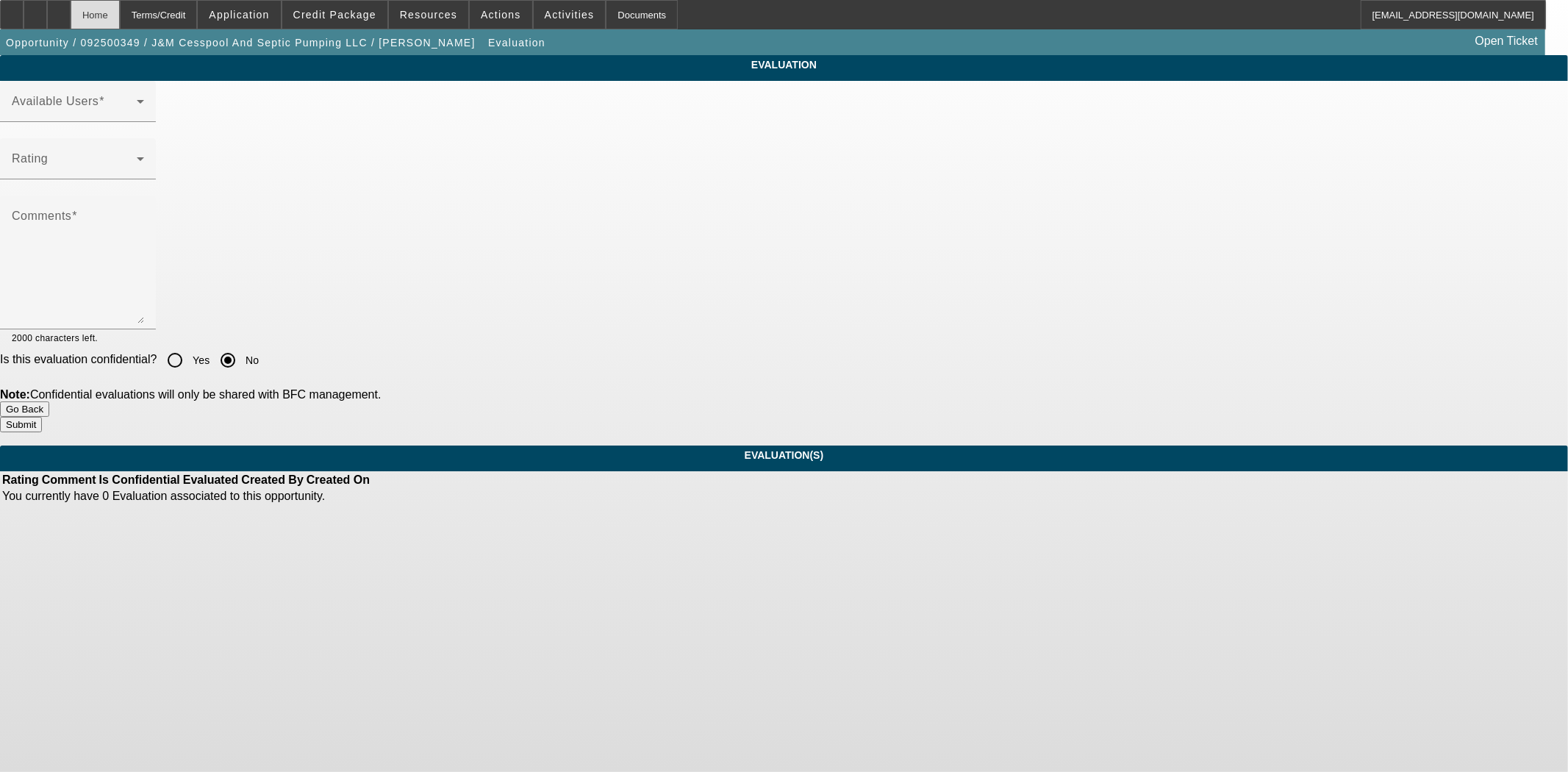
click at [120, 17] on div "Home" at bounding box center [95, 15] width 49 height 30
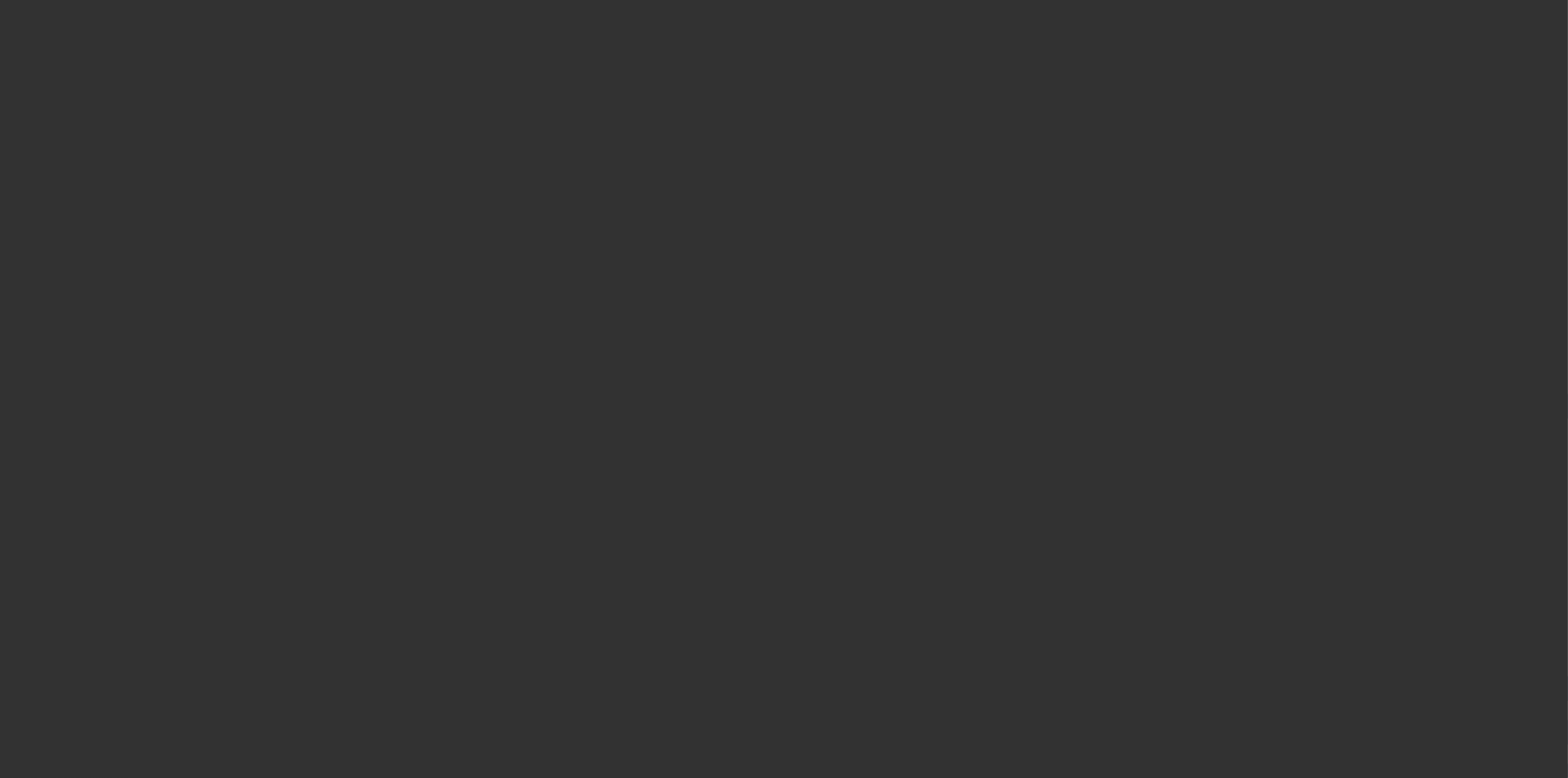
select select "3"
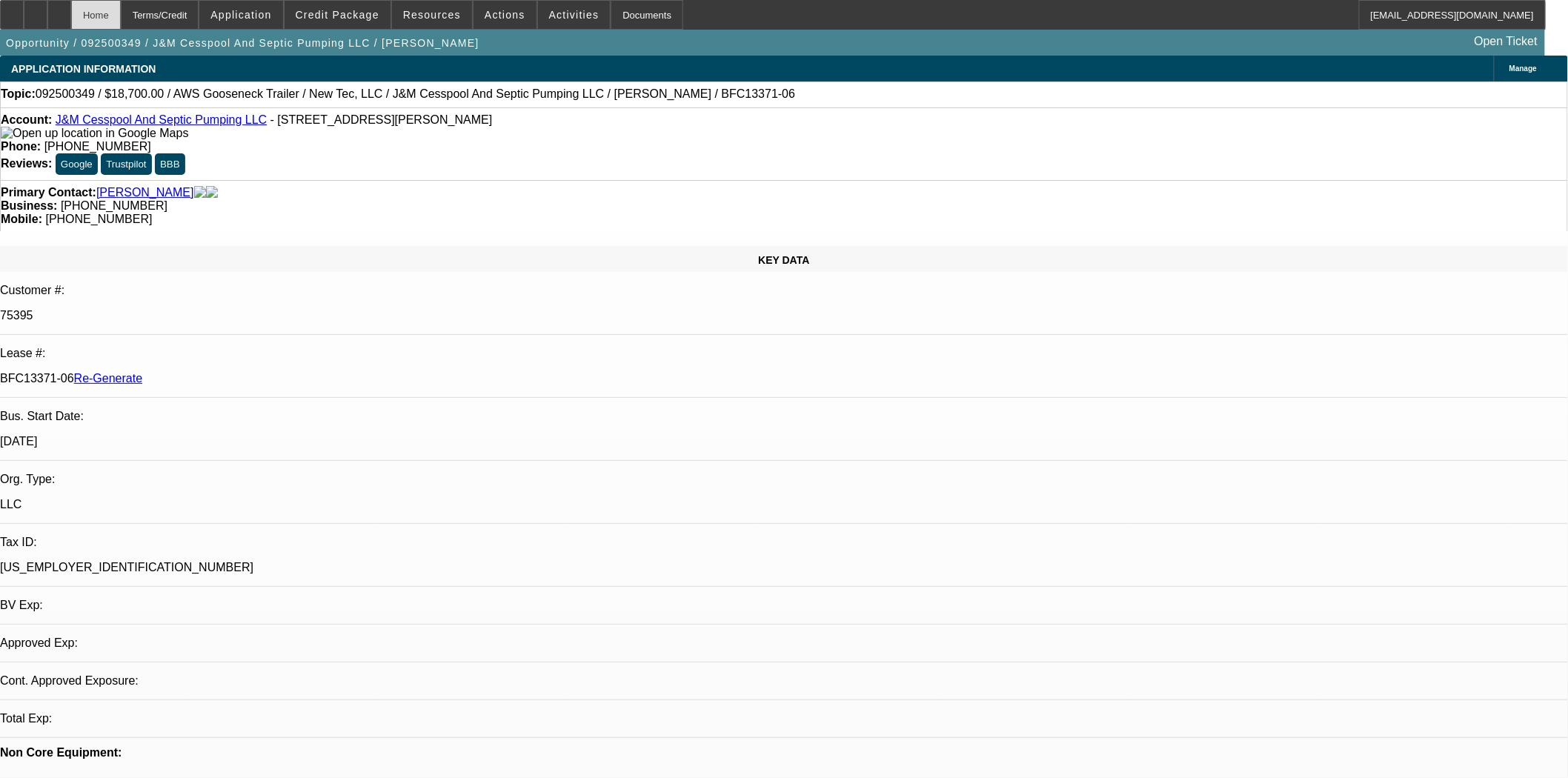
select select "0"
select select "2"
select select "0"
select select "6"
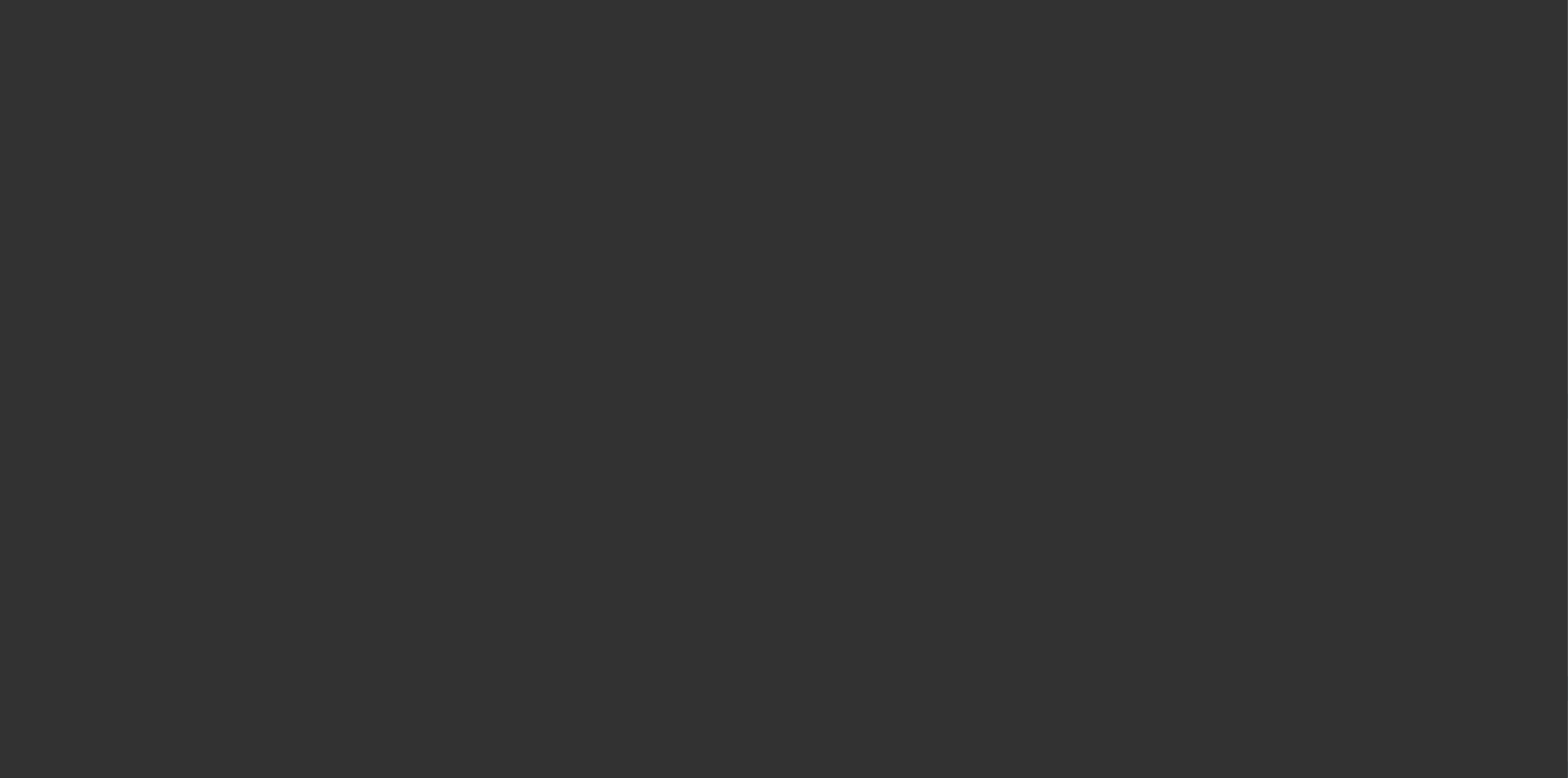
select select "4"
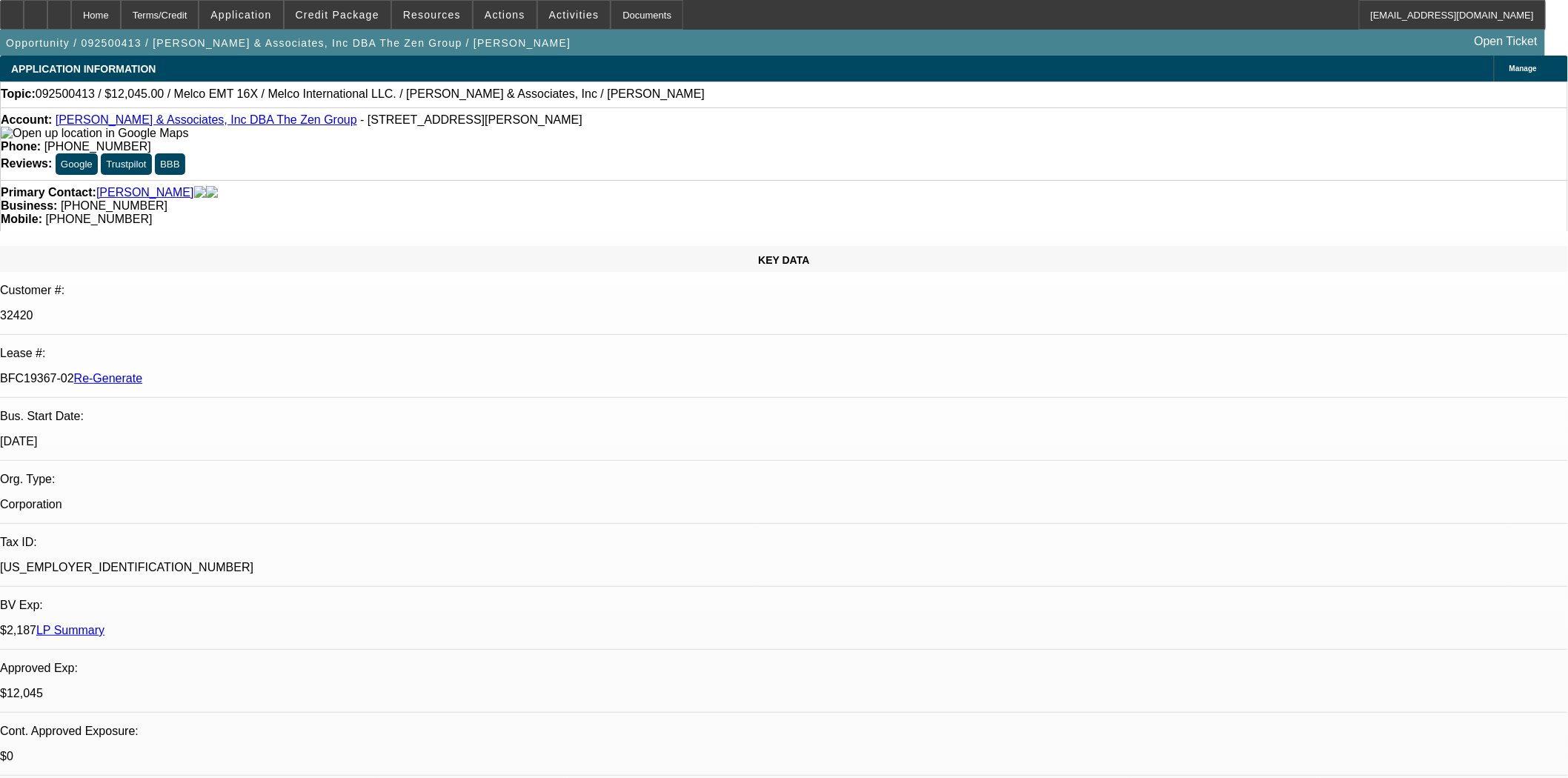
select select "0"
select select "2"
select select "0.1"
select select "4"
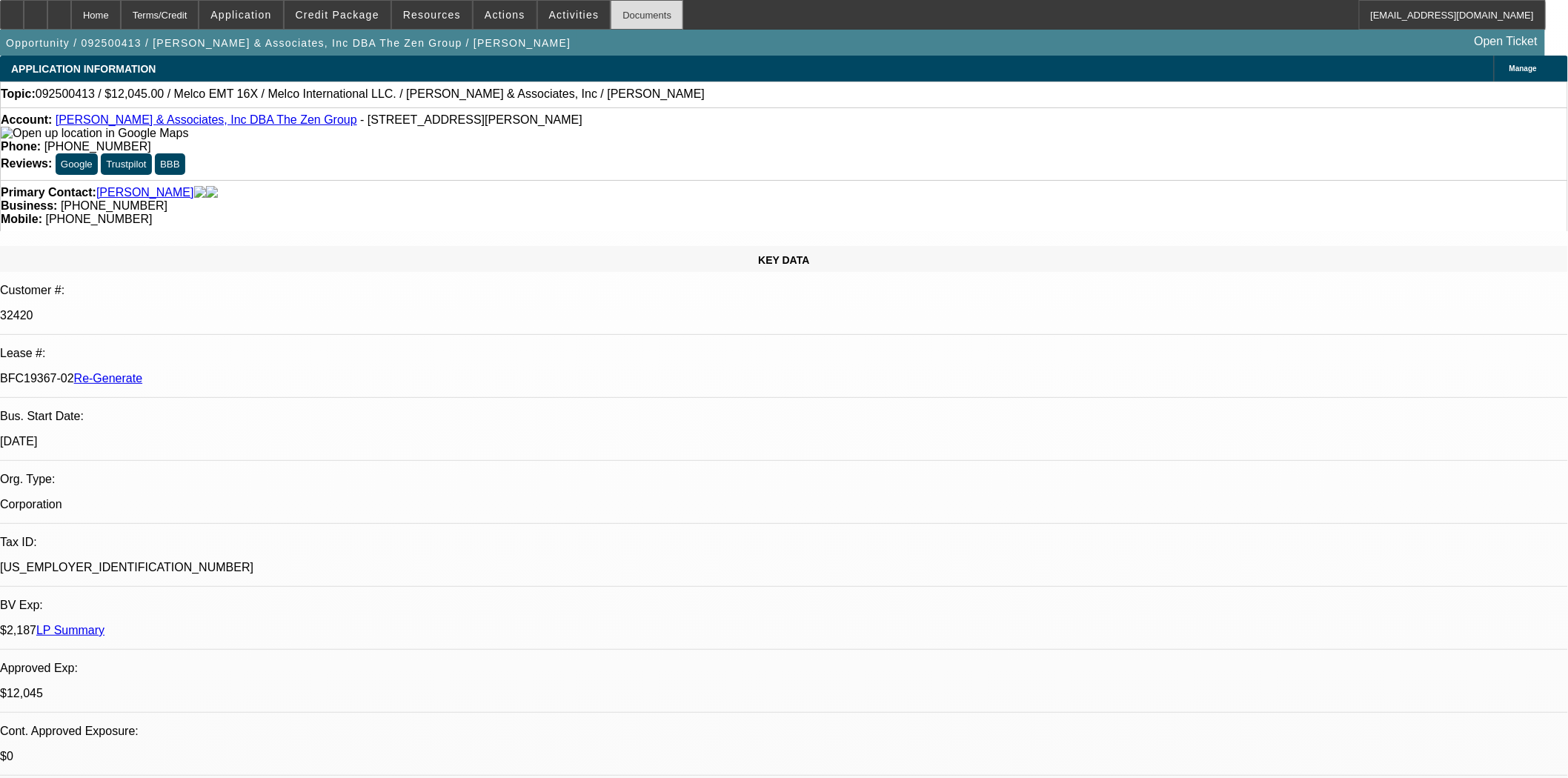
click at [617, 16] on div "Documents" at bounding box center [646, 15] width 72 height 30
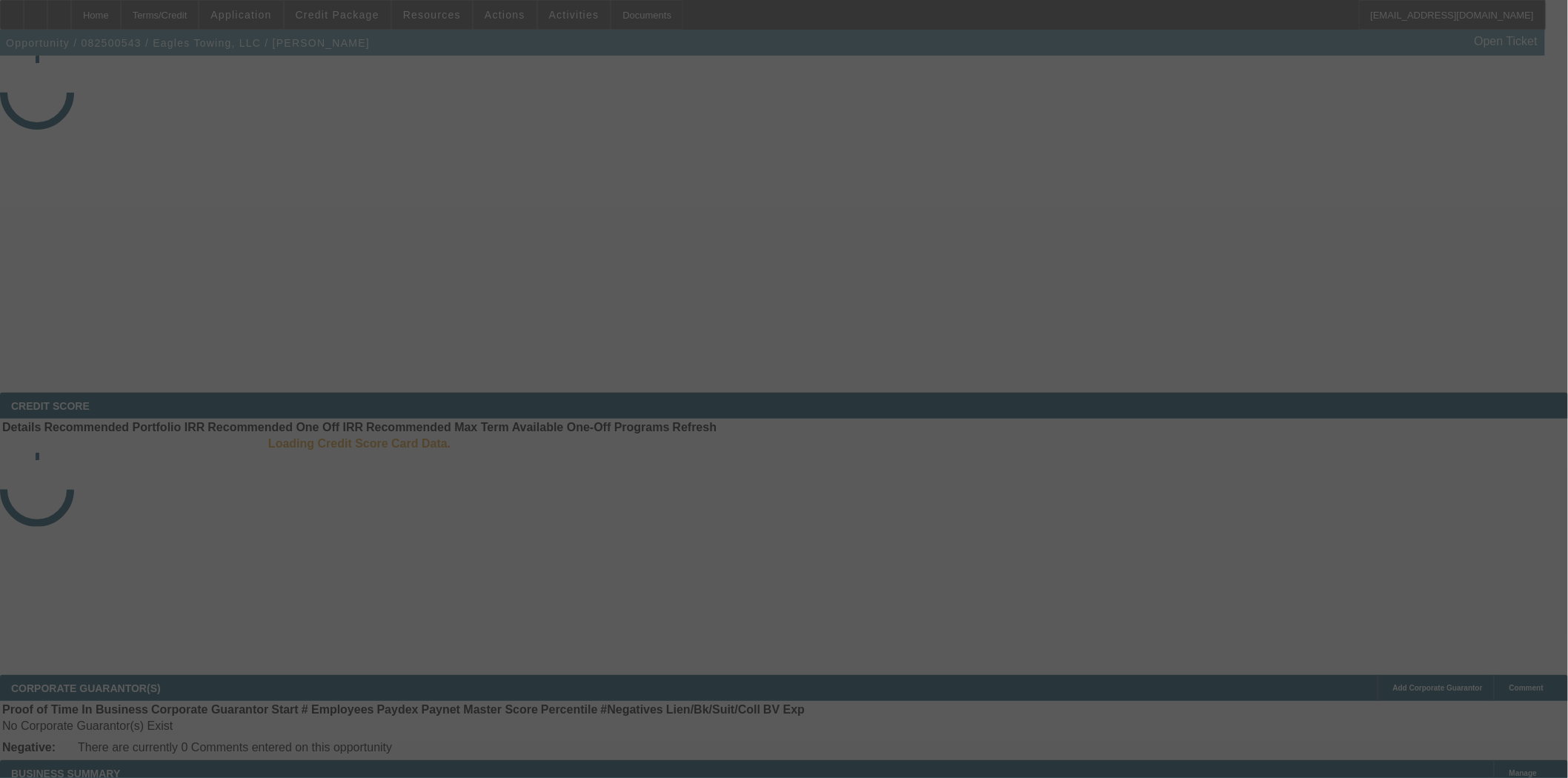
select select "3"
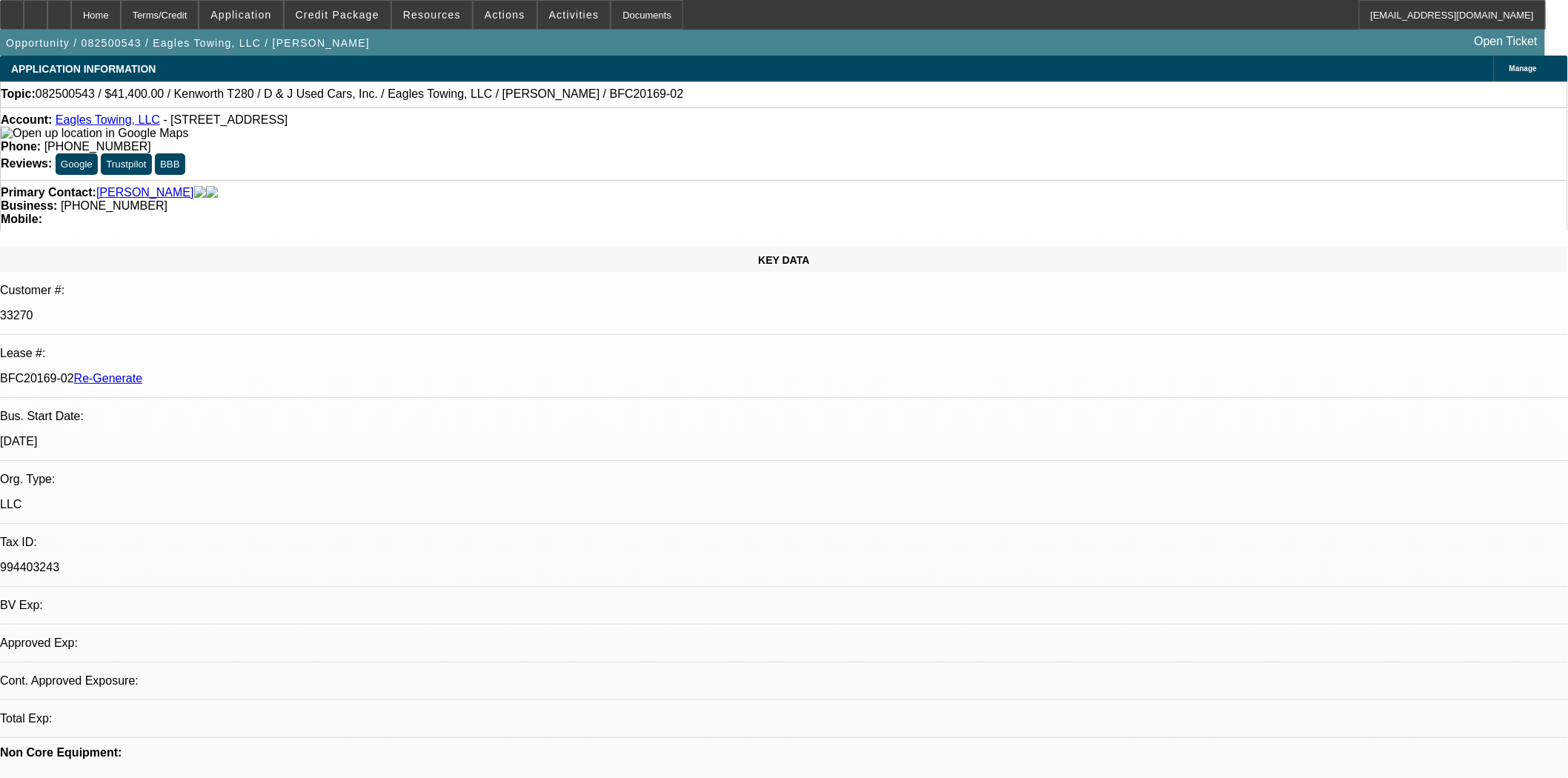
select select "0"
select select "2"
select select "0"
select select "1"
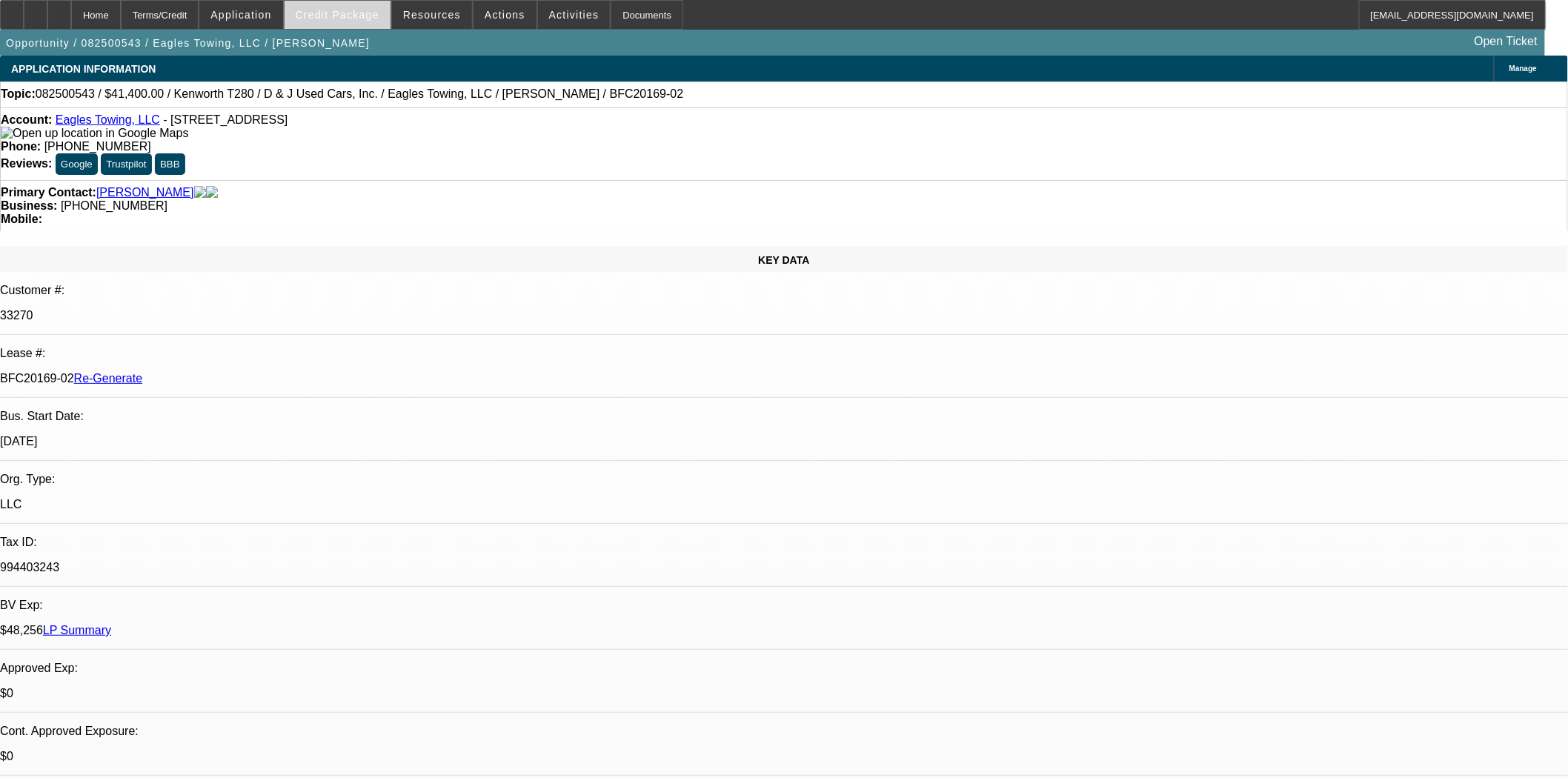
click at [362, 23] on span at bounding box center [338, 15] width 106 height 35
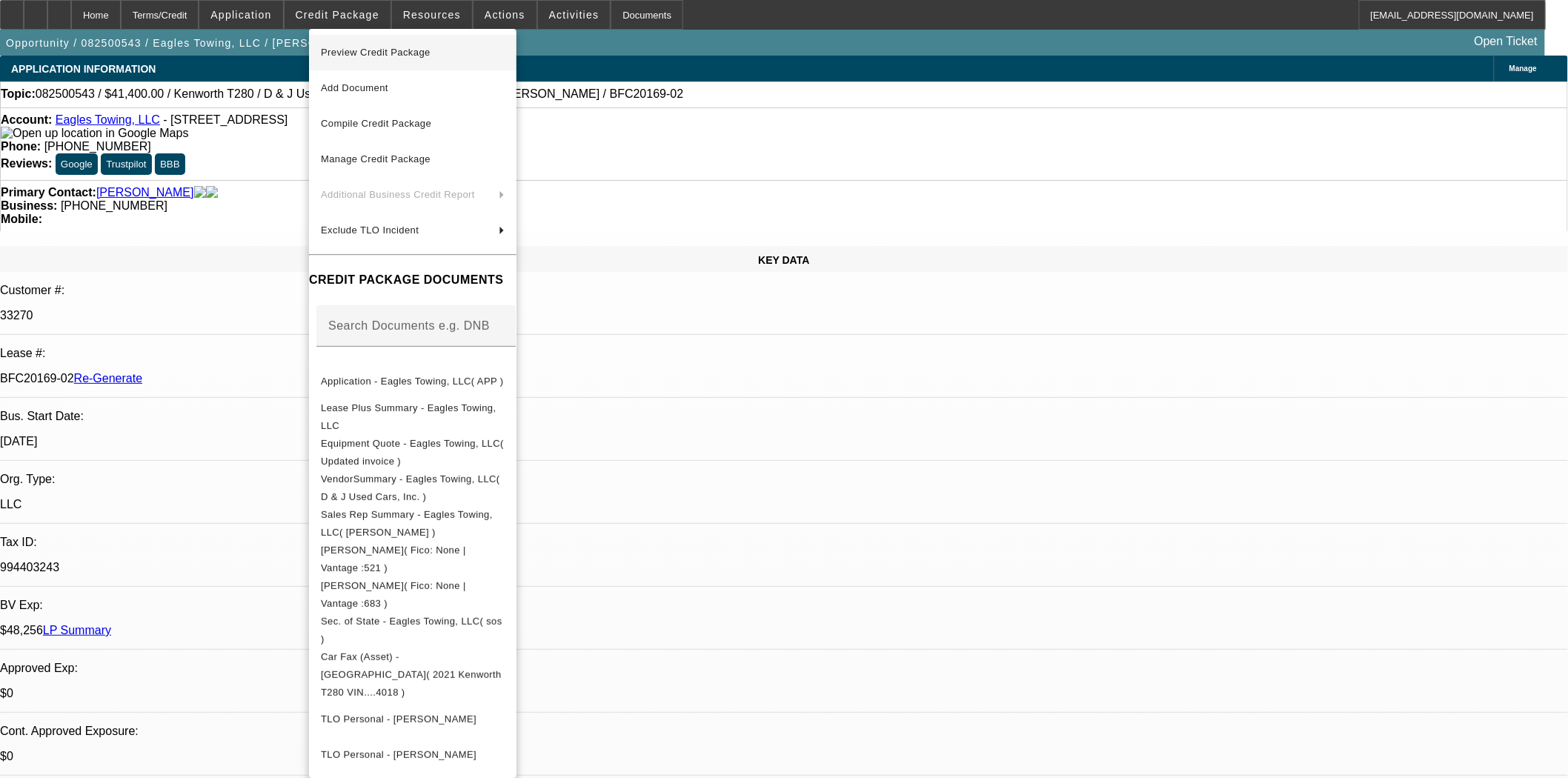
click at [383, 49] on span "Preview Credit Package" at bounding box center [376, 52] width 109 height 11
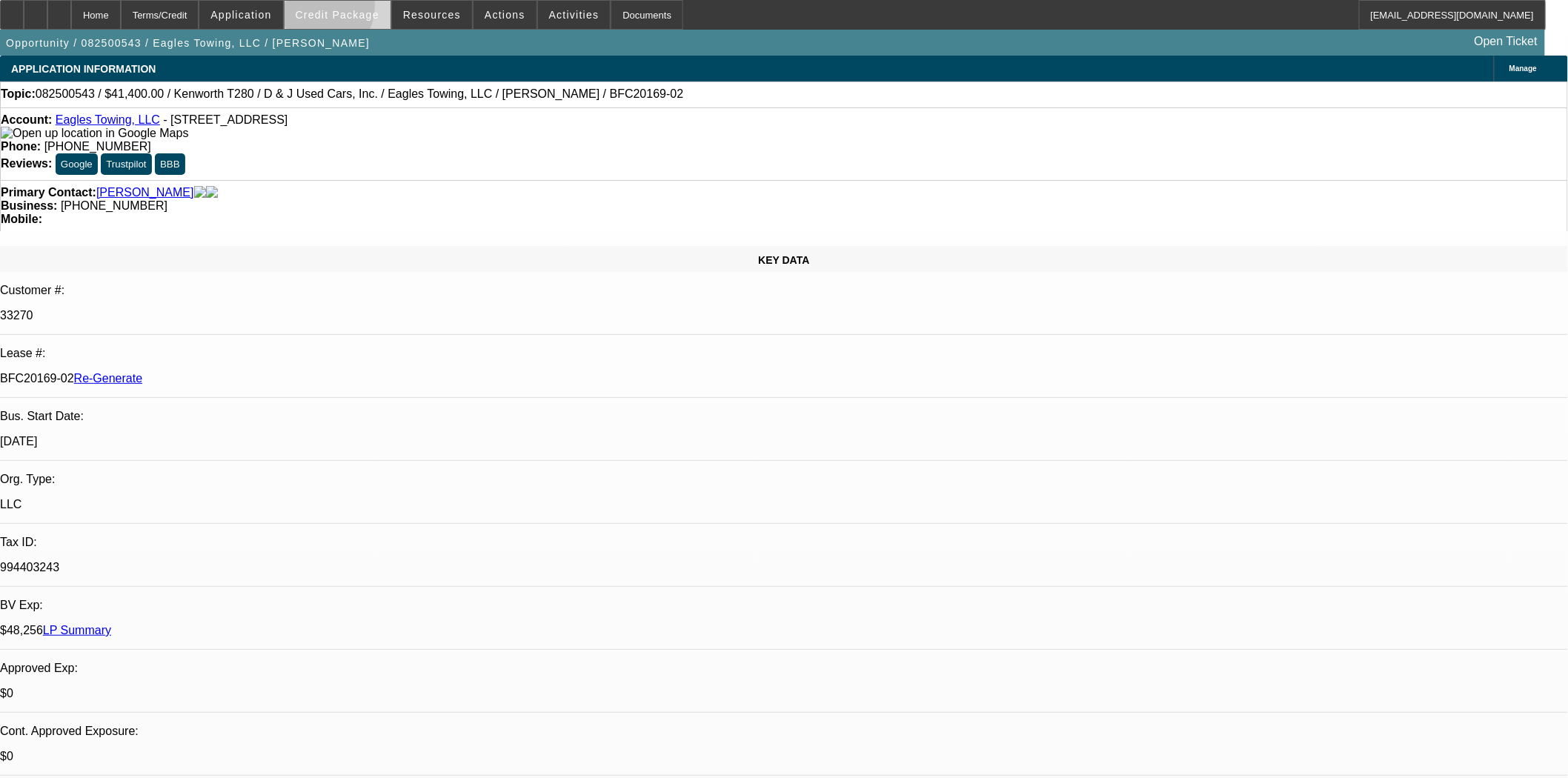
click at [336, 8] on span at bounding box center [338, 15] width 106 height 35
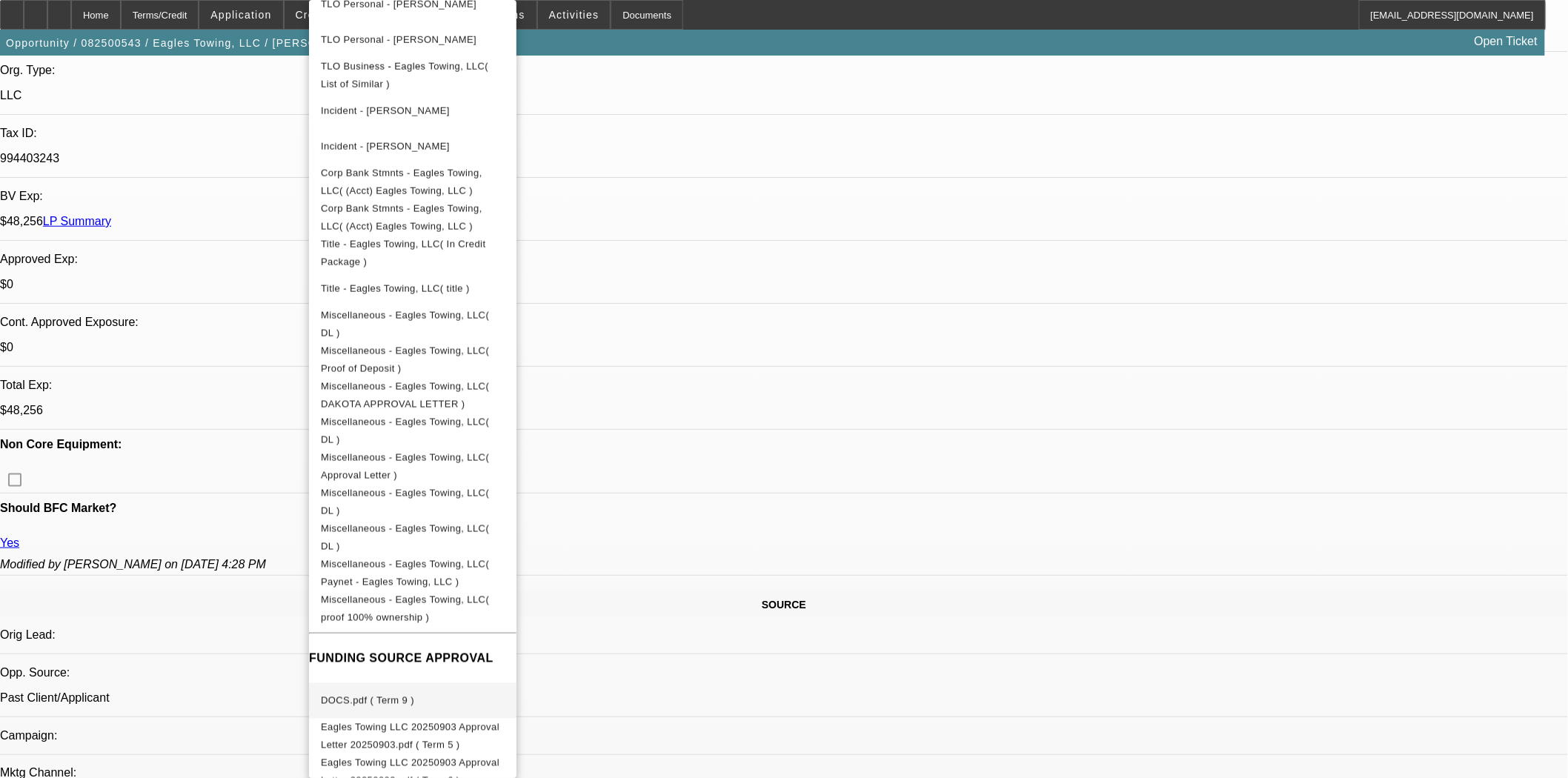
scroll to position [411, 0]
click at [401, 692] on span "DOCS.pdf ( Term 9 )" at bounding box center [413, 701] width 183 height 18
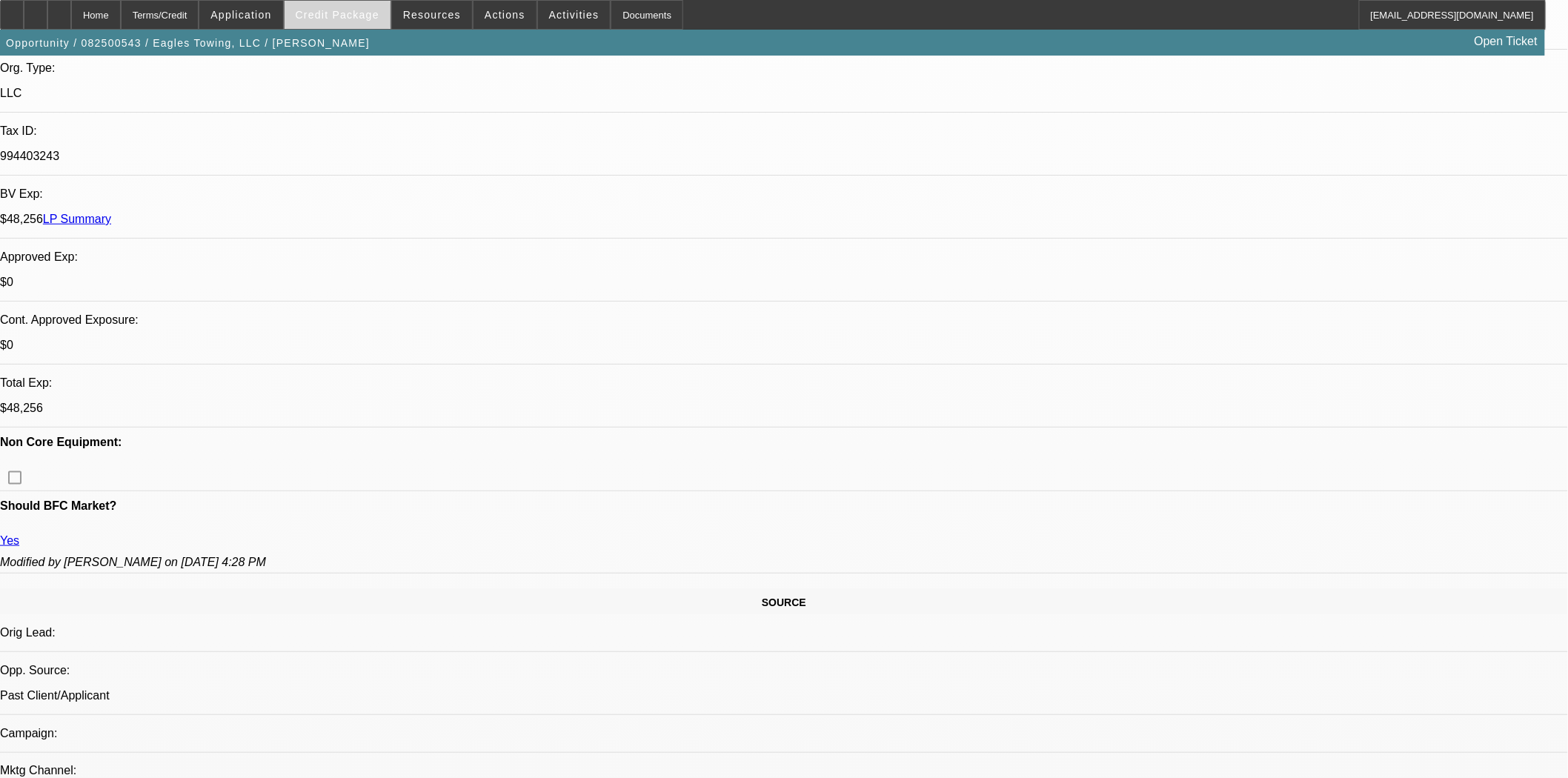
click at [339, 6] on span at bounding box center [338, 15] width 106 height 35
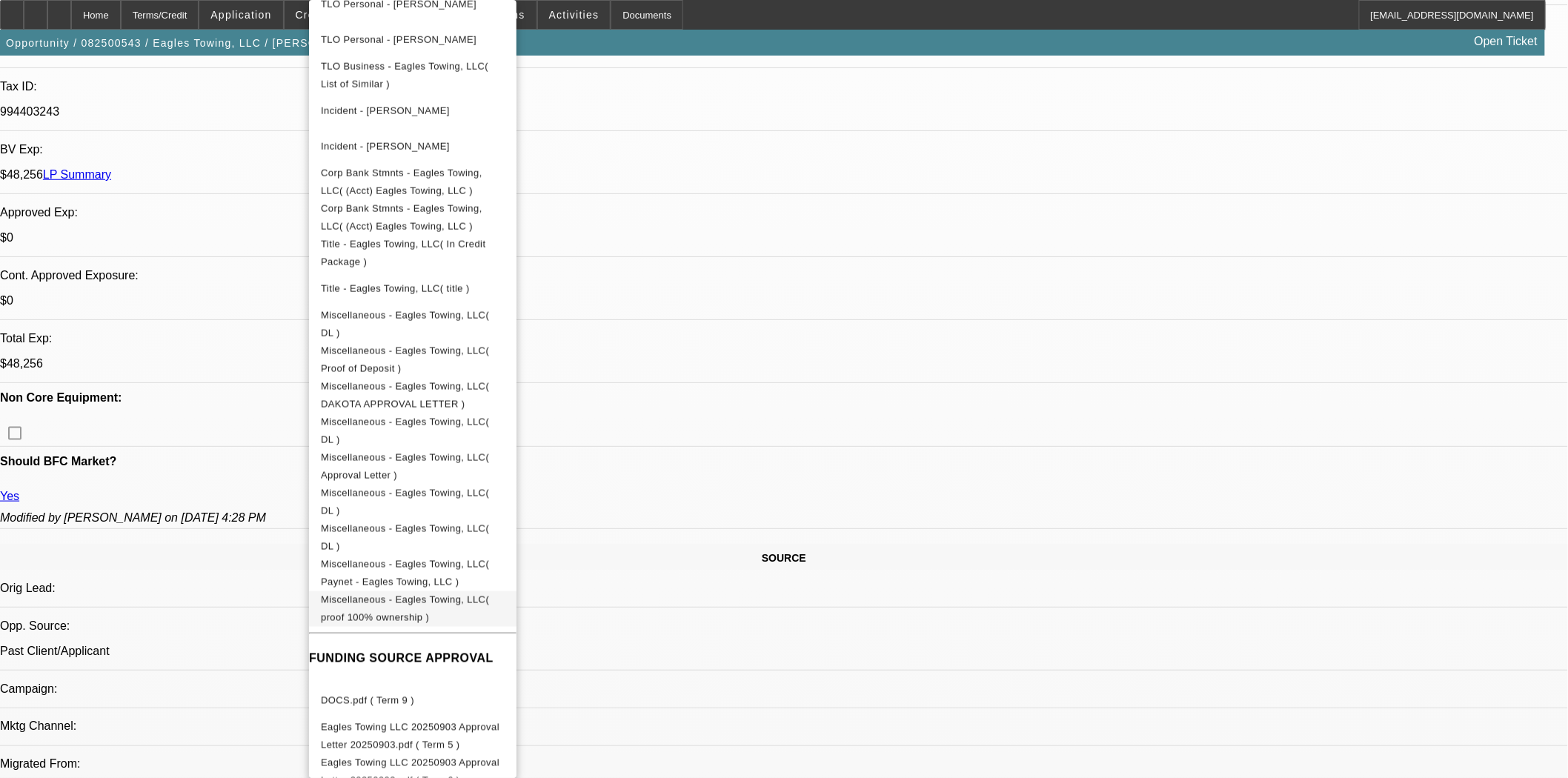
scroll to position [494, 0]
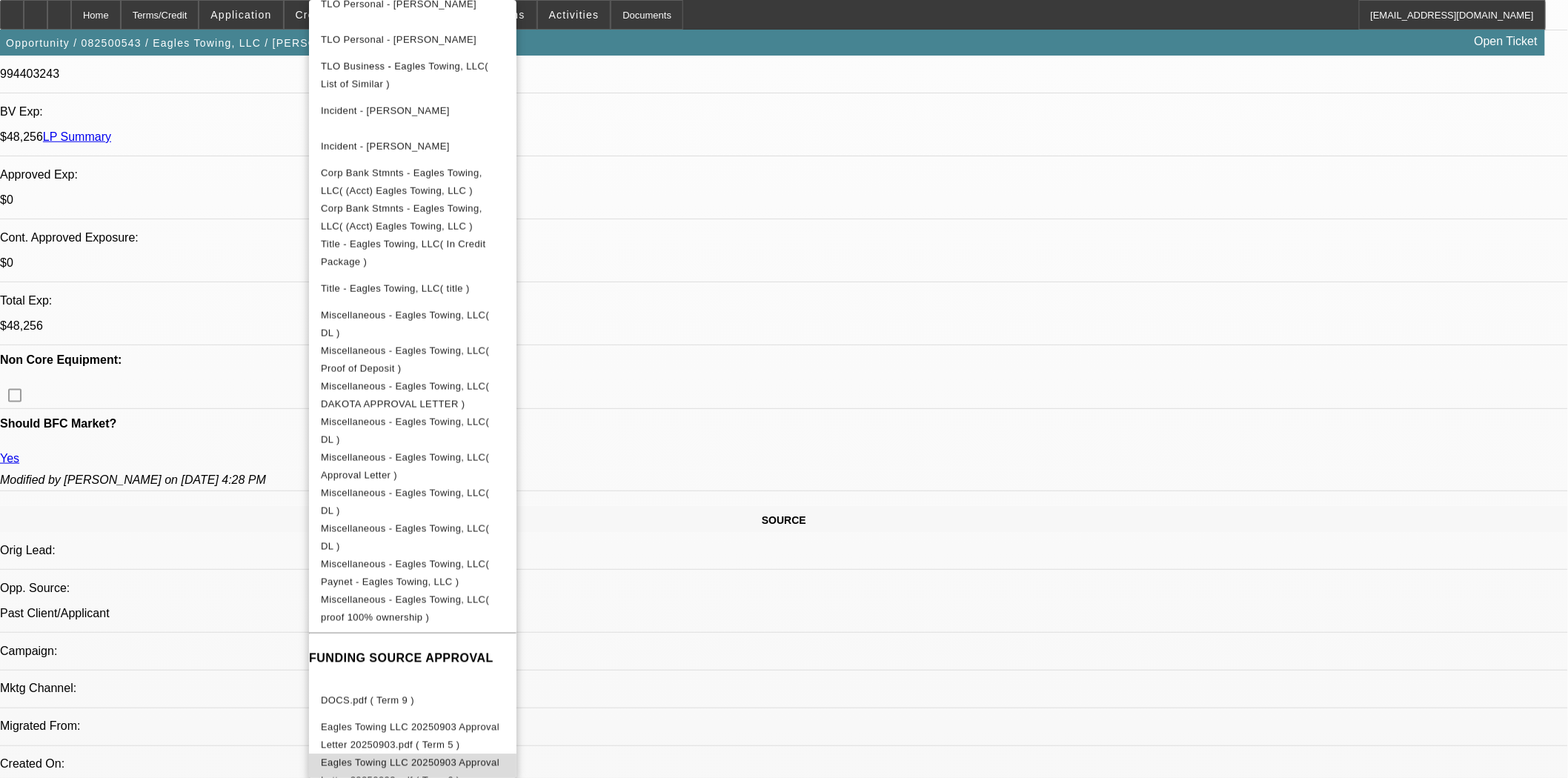
click at [469, 754] on button "Eagles Towing LLC 20250903 Approval Letter 20250903.pdf ( Term 6 )" at bounding box center [412, 772] width 207 height 35
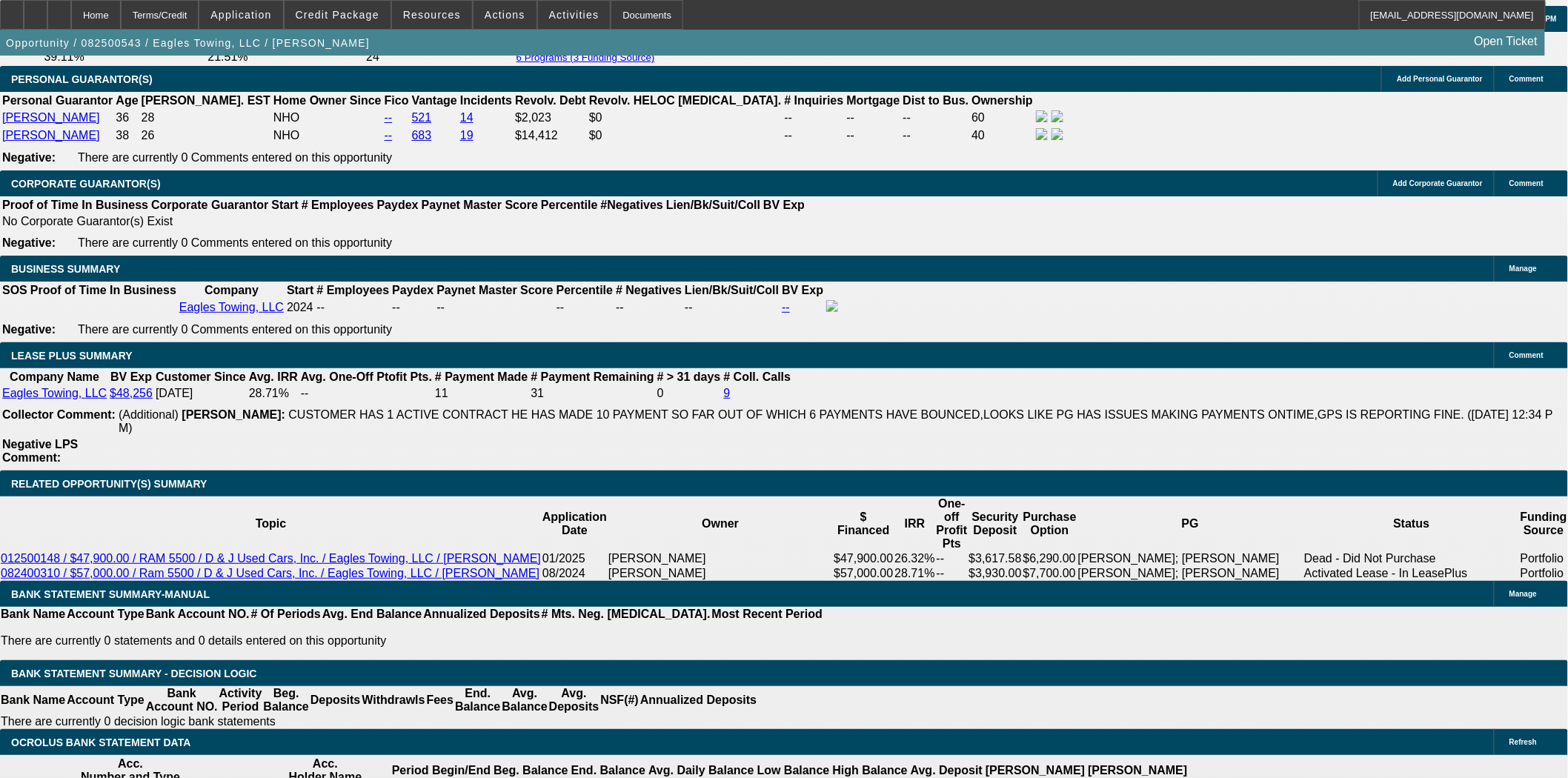
scroll to position [2470, 0]
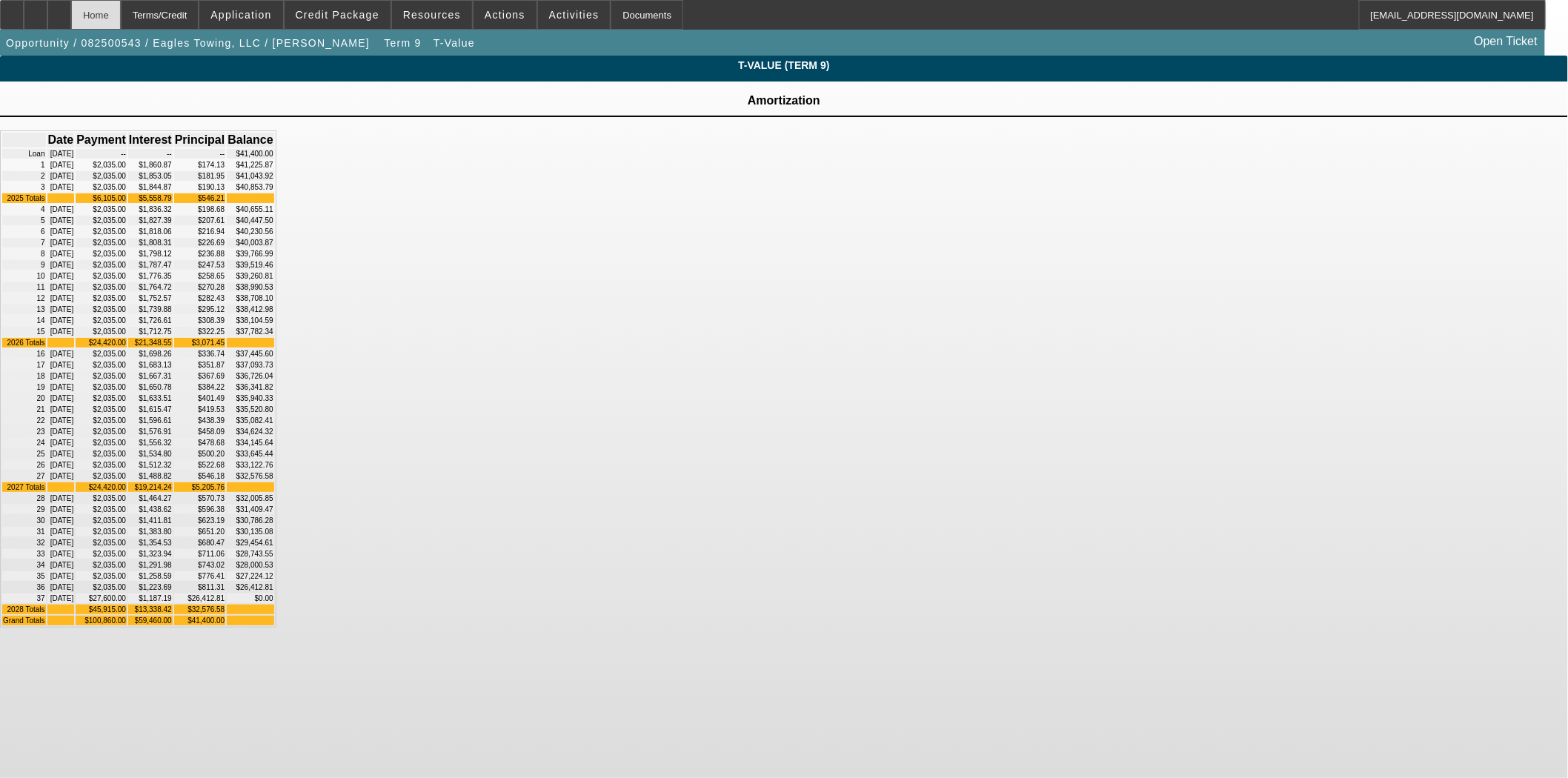
click at [121, 10] on div "Home" at bounding box center [96, 15] width 49 height 30
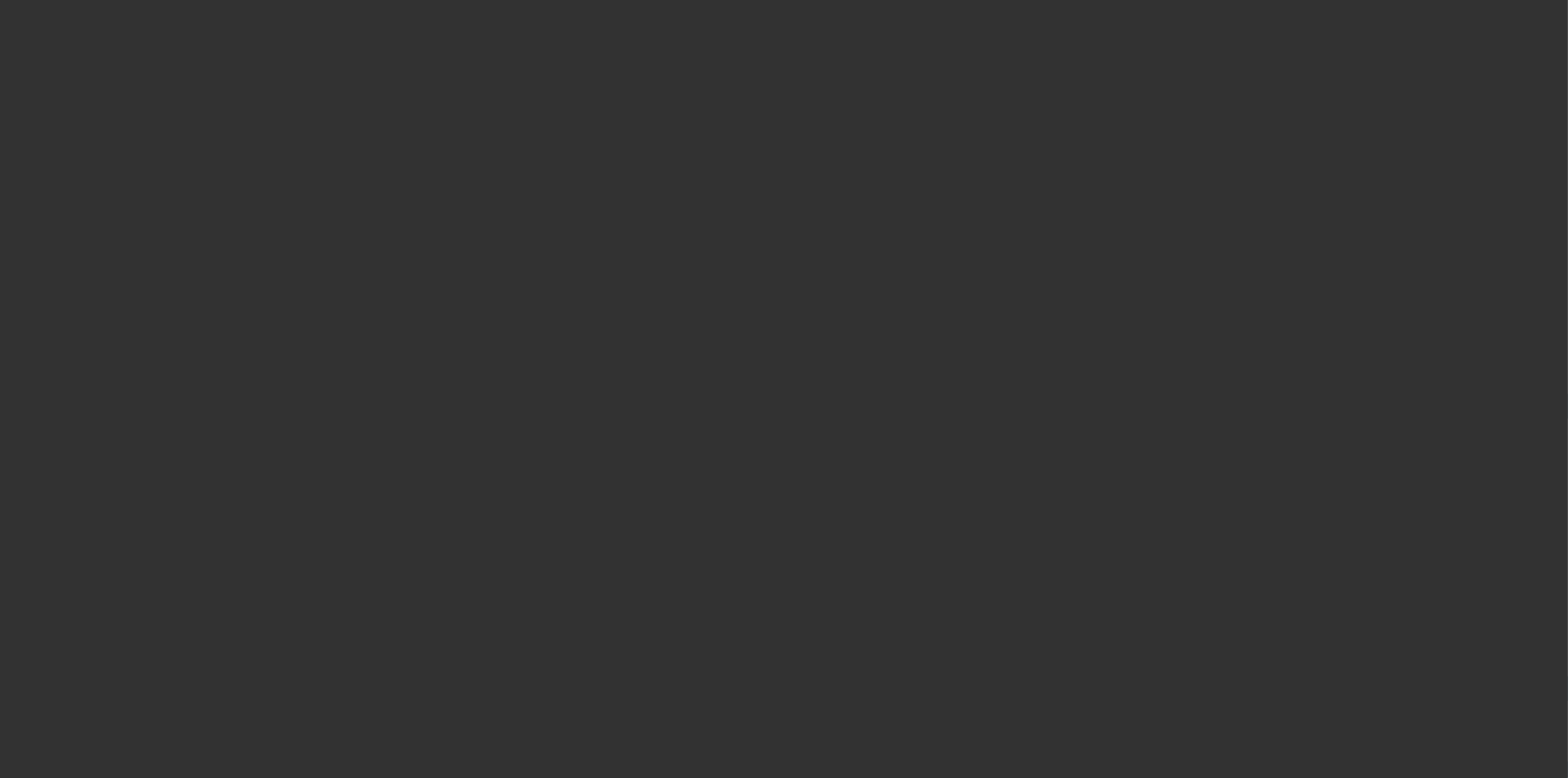
select select "3"
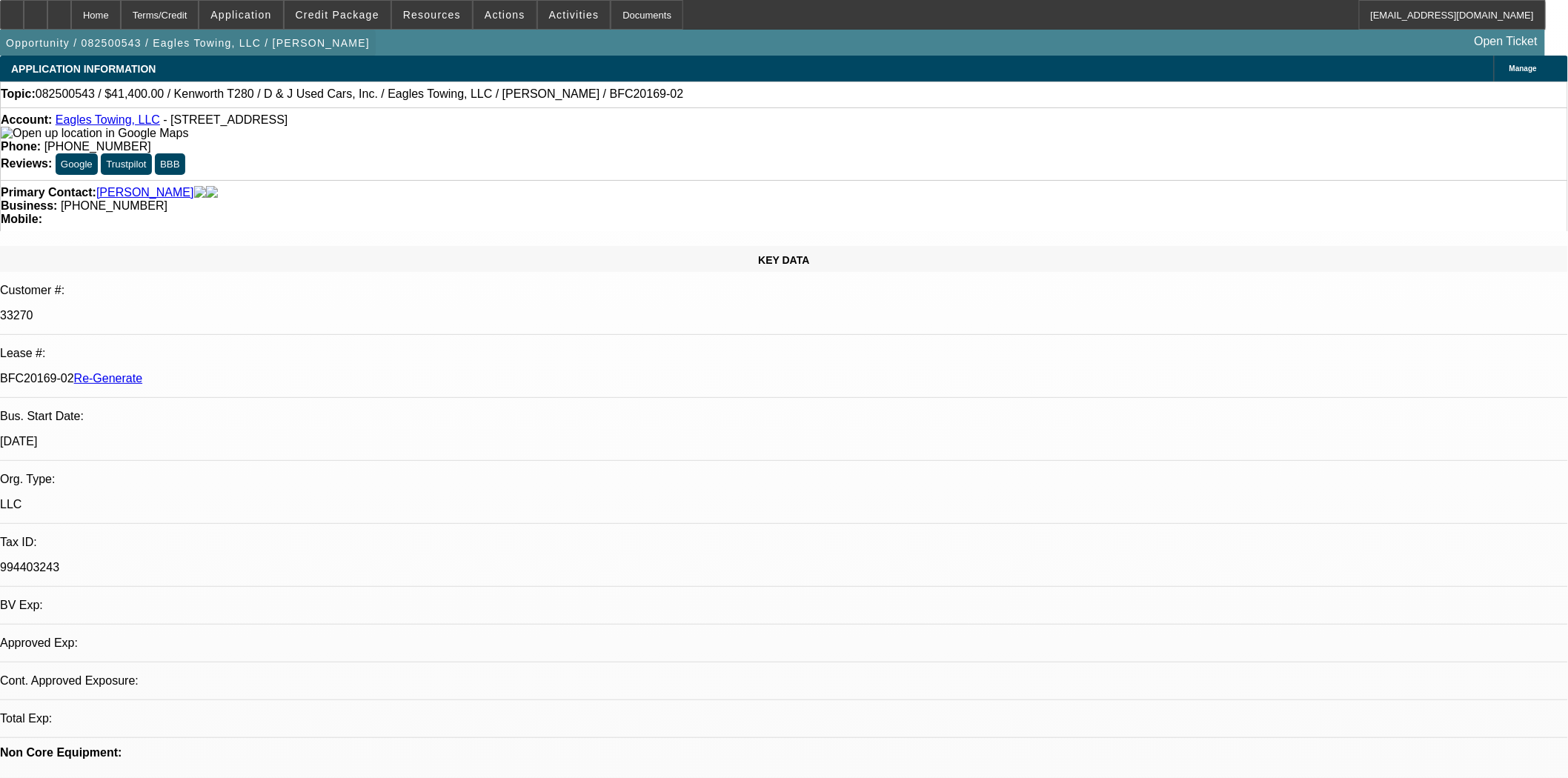
select select "0"
select select "2"
select select "0"
select select "1"
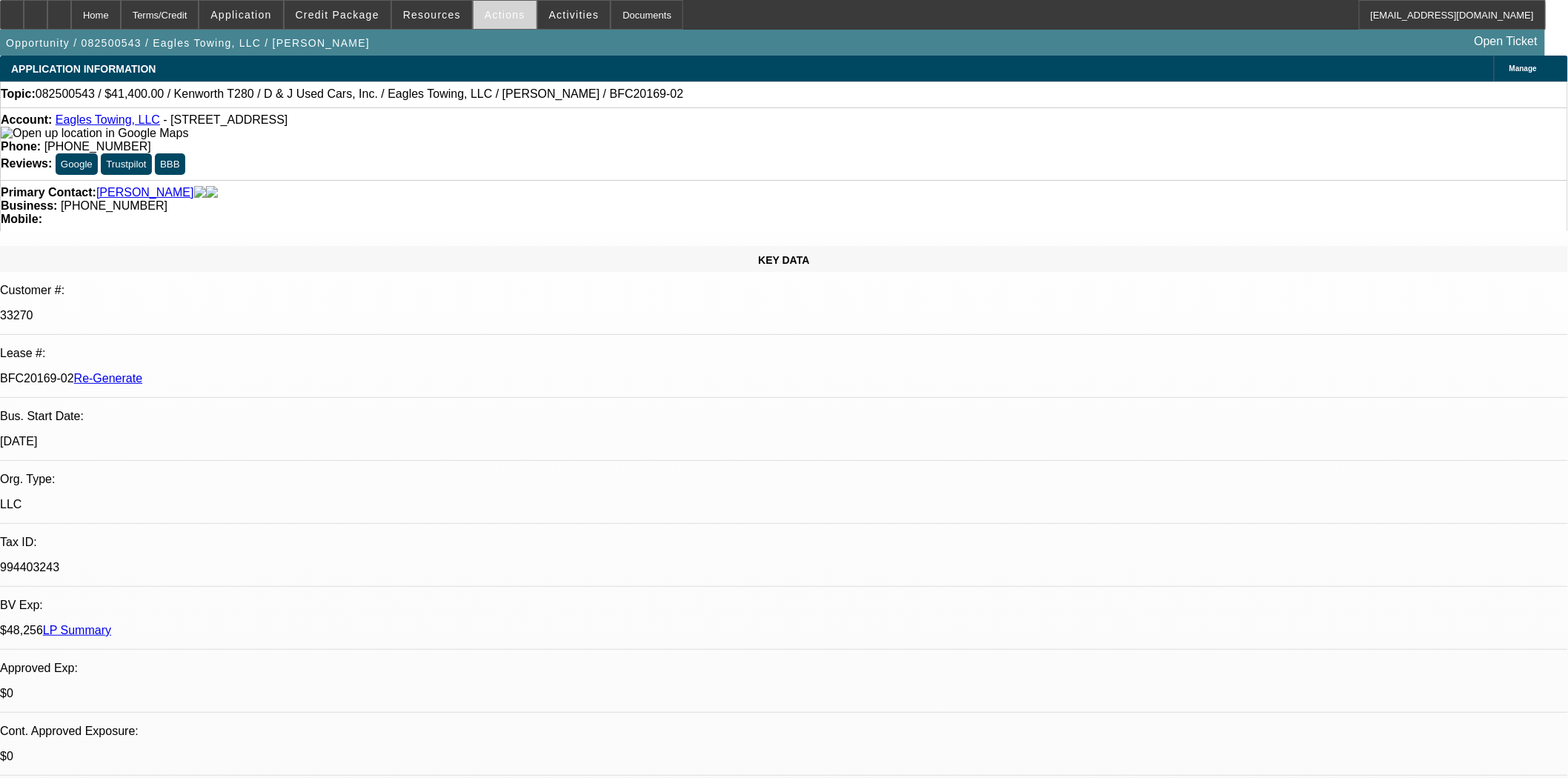
click at [493, 18] on span "Actions" at bounding box center [504, 14] width 41 height 11
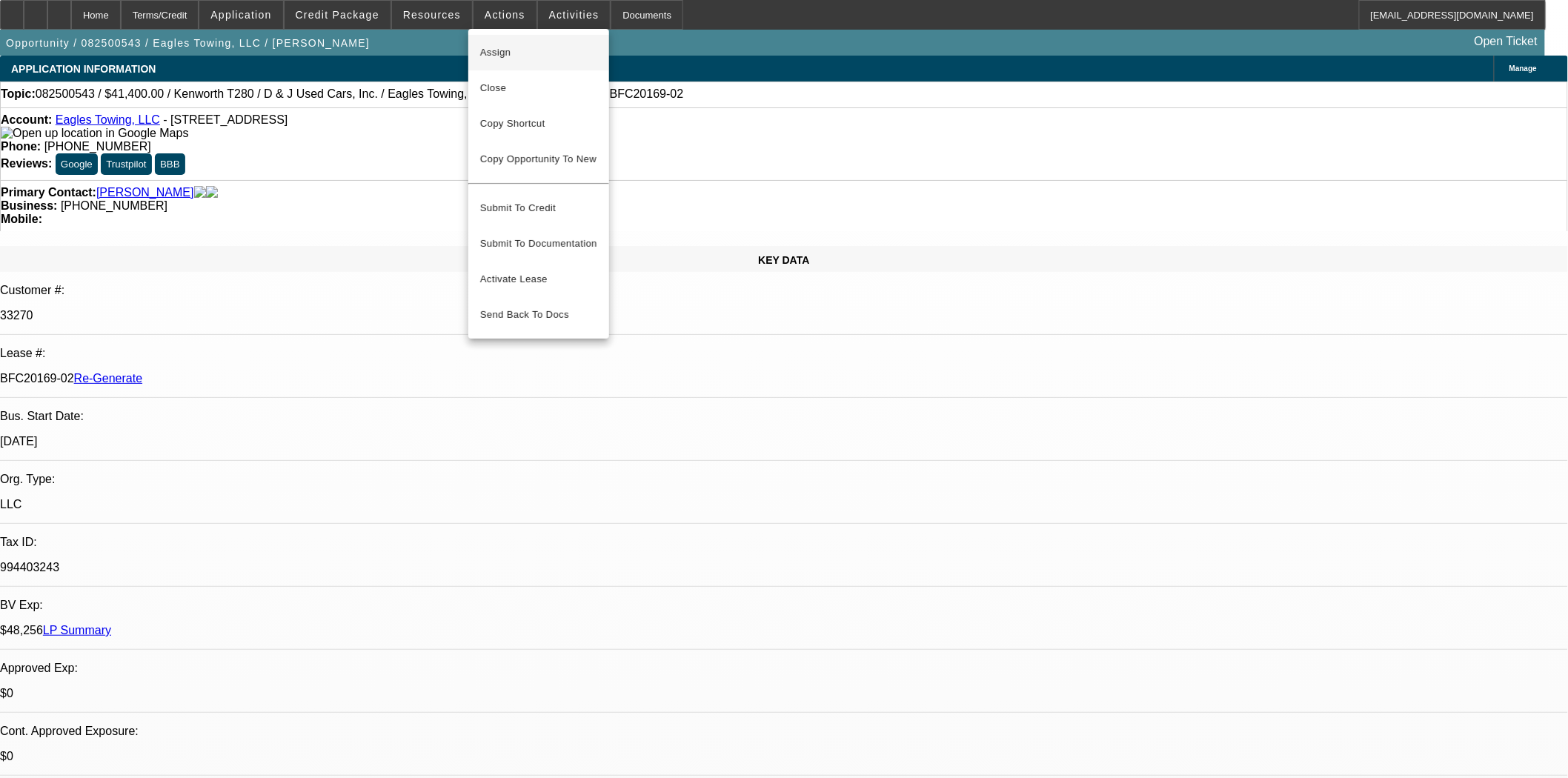
click at [494, 50] on span "Assign" at bounding box center [538, 53] width 117 height 18
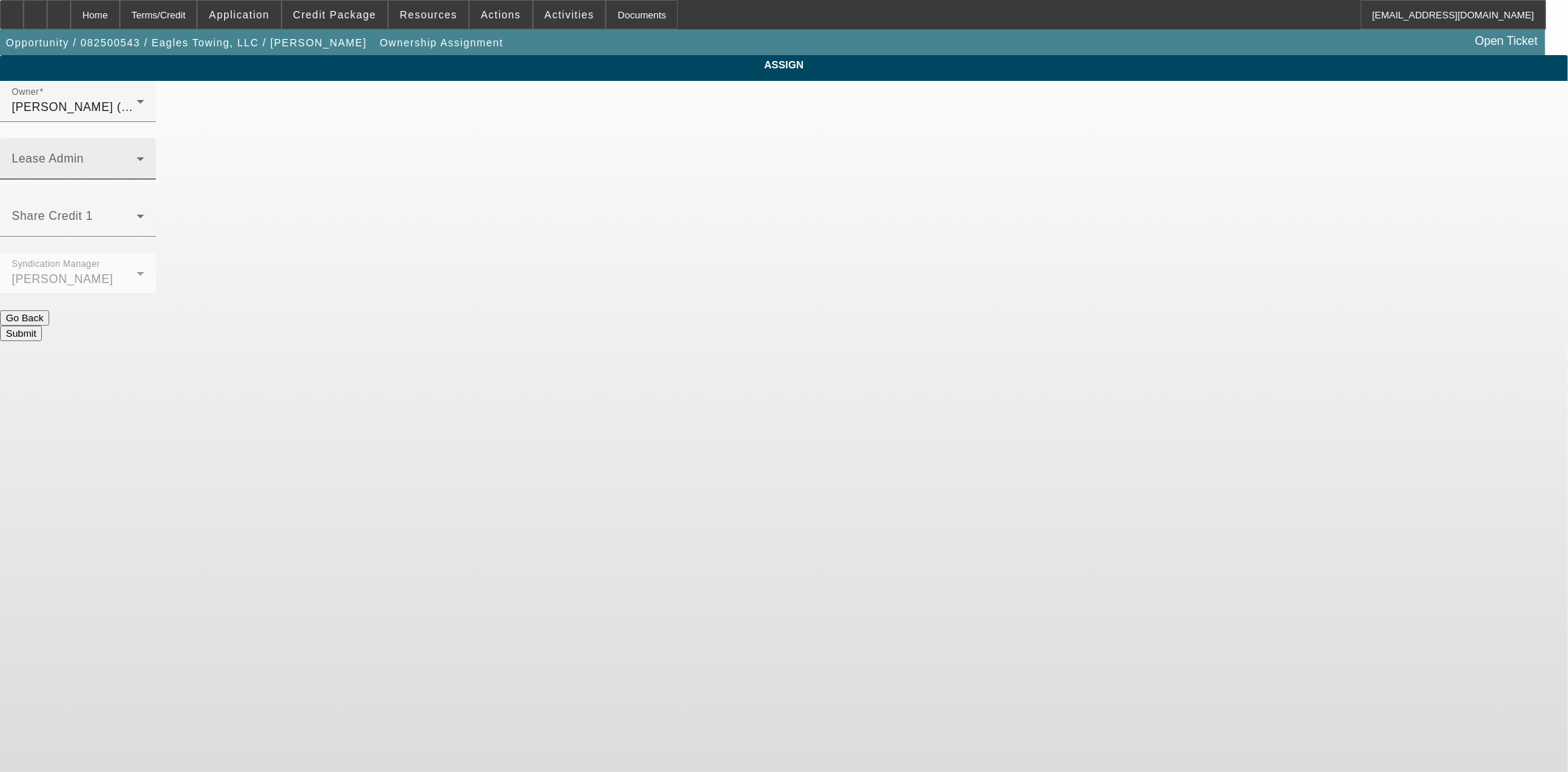
click at [136, 156] on span at bounding box center [74, 165] width 125 height 18
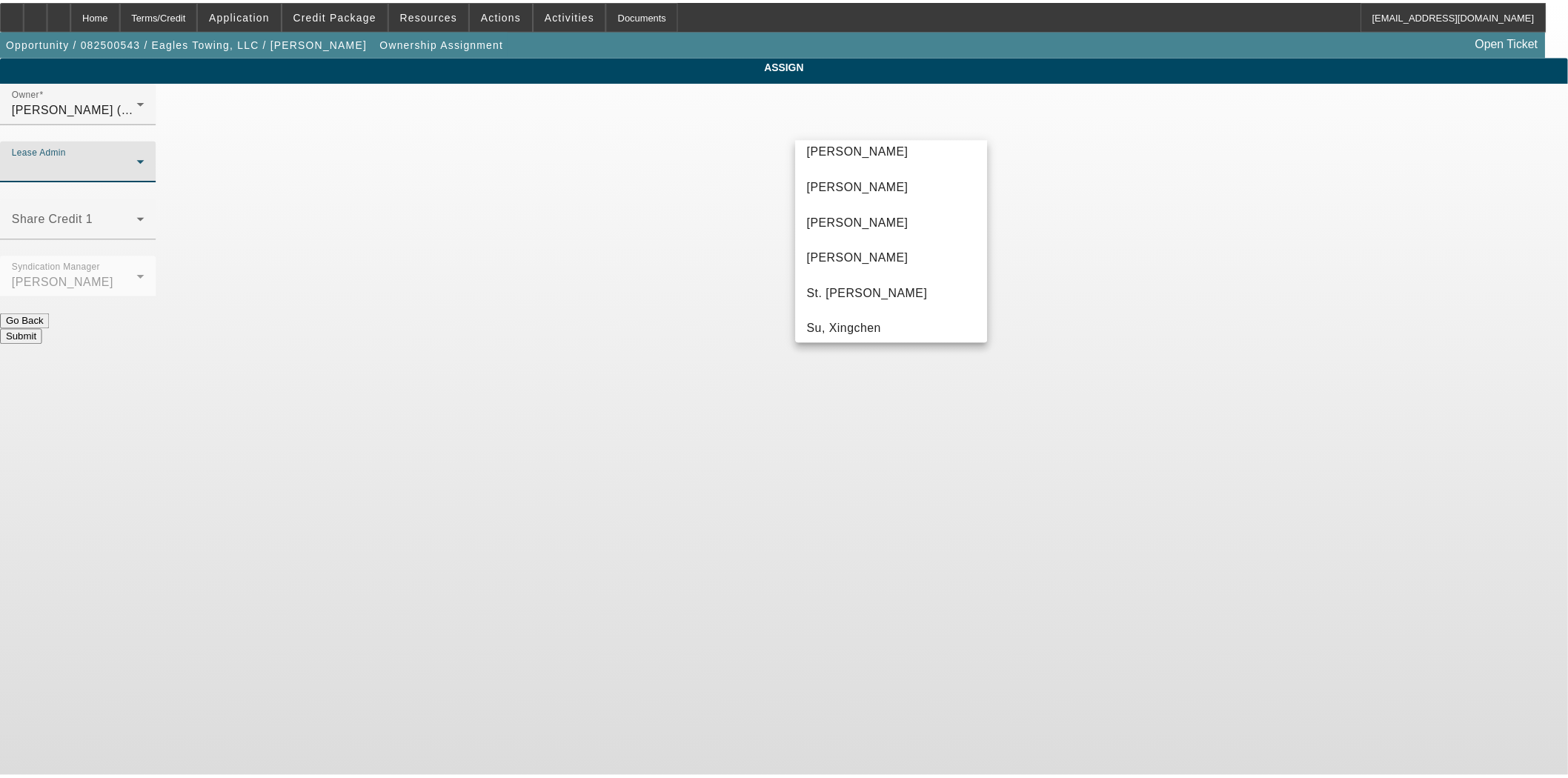
scroll to position [92, 0]
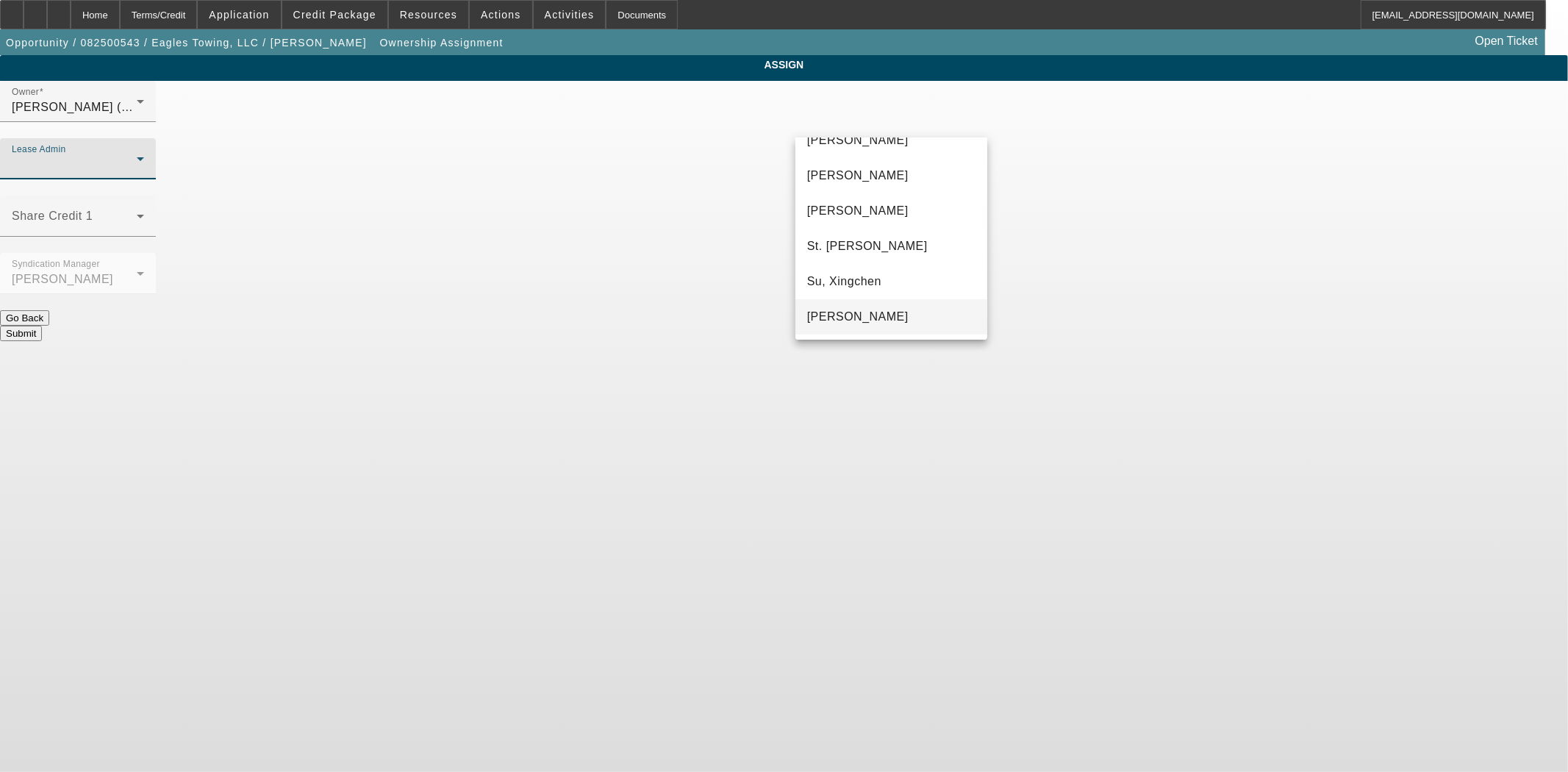
click at [864, 317] on span "[PERSON_NAME]" at bounding box center [858, 317] width 102 height 18
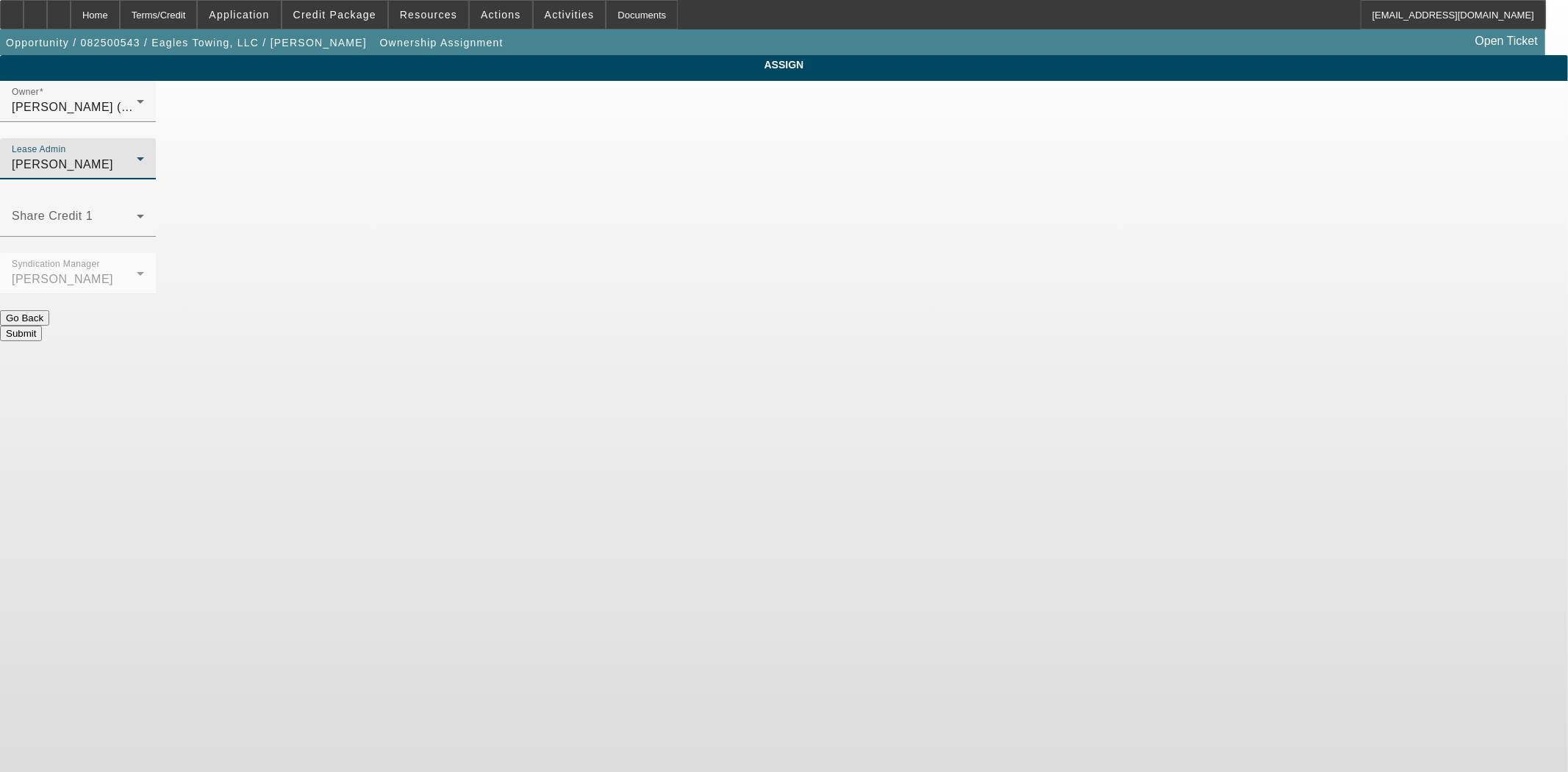
click at [42, 326] on button "Submit" at bounding box center [21, 333] width 42 height 16
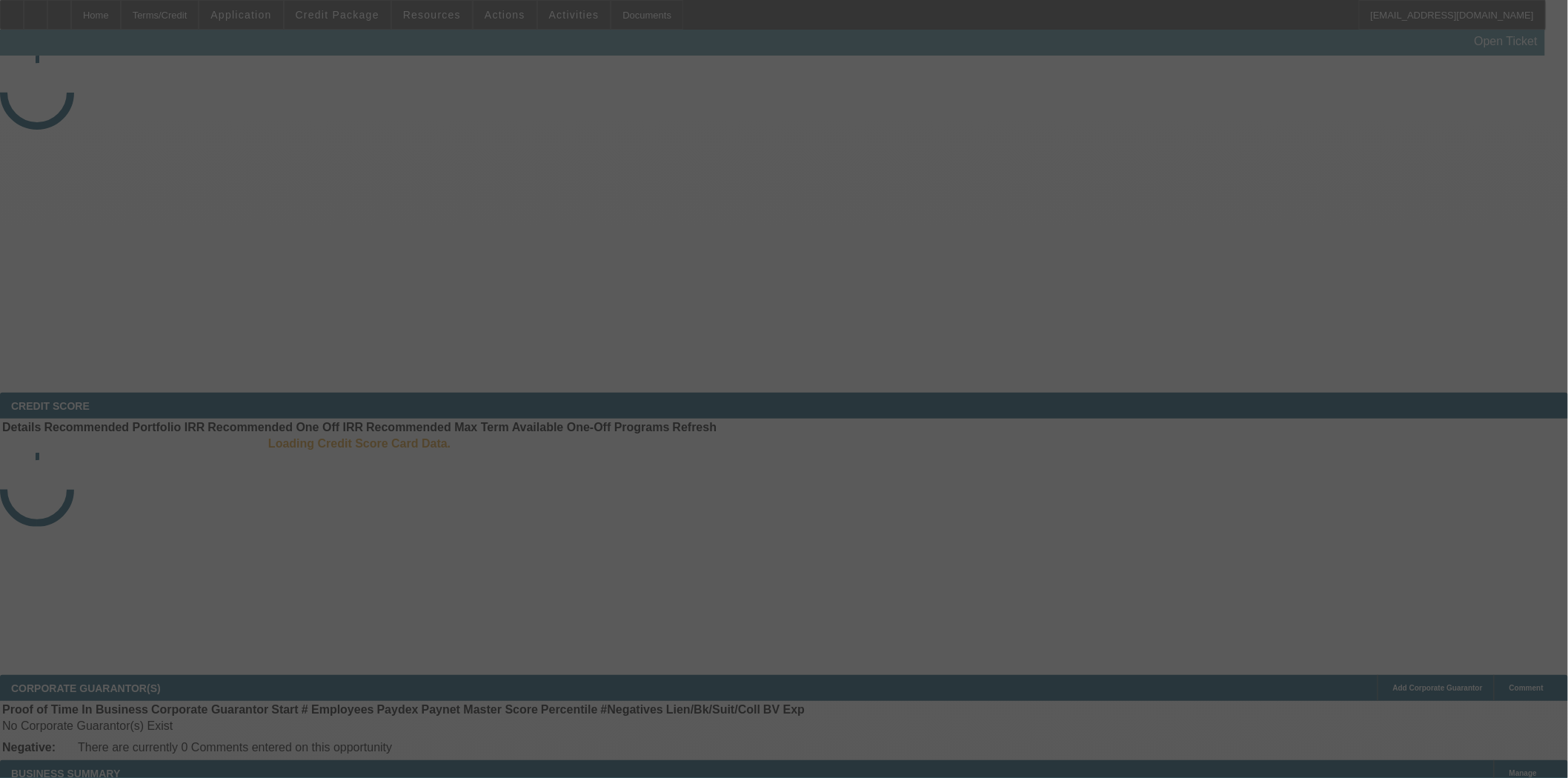
select select "3"
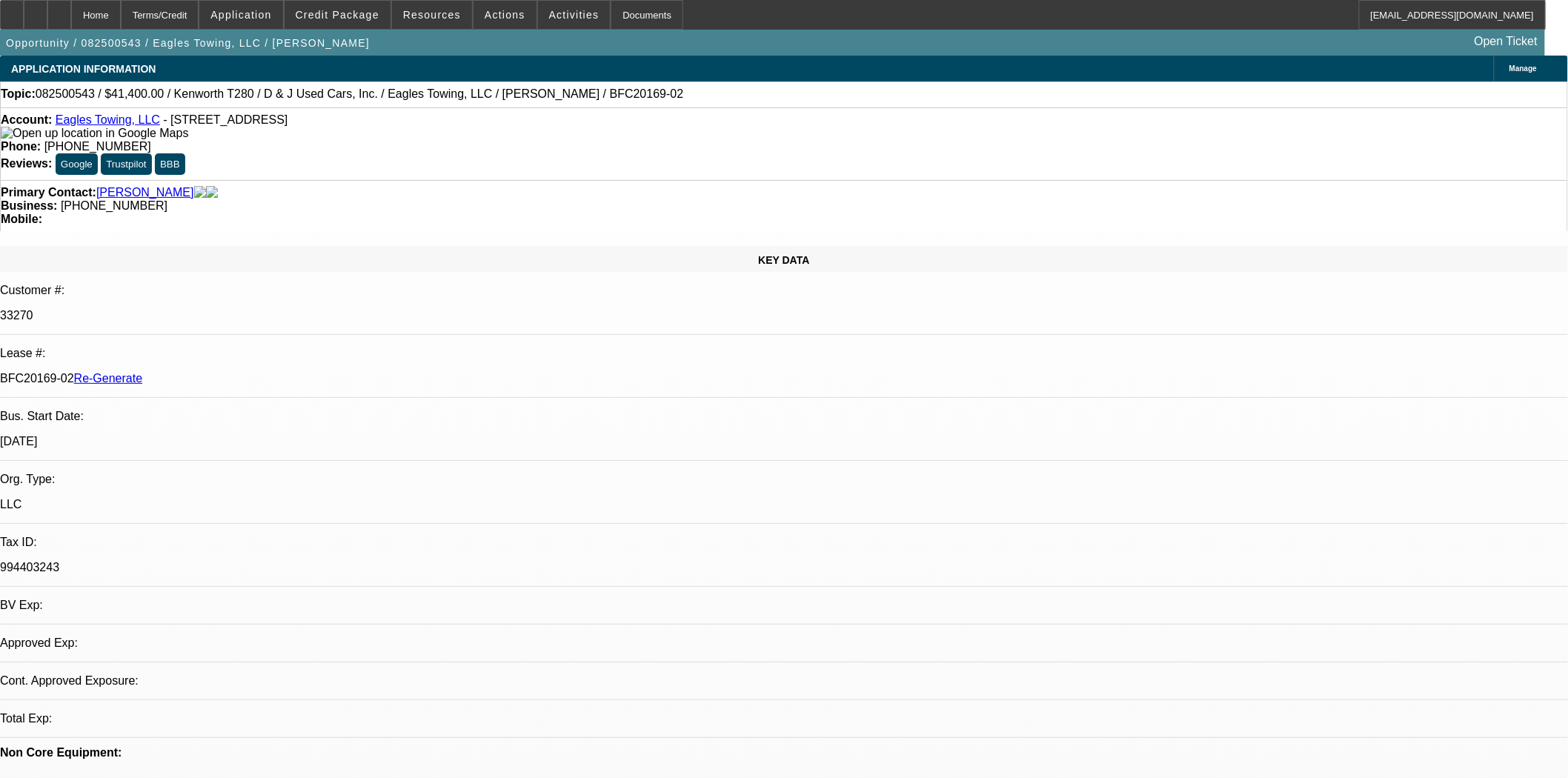
select select "0"
select select "2"
select select "0"
select select "1"
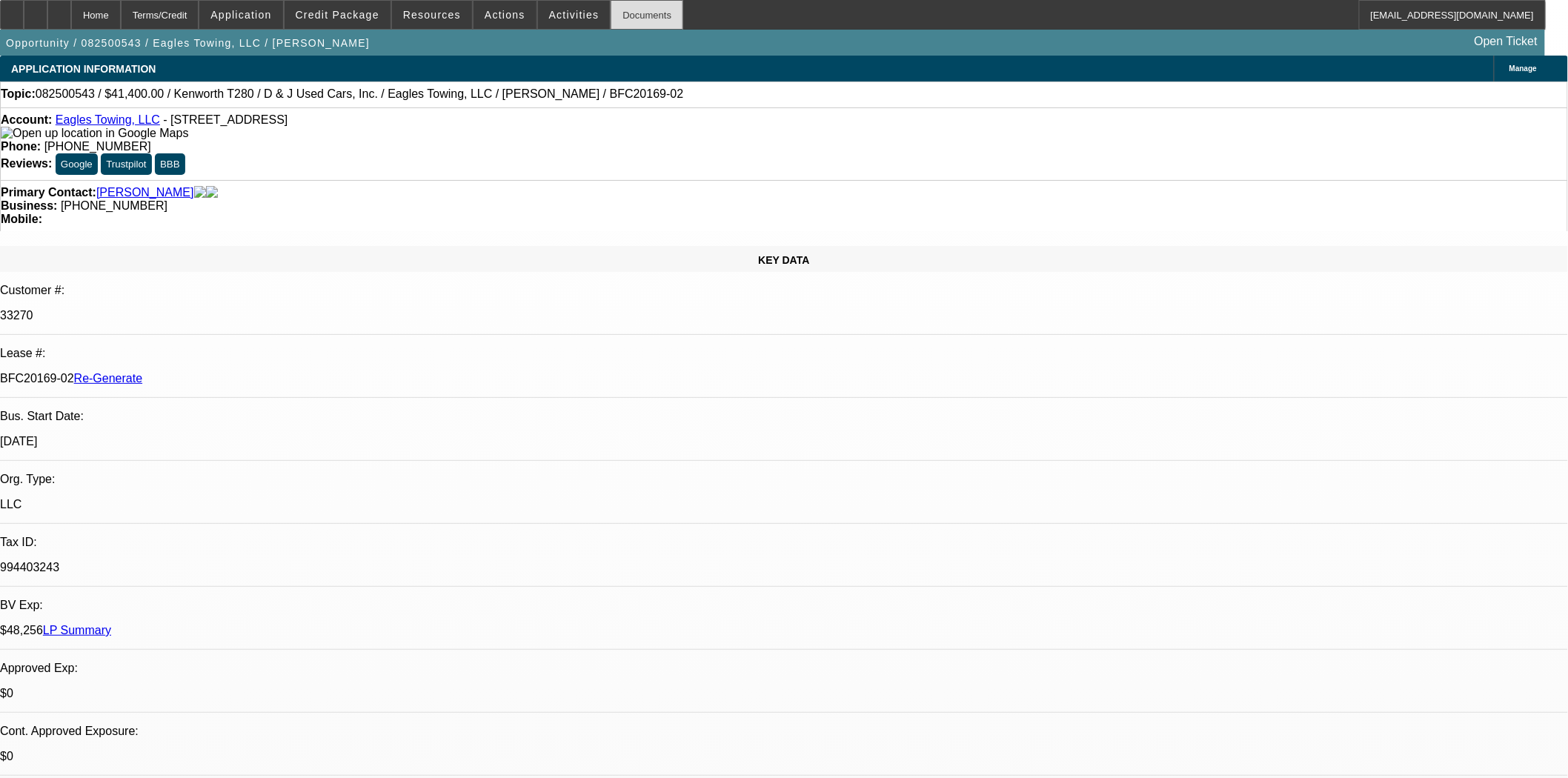
click at [626, 5] on div "Documents" at bounding box center [646, 15] width 72 height 30
click at [324, 11] on span "Credit Package" at bounding box center [337, 14] width 84 height 11
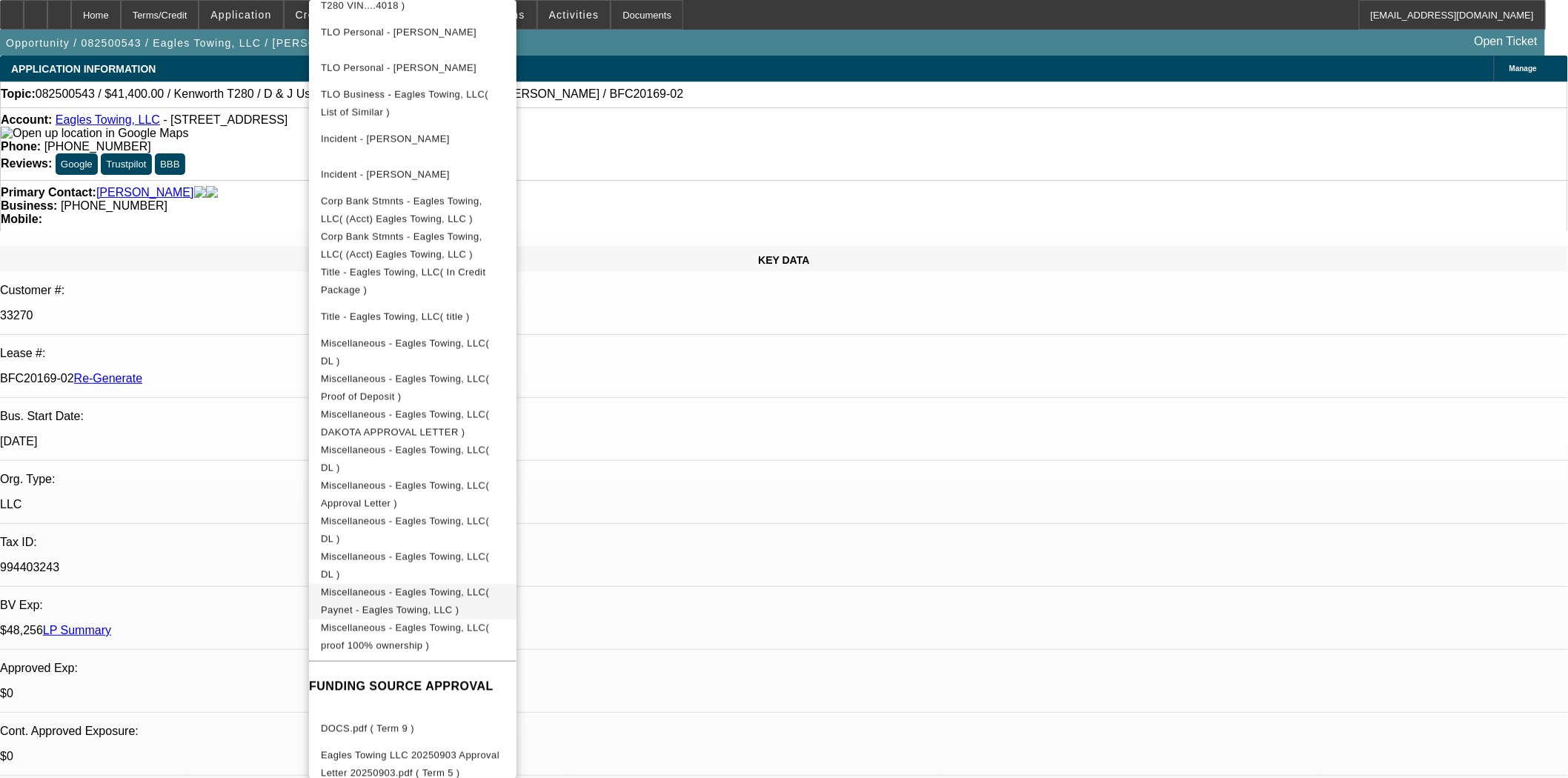
scroll to position [686, 0]
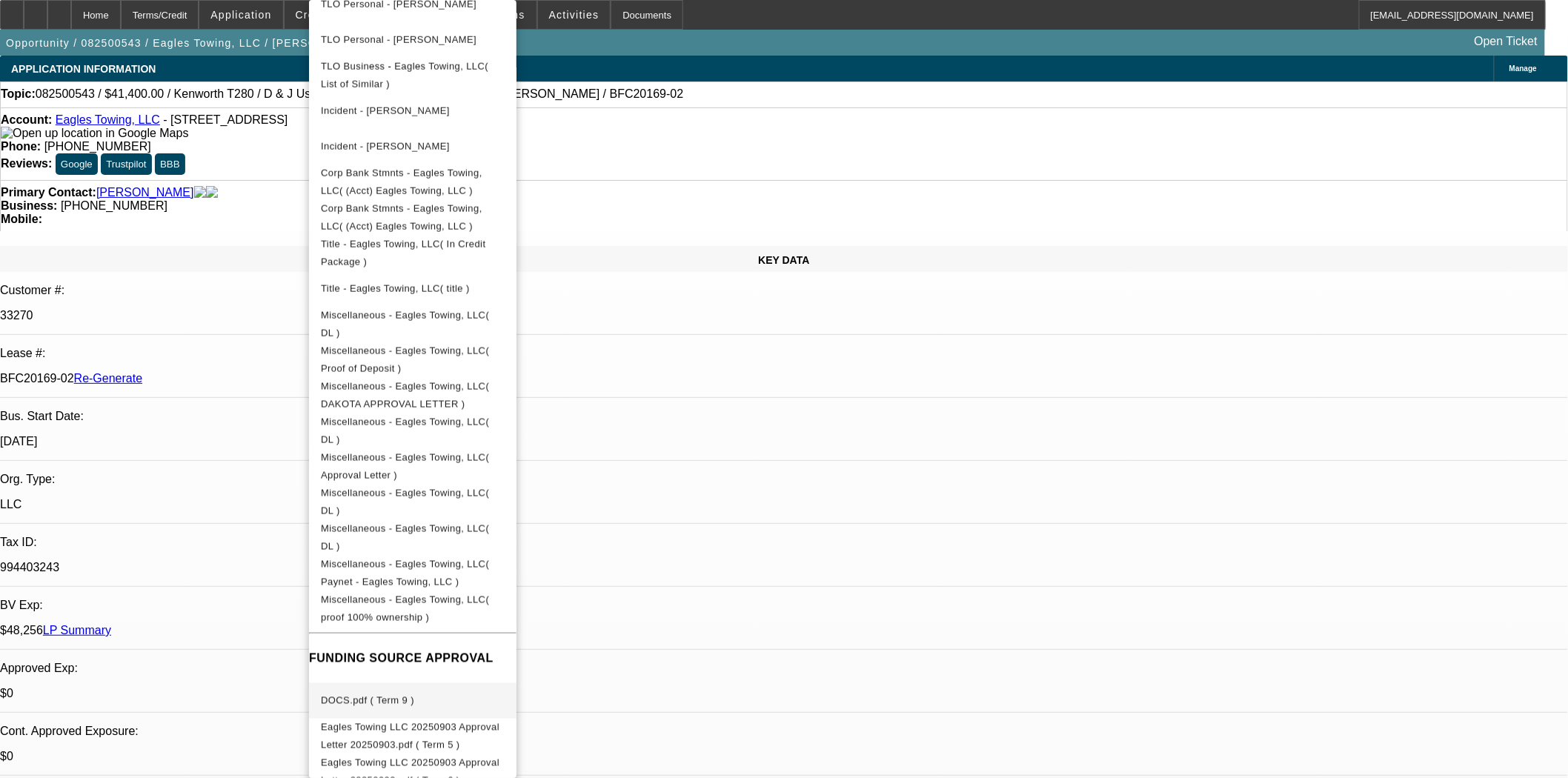
click at [394, 692] on span "DOCS.pdf ( Term 9 )" at bounding box center [413, 701] width 183 height 18
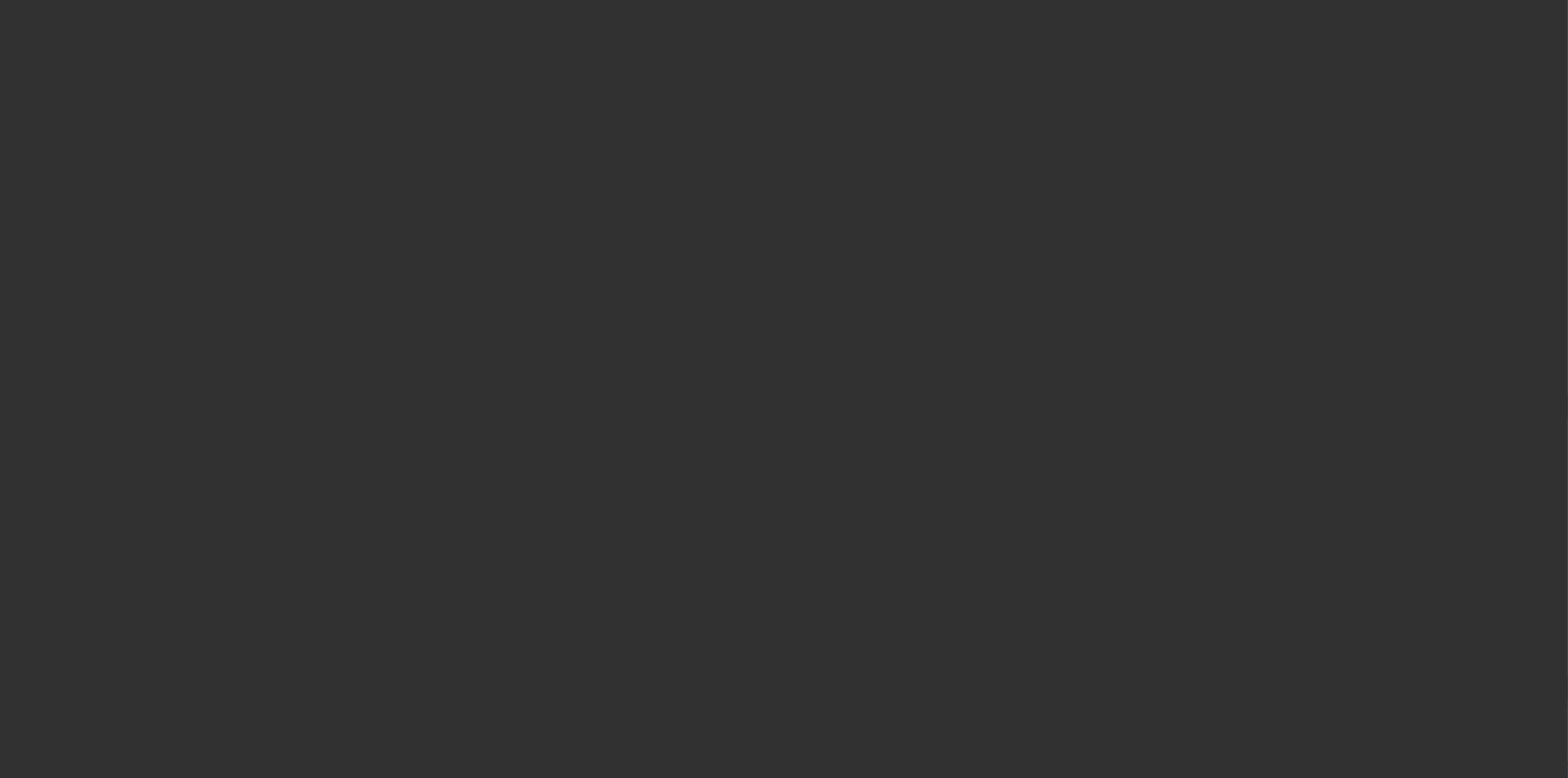
select select "3"
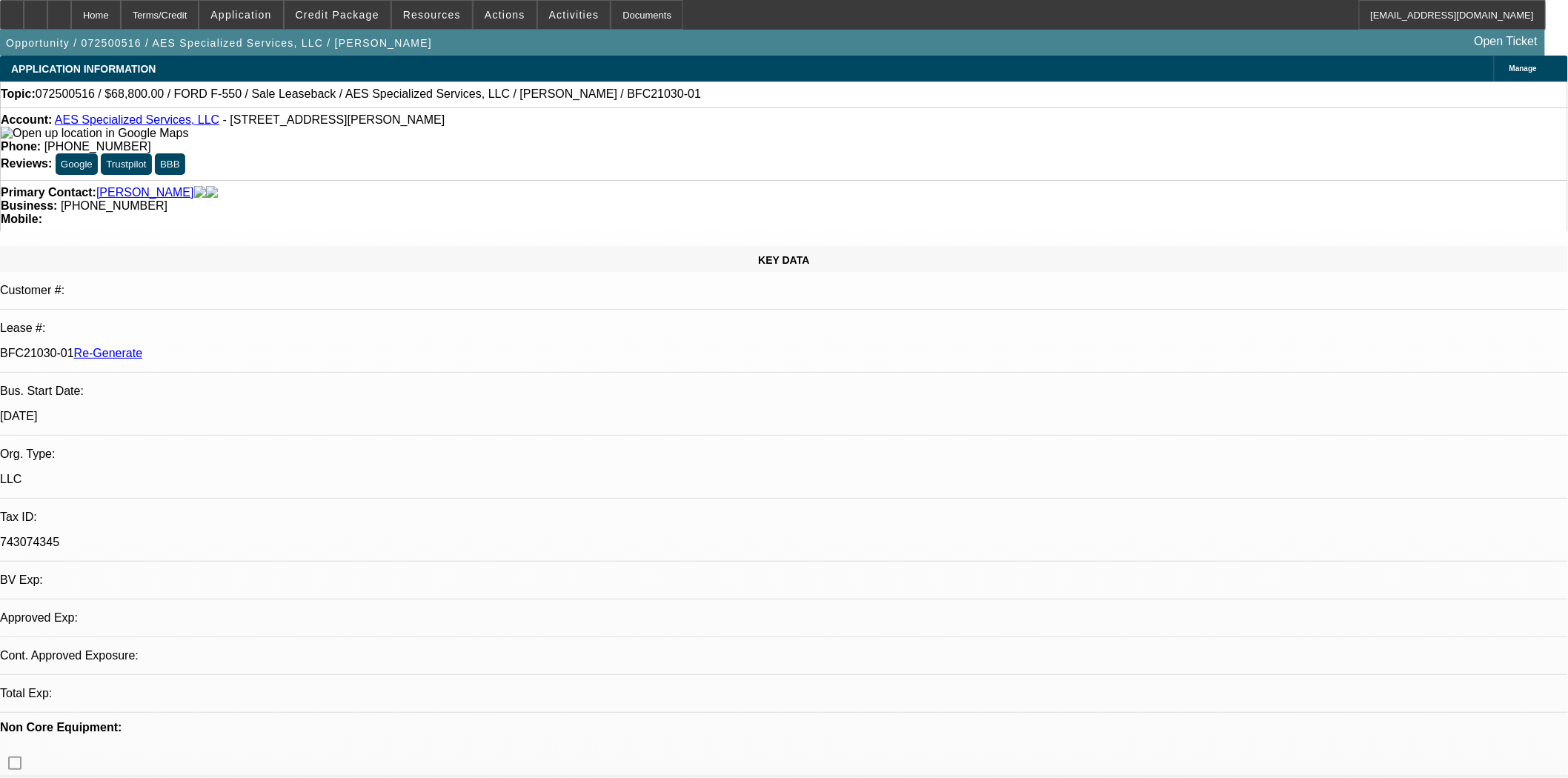
select select "0"
select select "6"
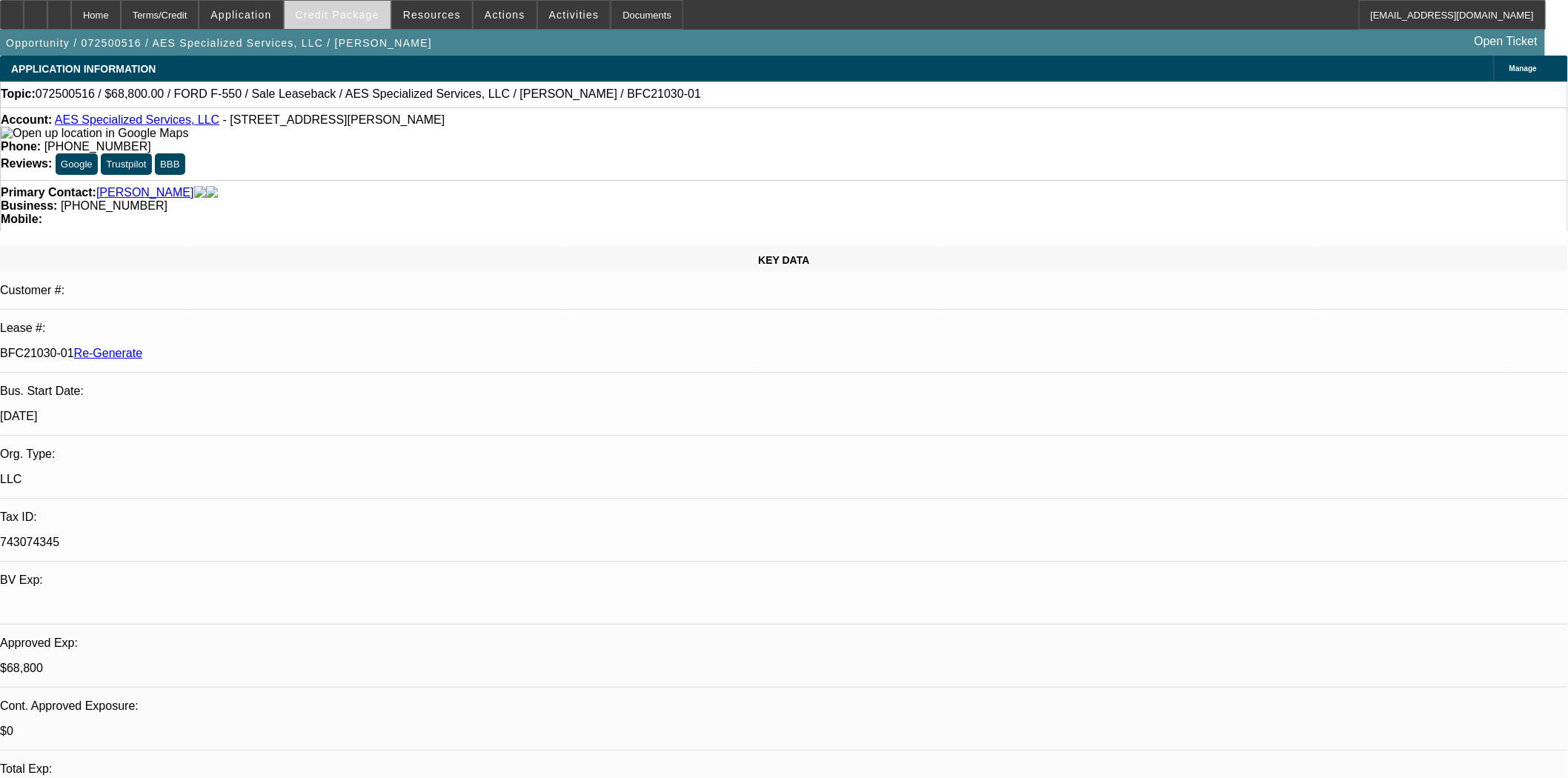
click at [343, 20] on span at bounding box center [338, 15] width 106 height 35
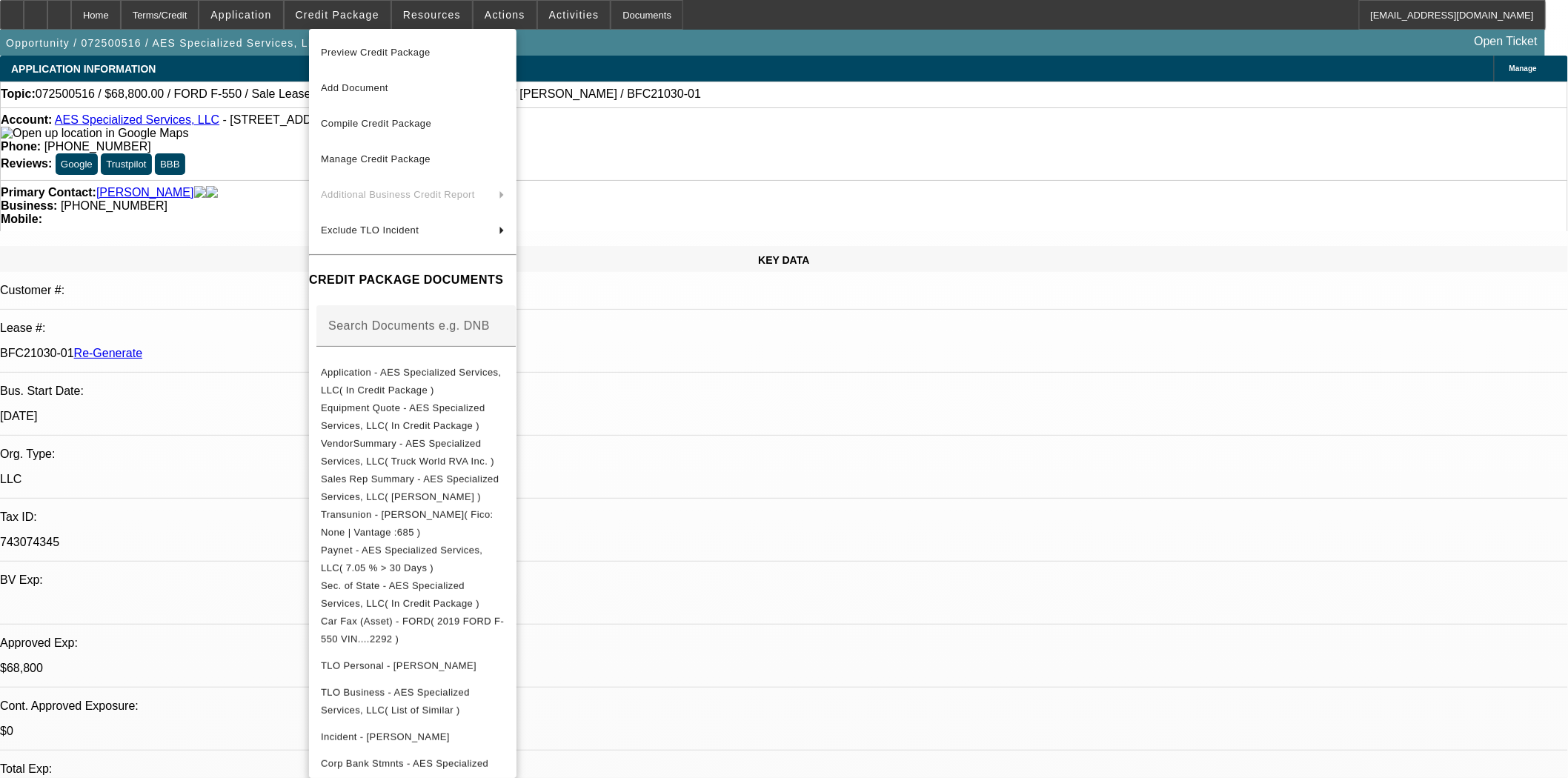
click at [343, 53] on span "Preview Credit Package" at bounding box center [376, 52] width 109 height 11
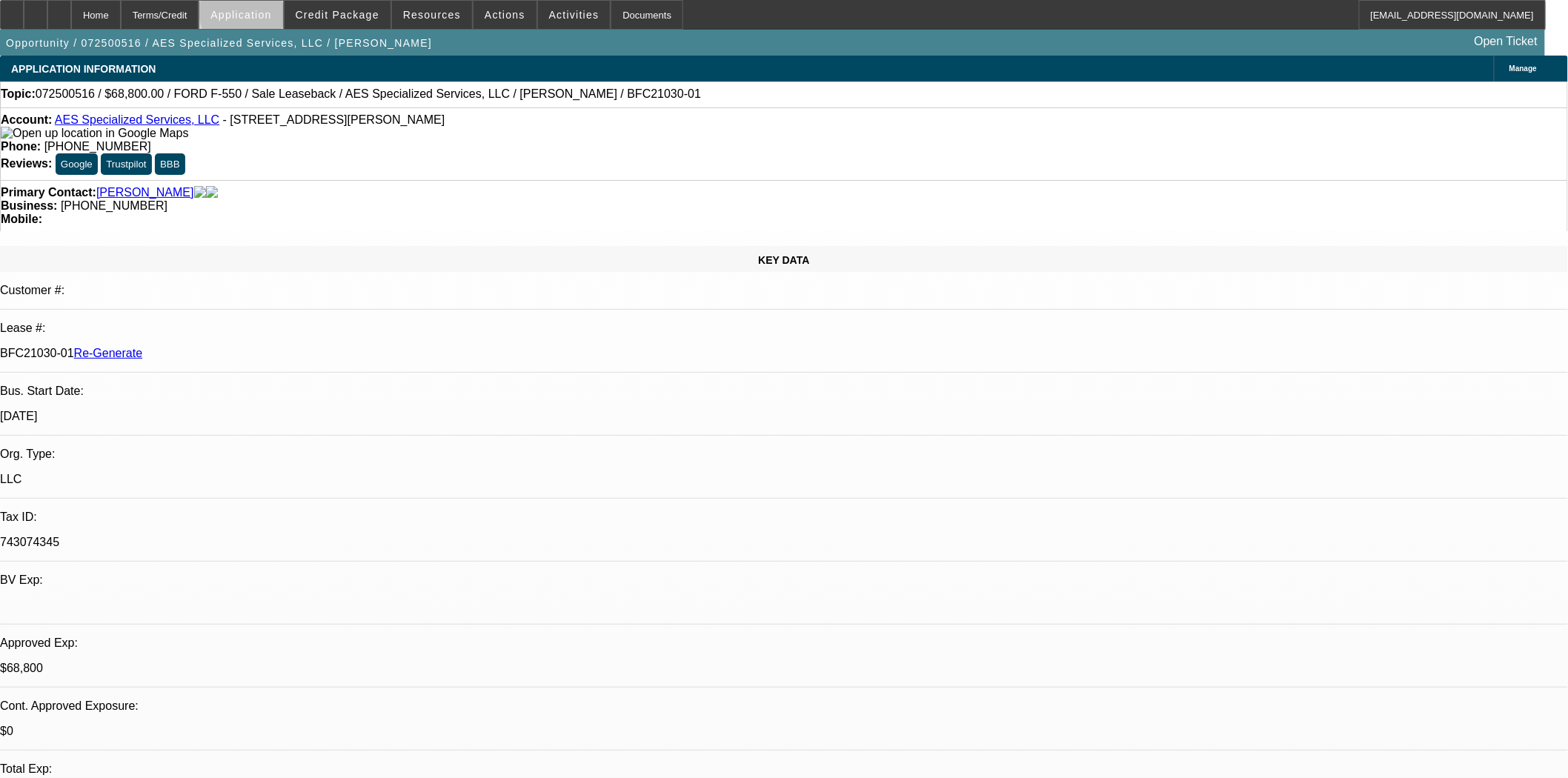
click at [282, 10] on span at bounding box center [241, 15] width 83 height 35
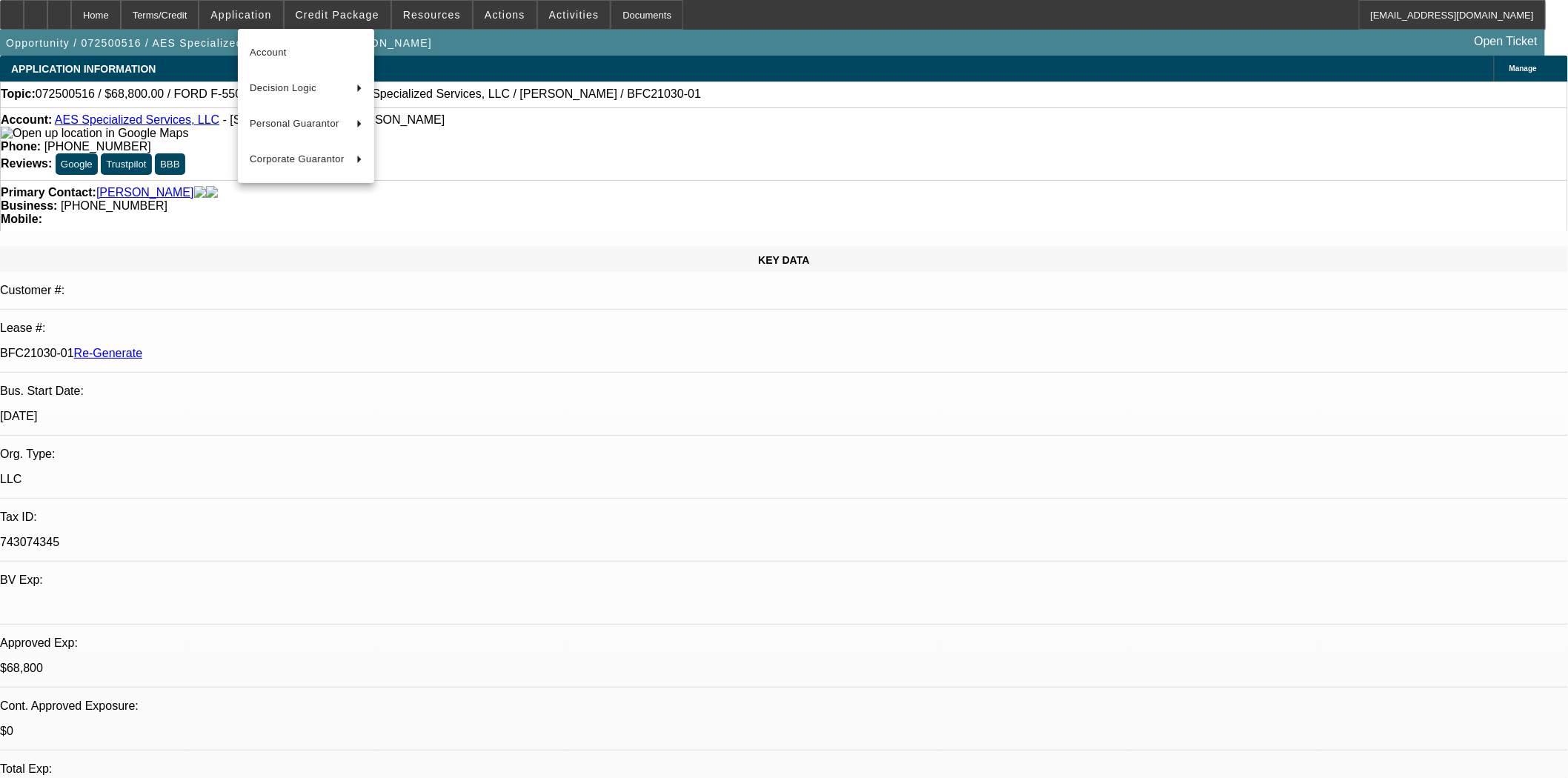
click at [336, 11] on div at bounding box center [784, 389] width 1568 height 778
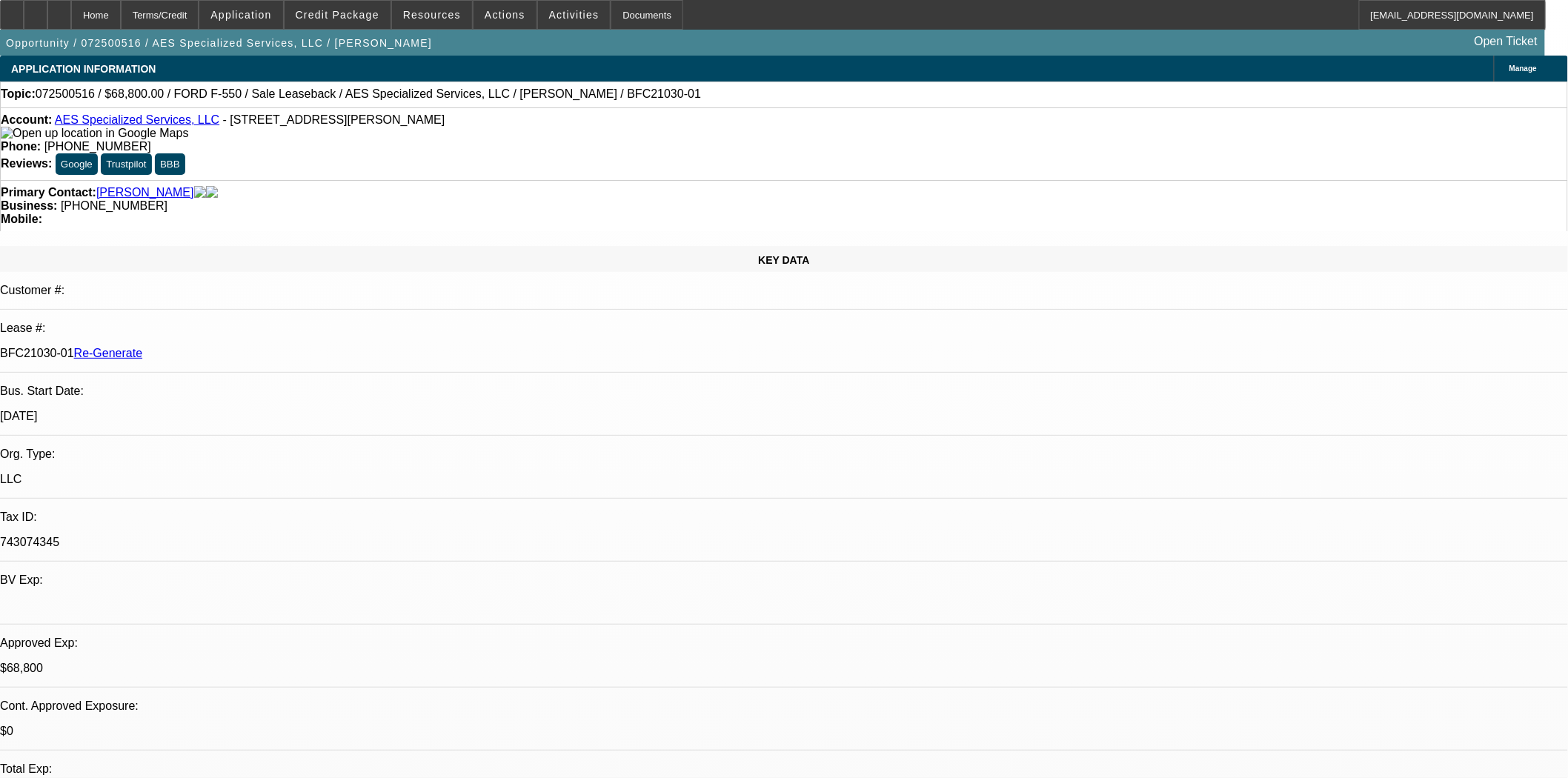
click at [336, 11] on span "Credit Package" at bounding box center [337, 14] width 84 height 11
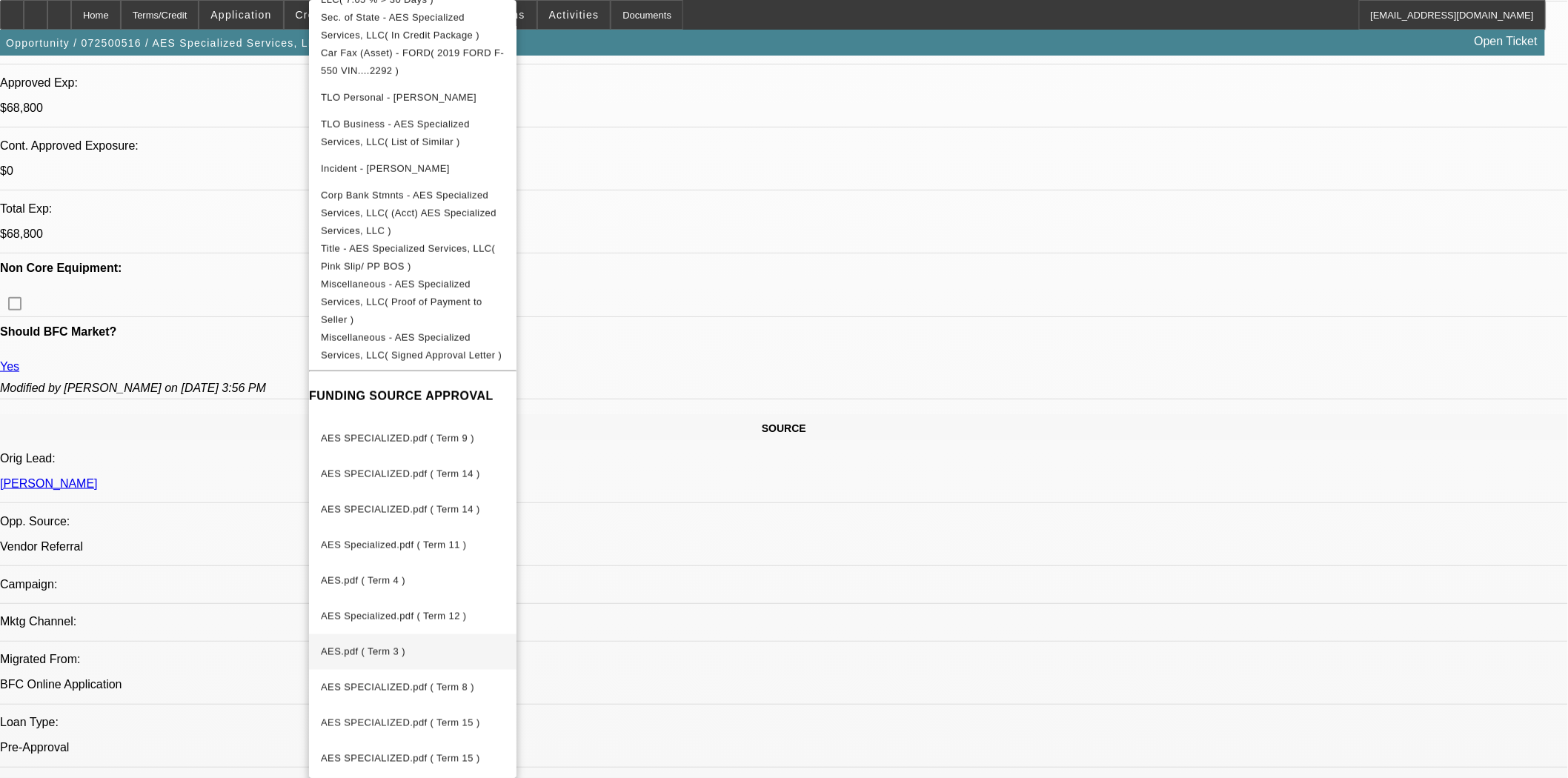
scroll to position [576, 0]
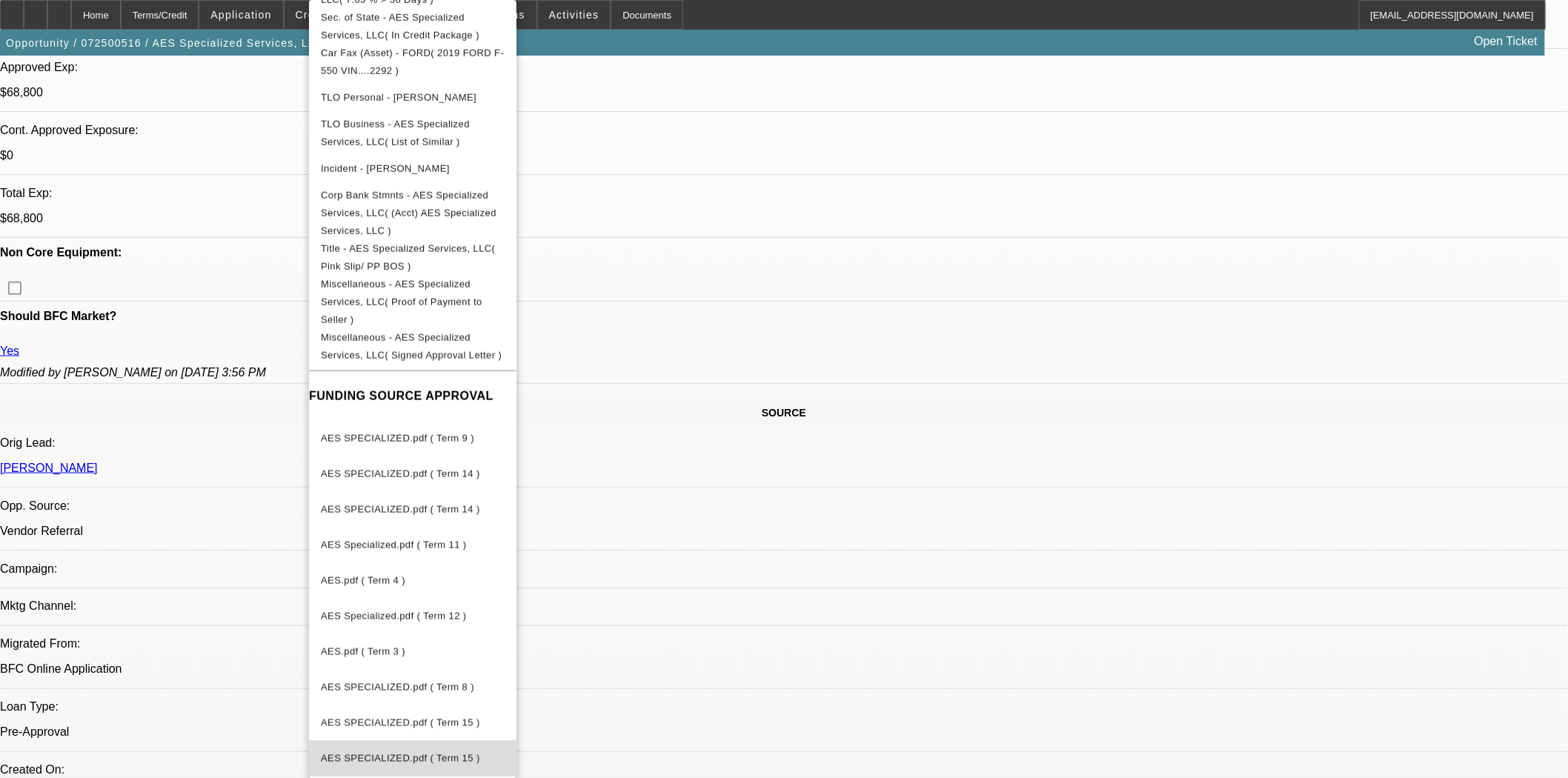
click at [445, 750] on span "AES SPECIALIZED.pdf ( Term 15 )" at bounding box center [413, 759] width 183 height 18
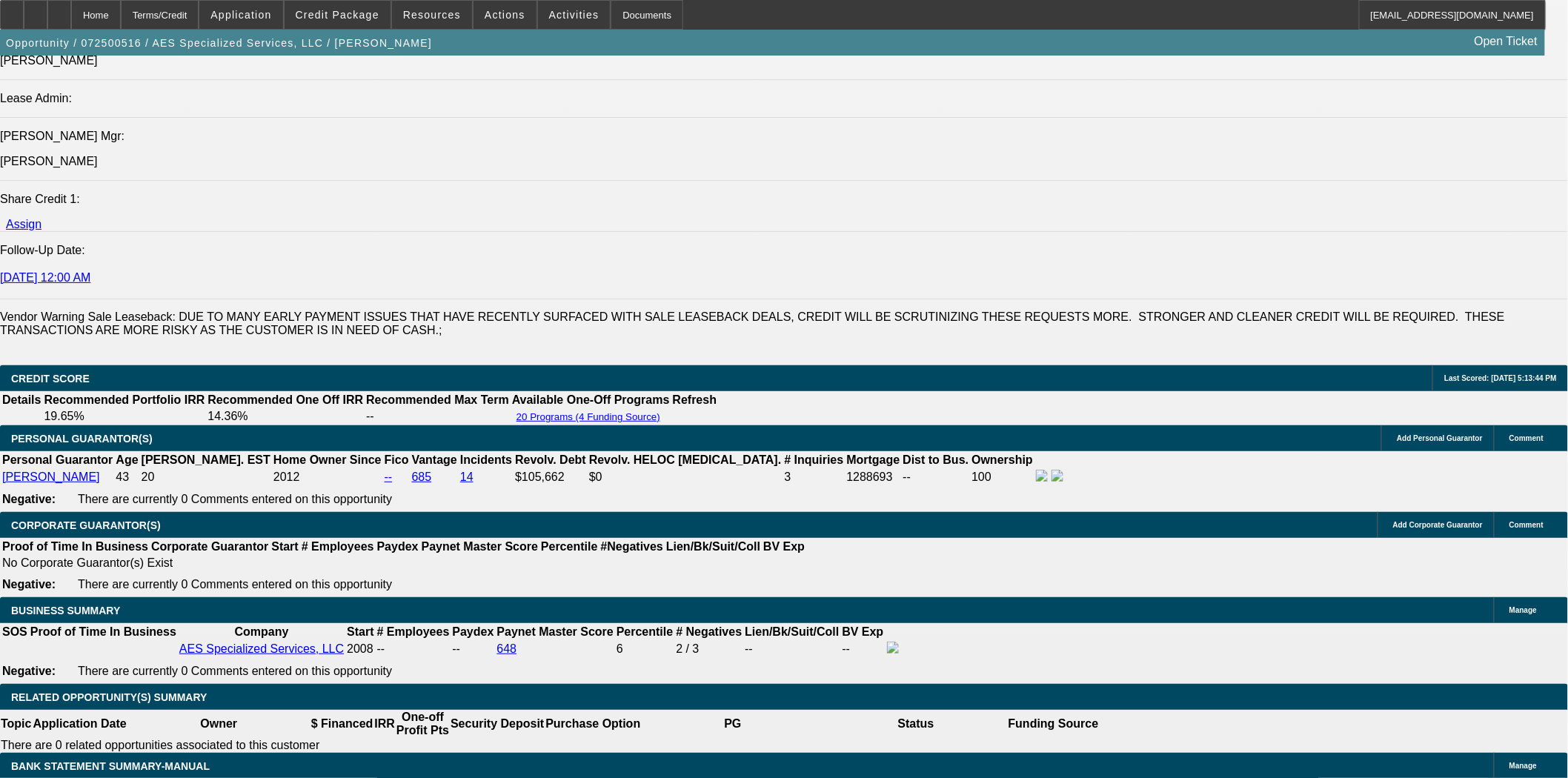
scroll to position [2058, 0]
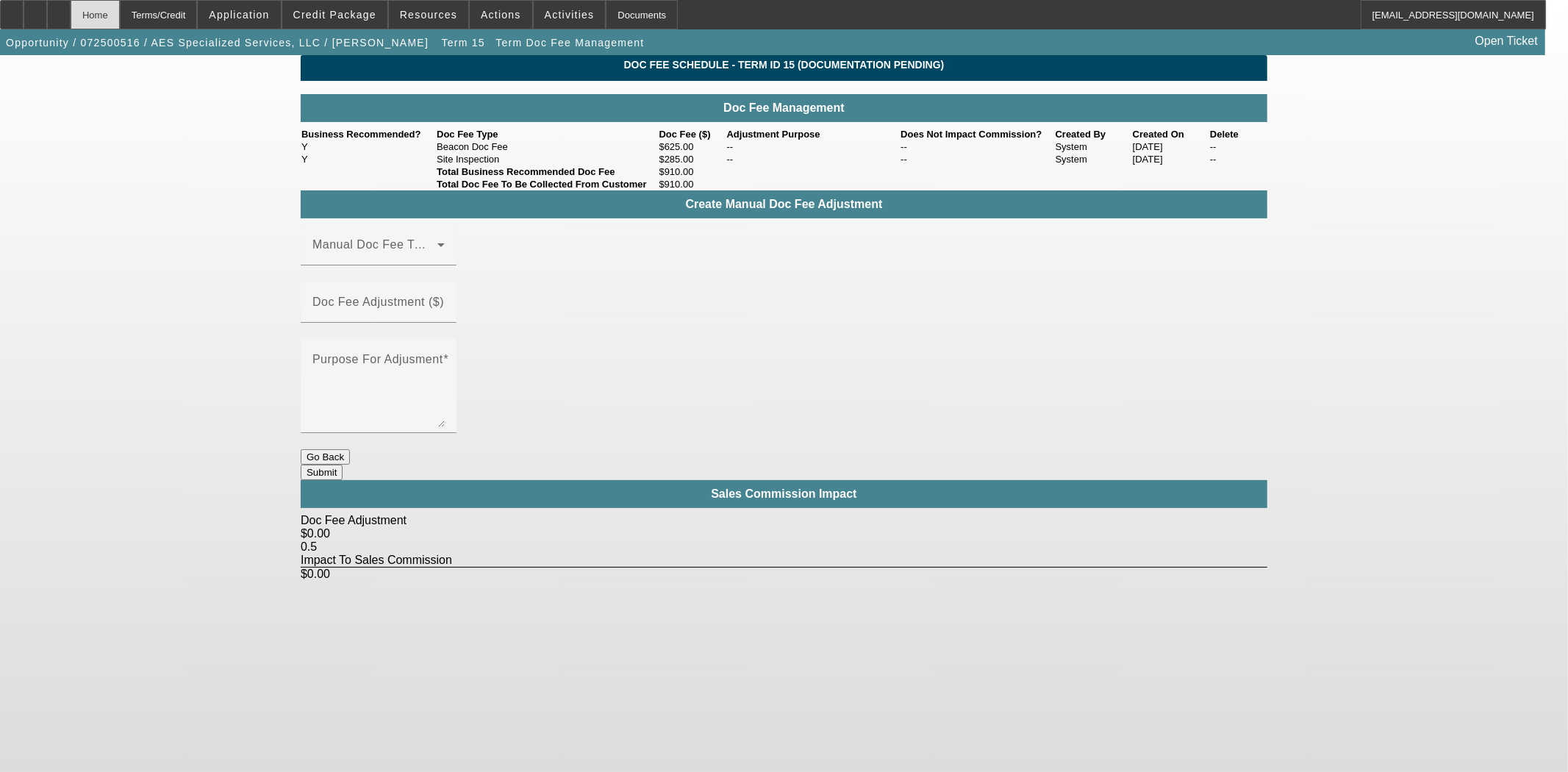
click at [120, 17] on div "Home" at bounding box center [95, 15] width 49 height 30
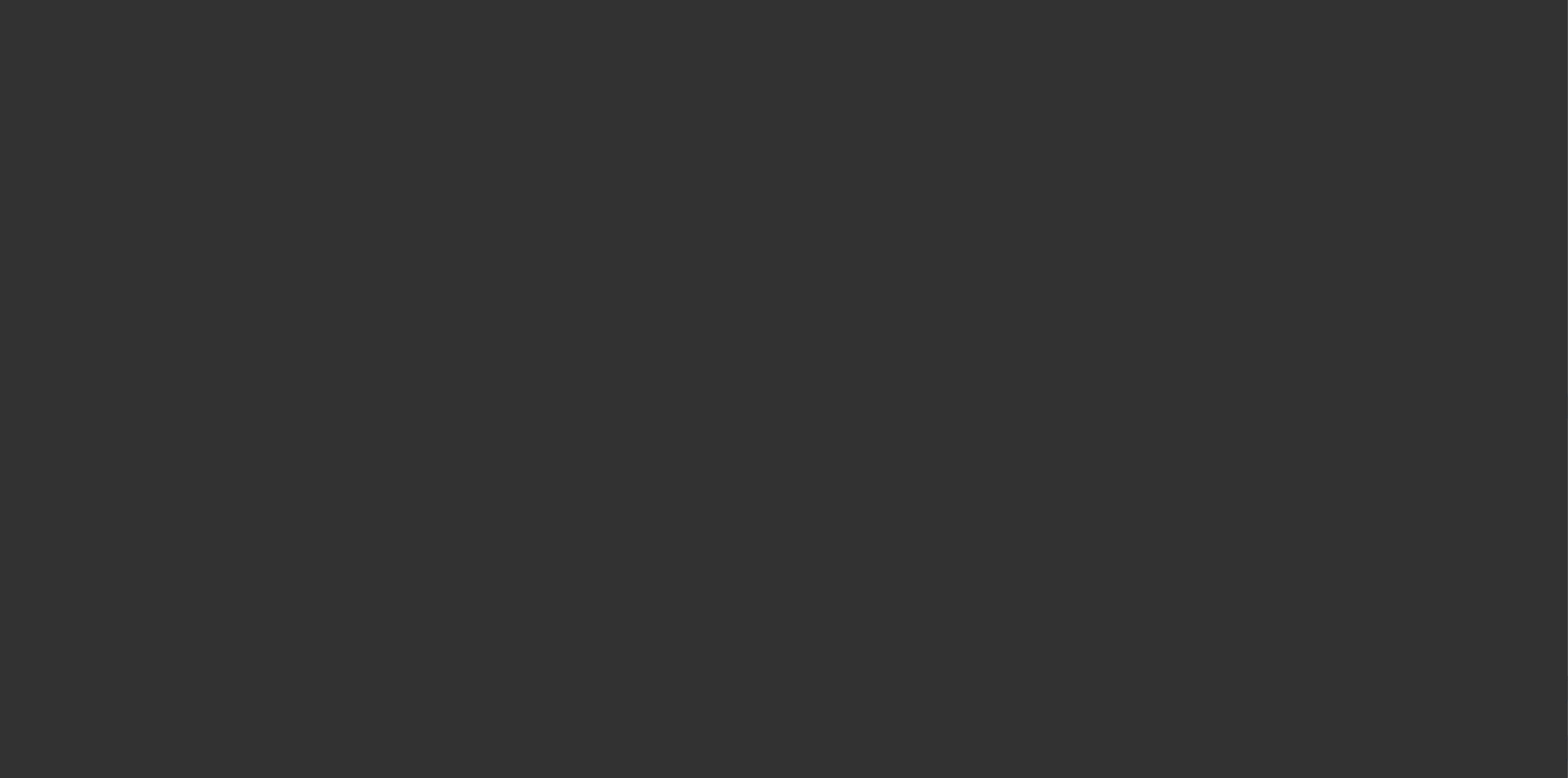
select select "3"
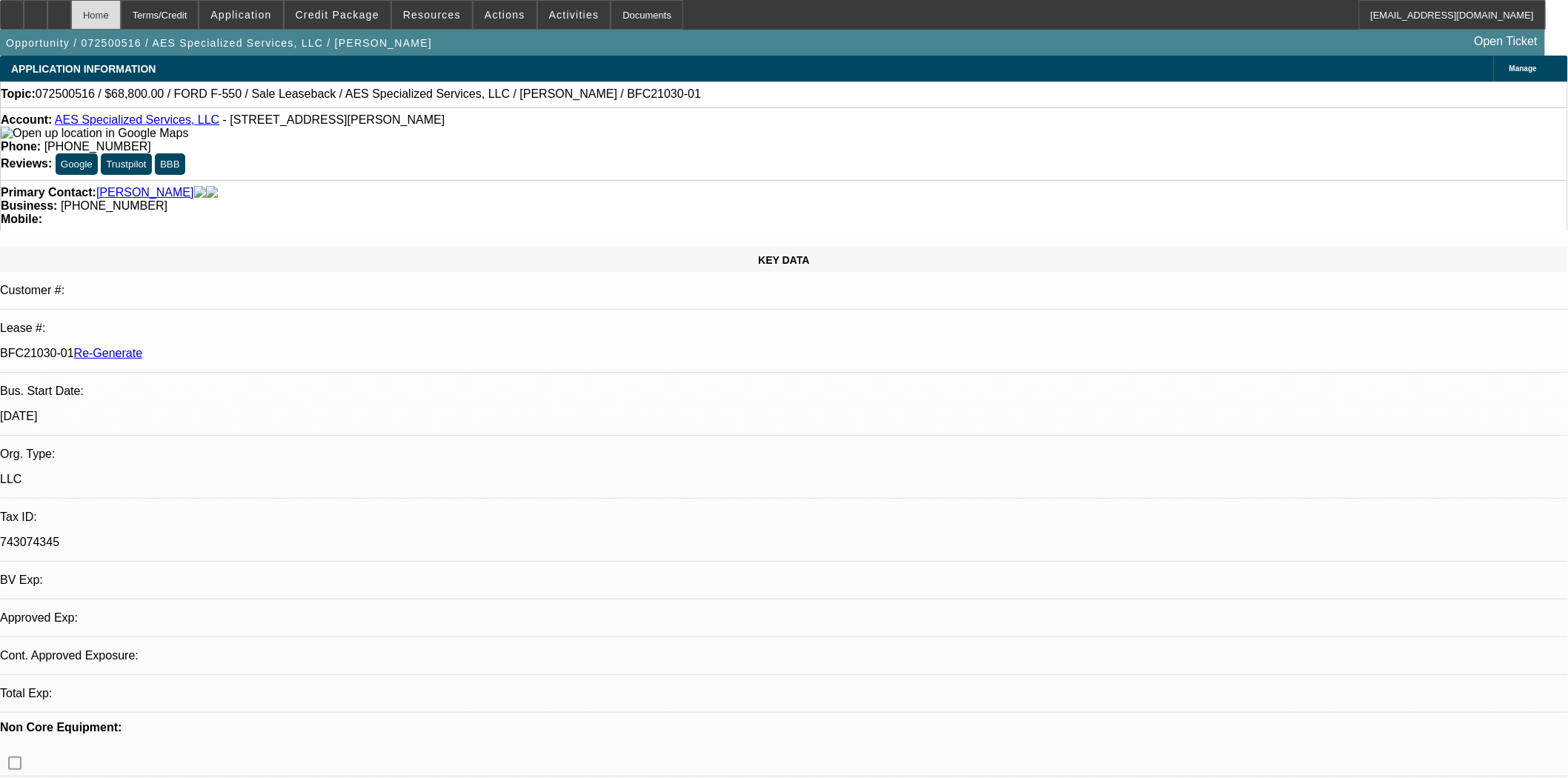
select select "0"
select select "6"
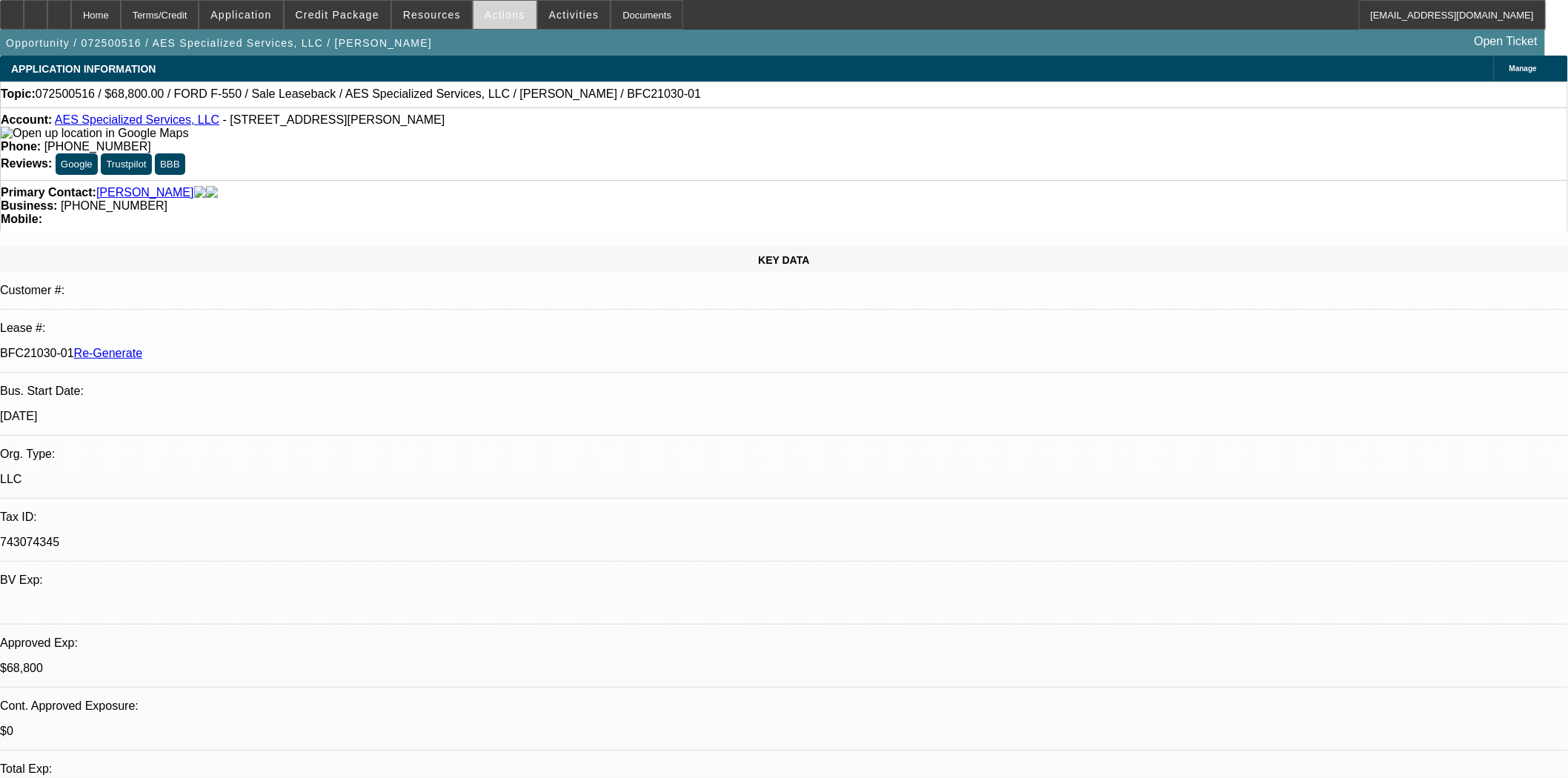
click at [474, 18] on span at bounding box center [504, 15] width 63 height 35
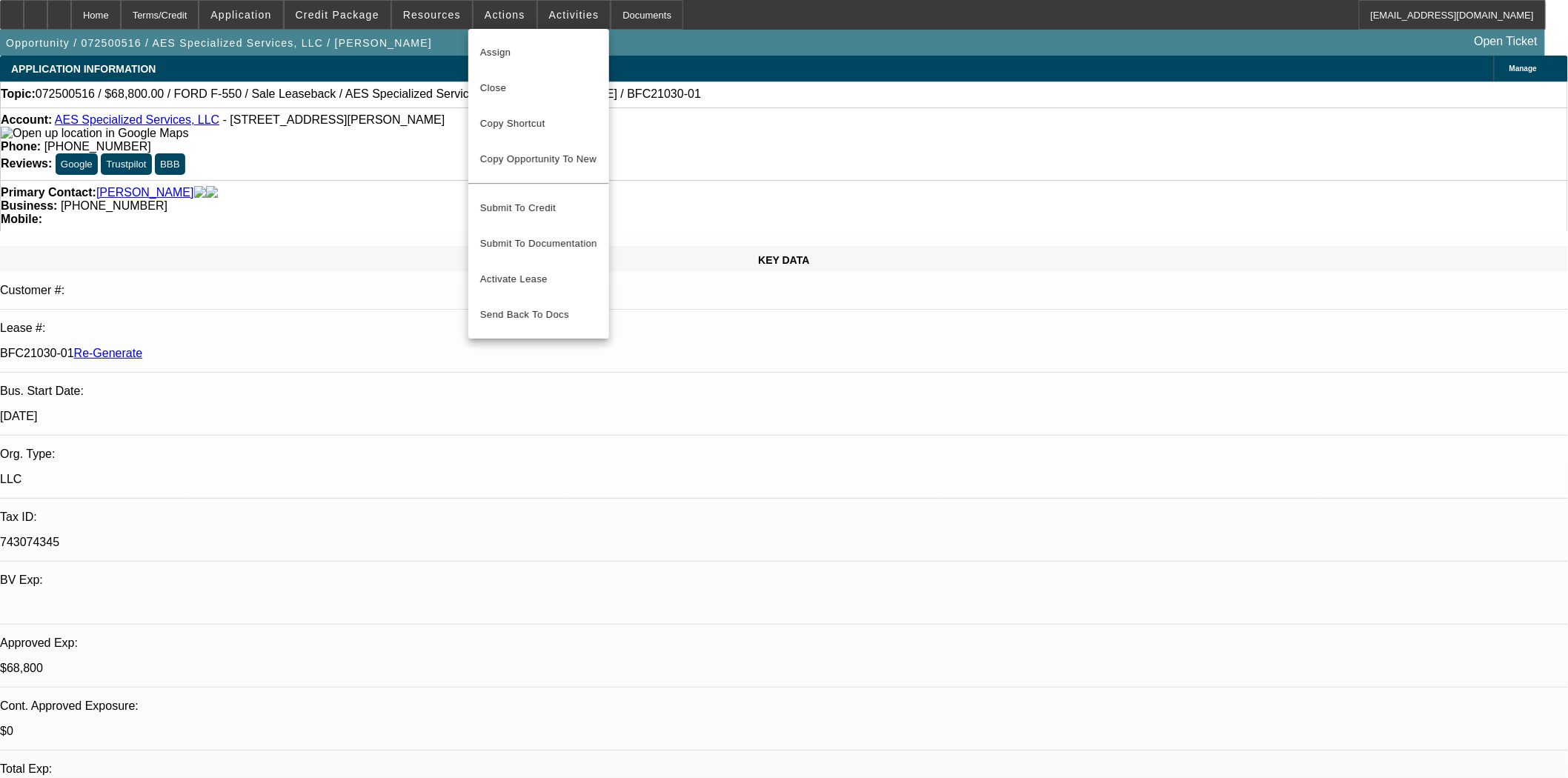
click at [677, 138] on div at bounding box center [784, 389] width 1568 height 778
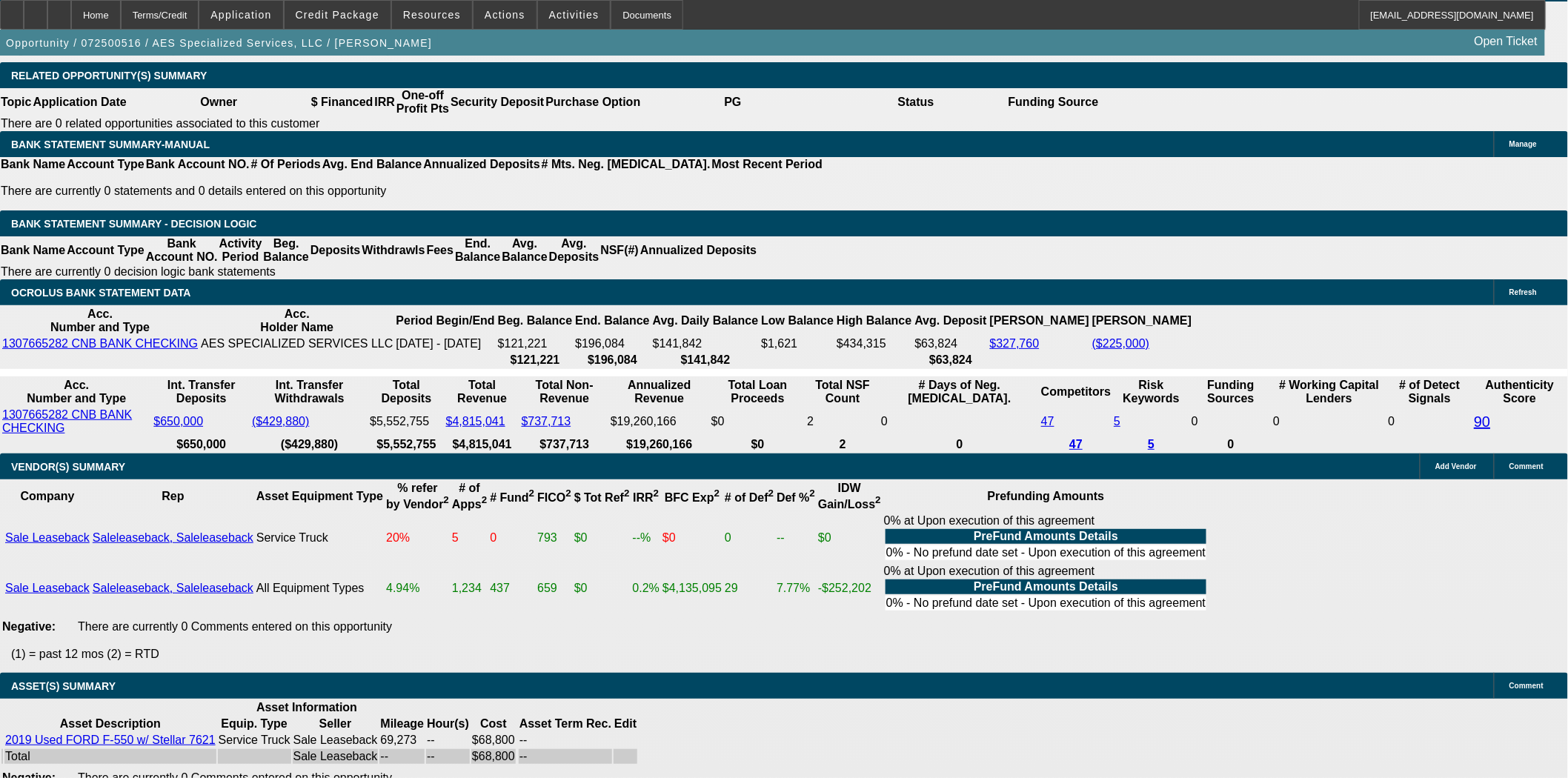
scroll to position [2635, 0]
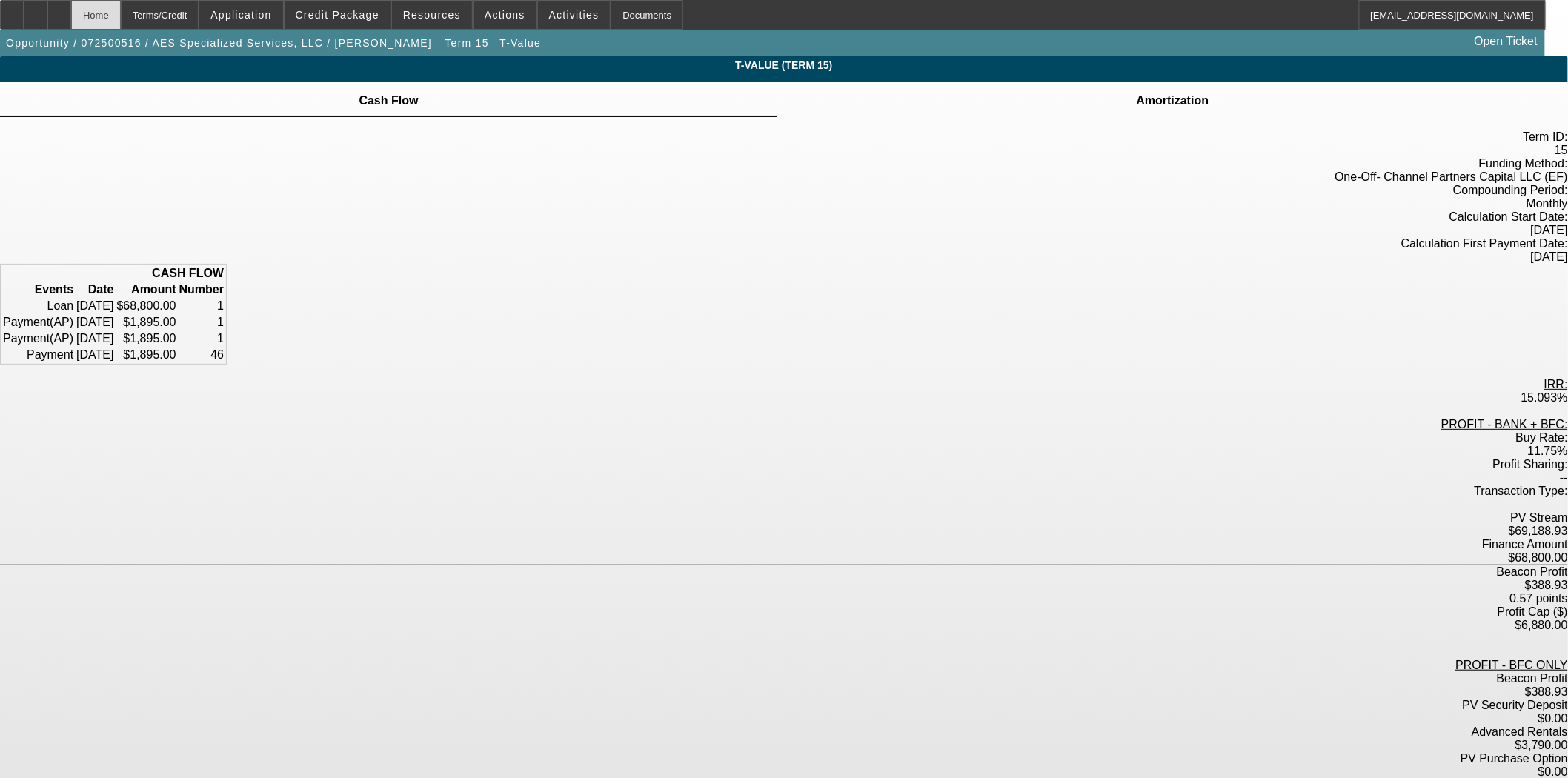
click at [121, 10] on div "Home" at bounding box center [96, 15] width 49 height 30
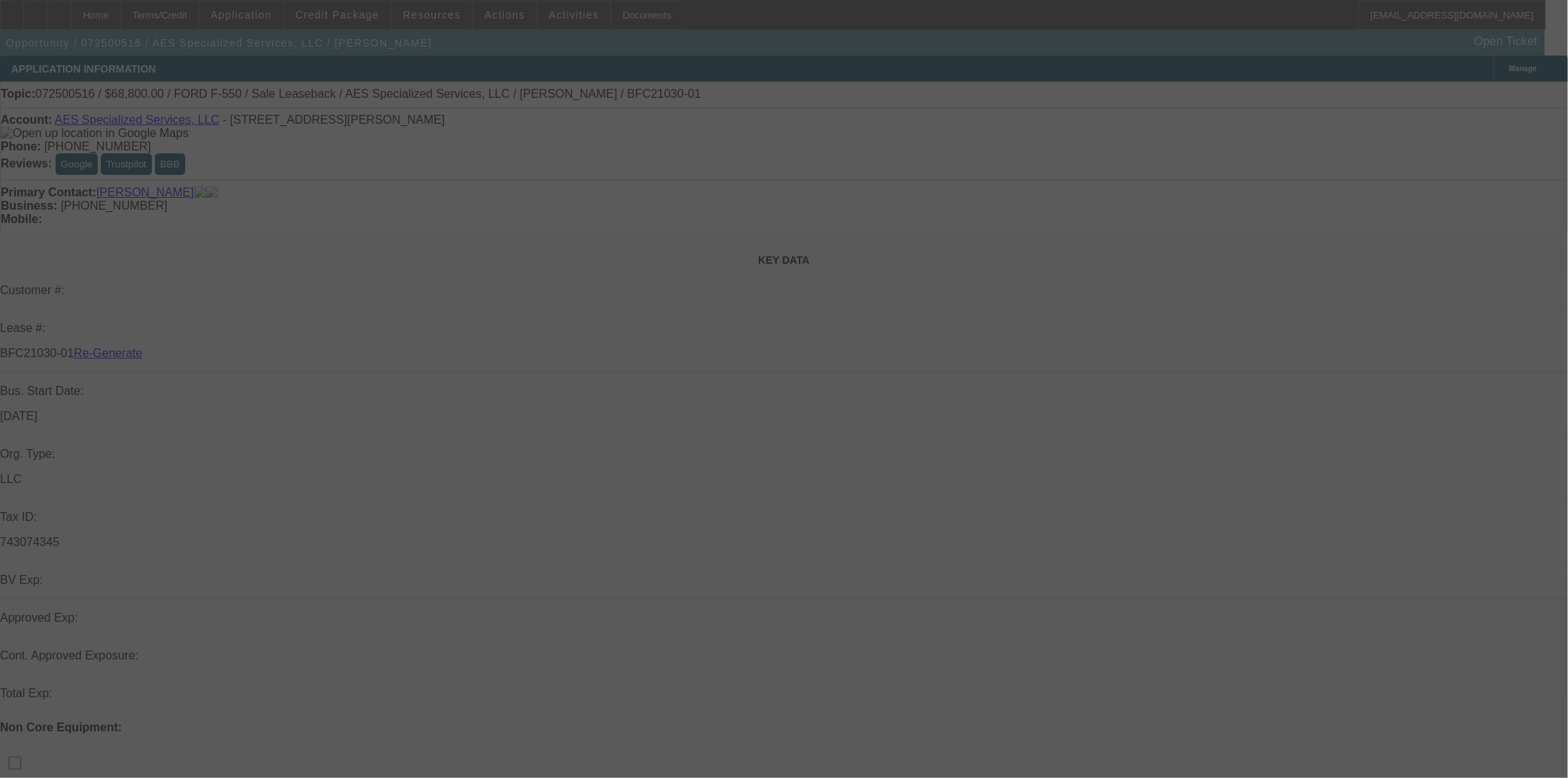
select select "3"
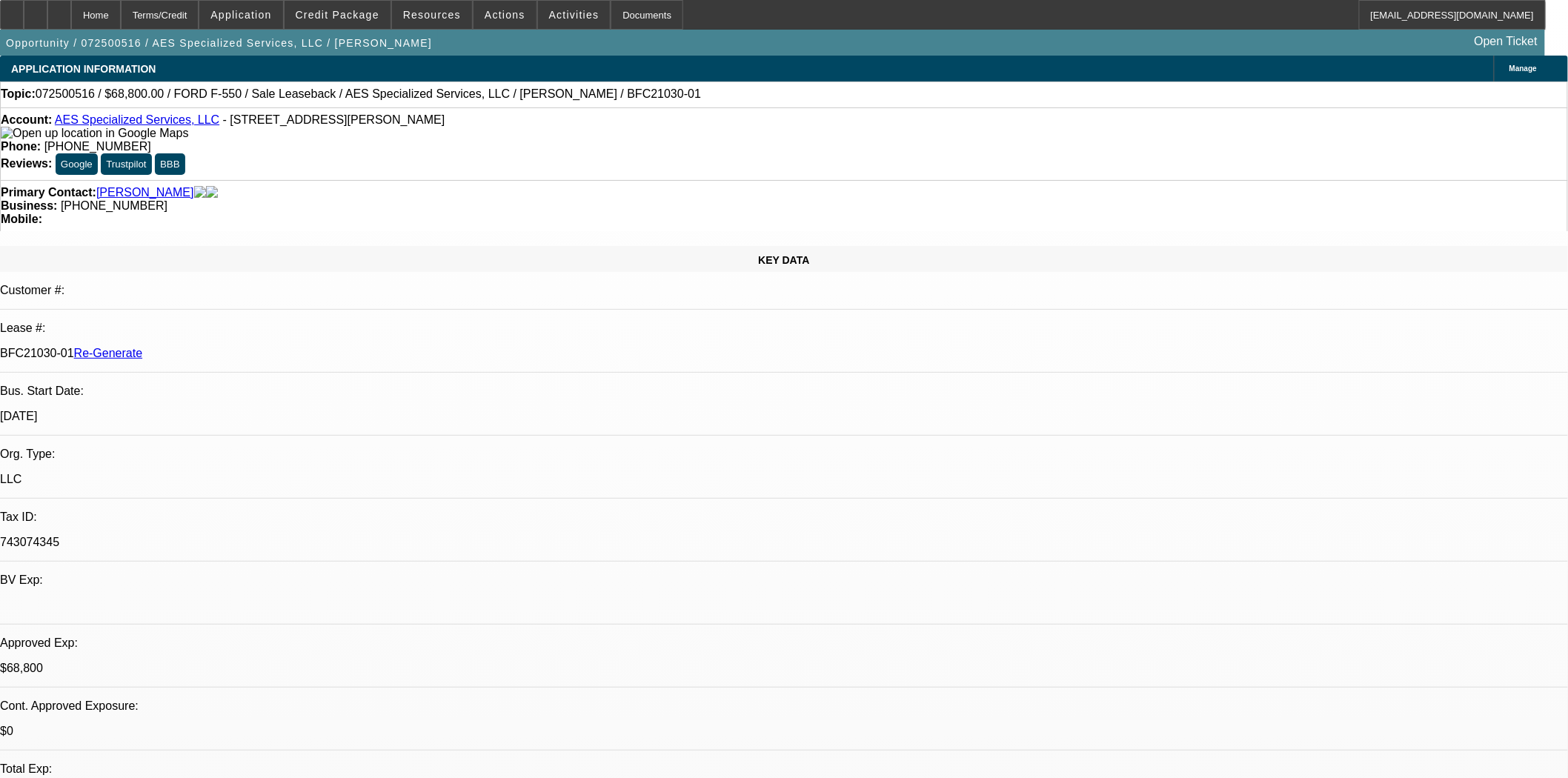
select select "0"
select select "6"
click at [504, 11] on span "Actions" at bounding box center [504, 14] width 41 height 11
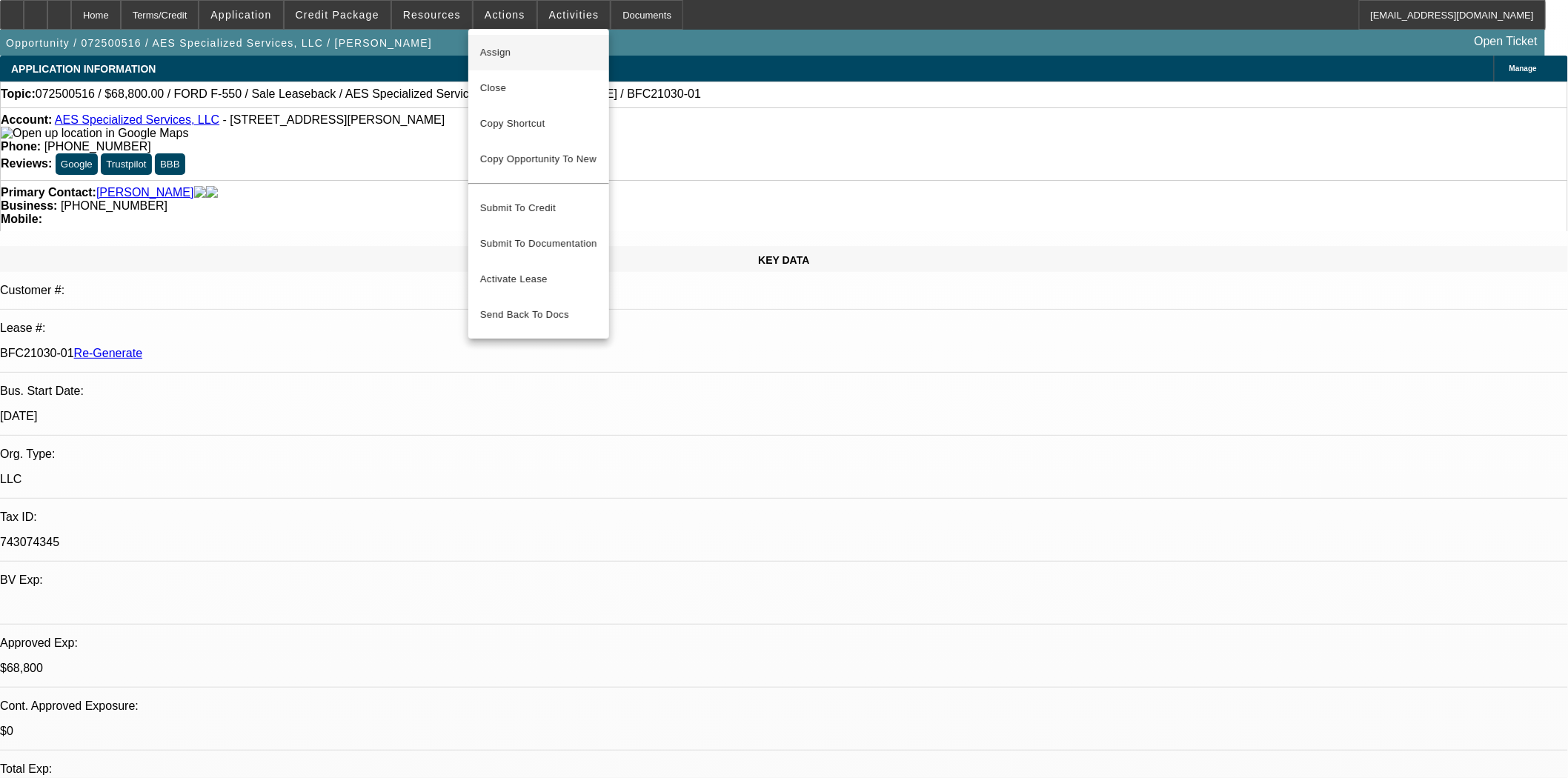
click at [504, 58] on span "Assign" at bounding box center [538, 53] width 117 height 18
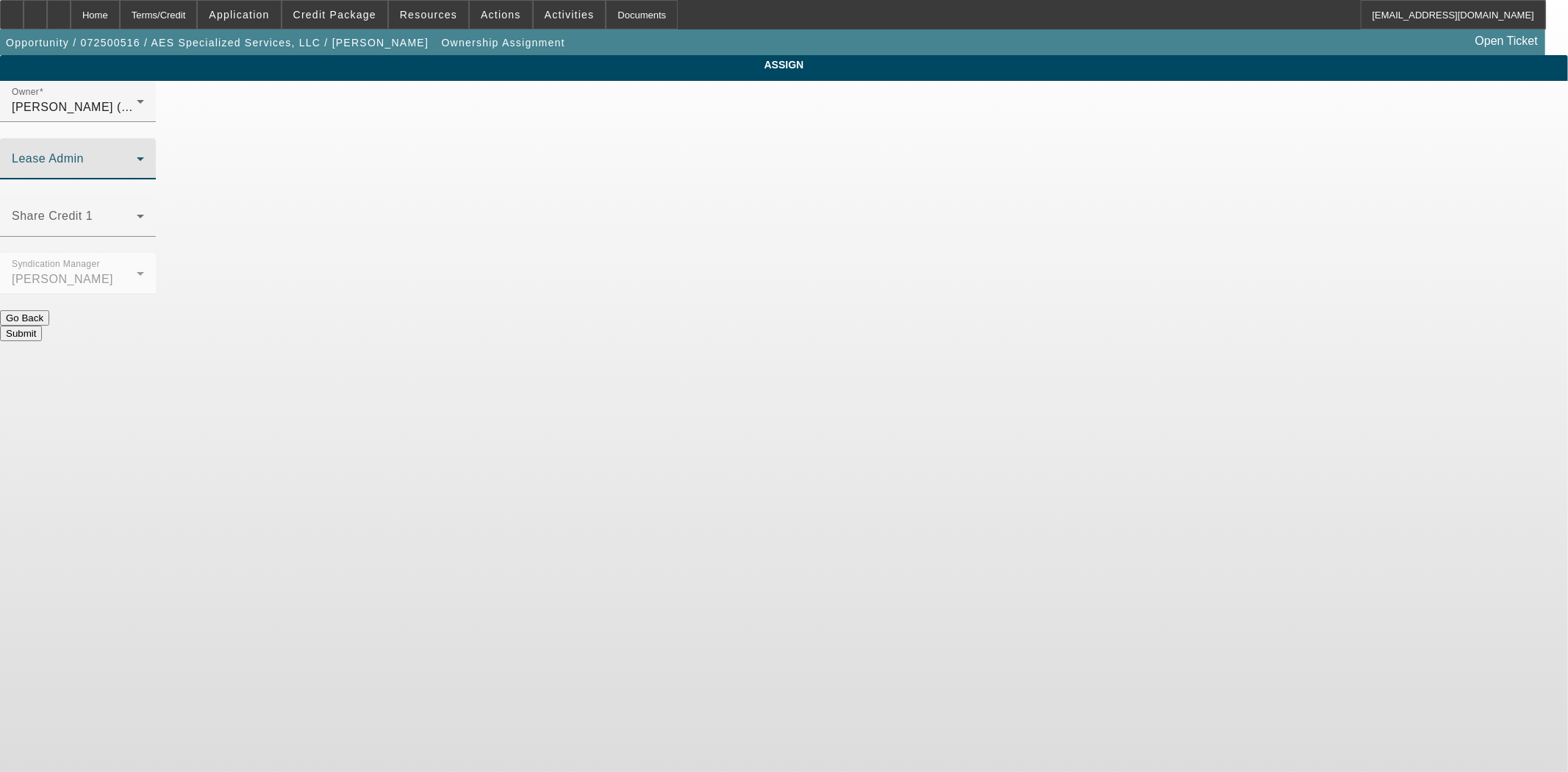
click at [136, 156] on span at bounding box center [74, 165] width 125 height 18
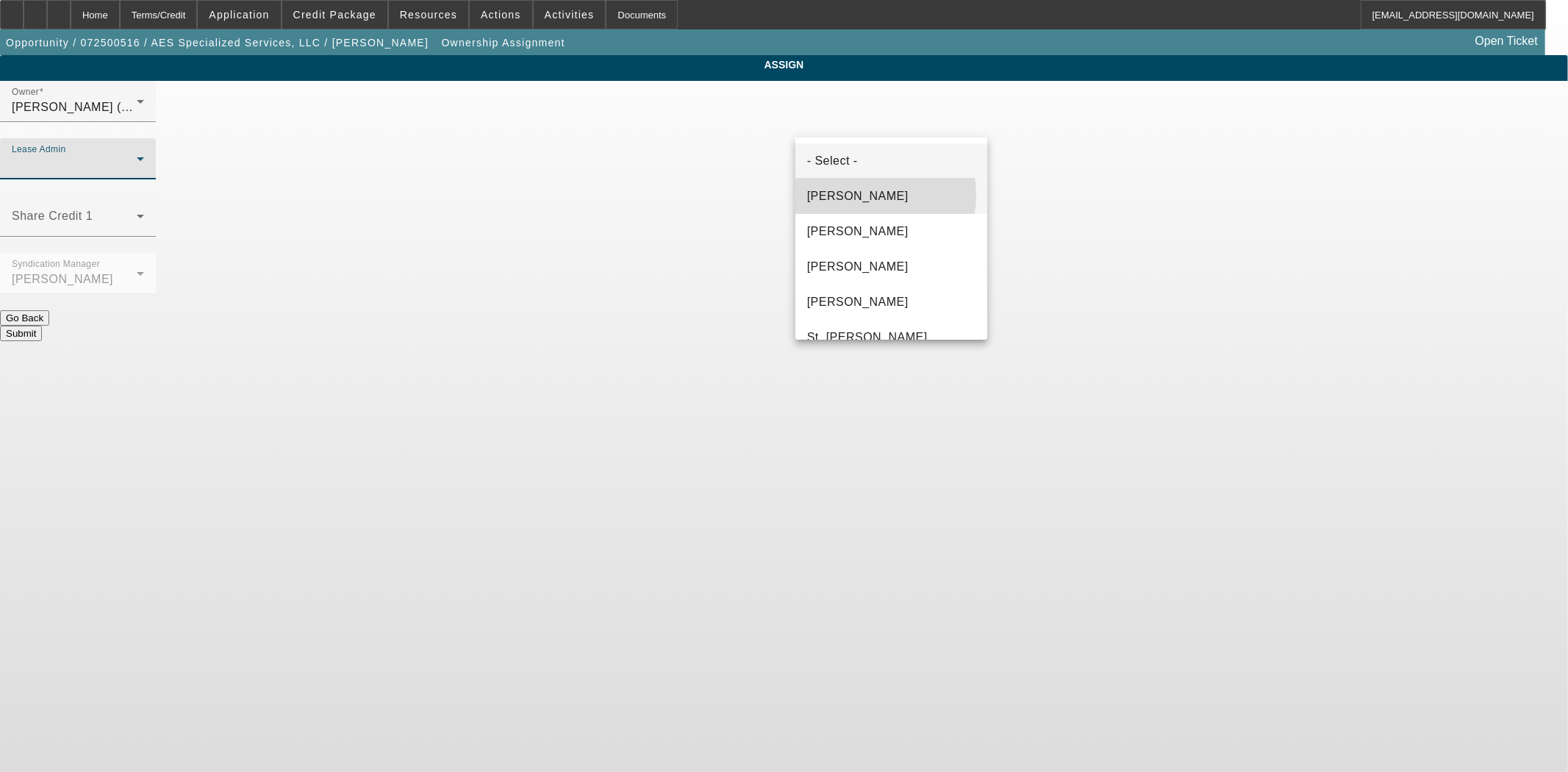
click at [854, 195] on span "Byrne, Mark" at bounding box center [858, 196] width 102 height 18
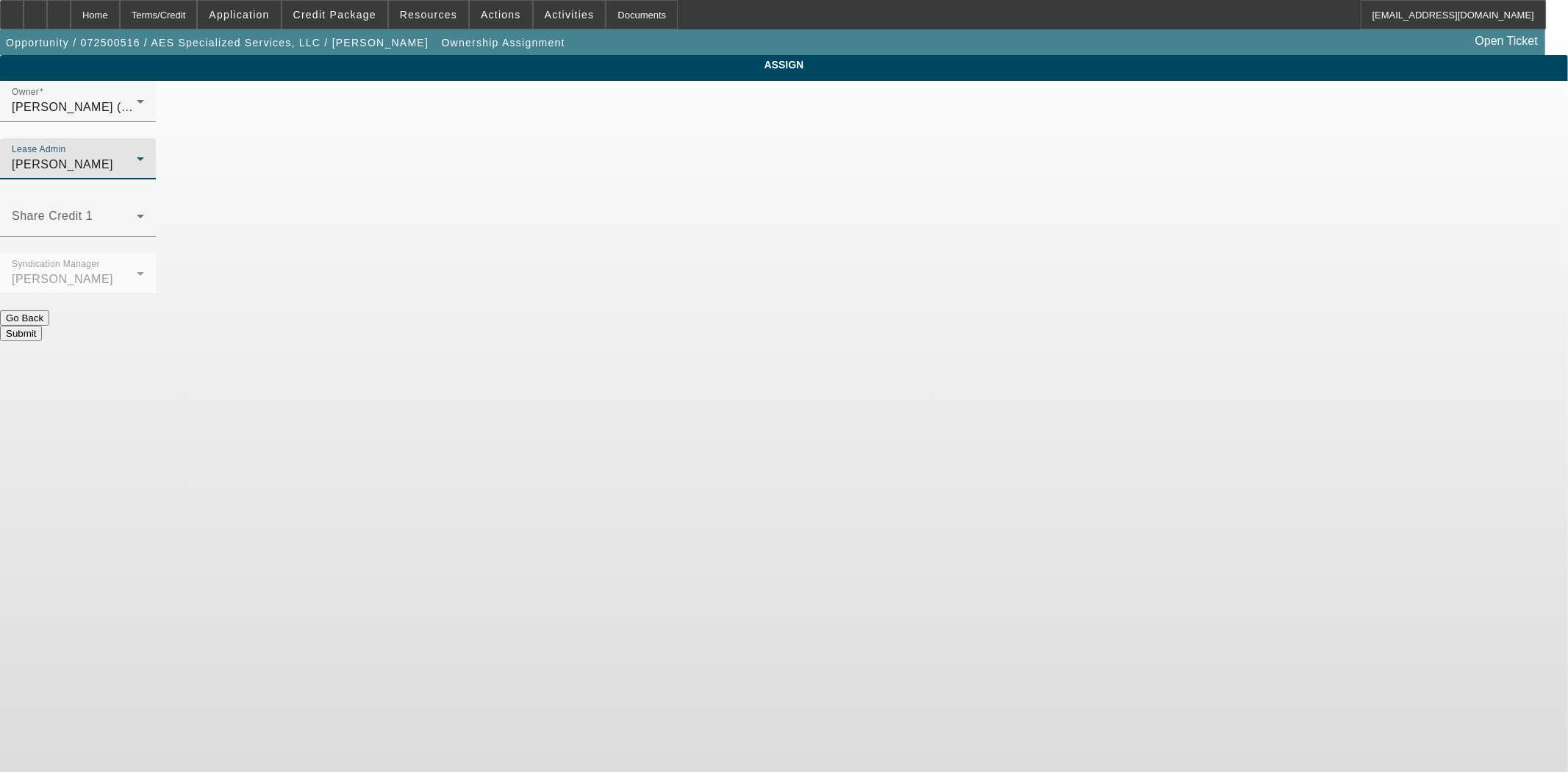
click at [42, 326] on button "Submit" at bounding box center [21, 333] width 42 height 16
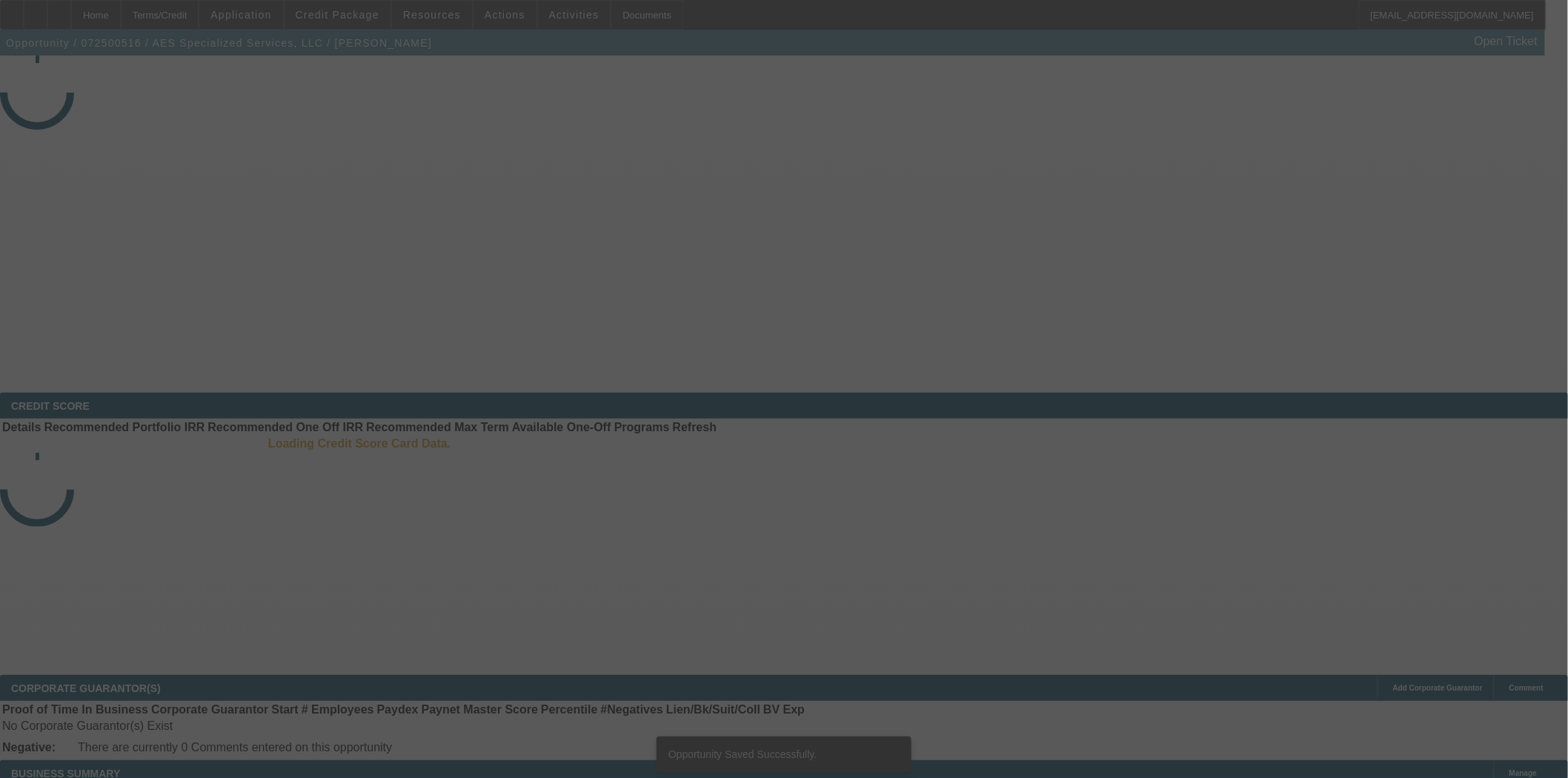
select select "3"
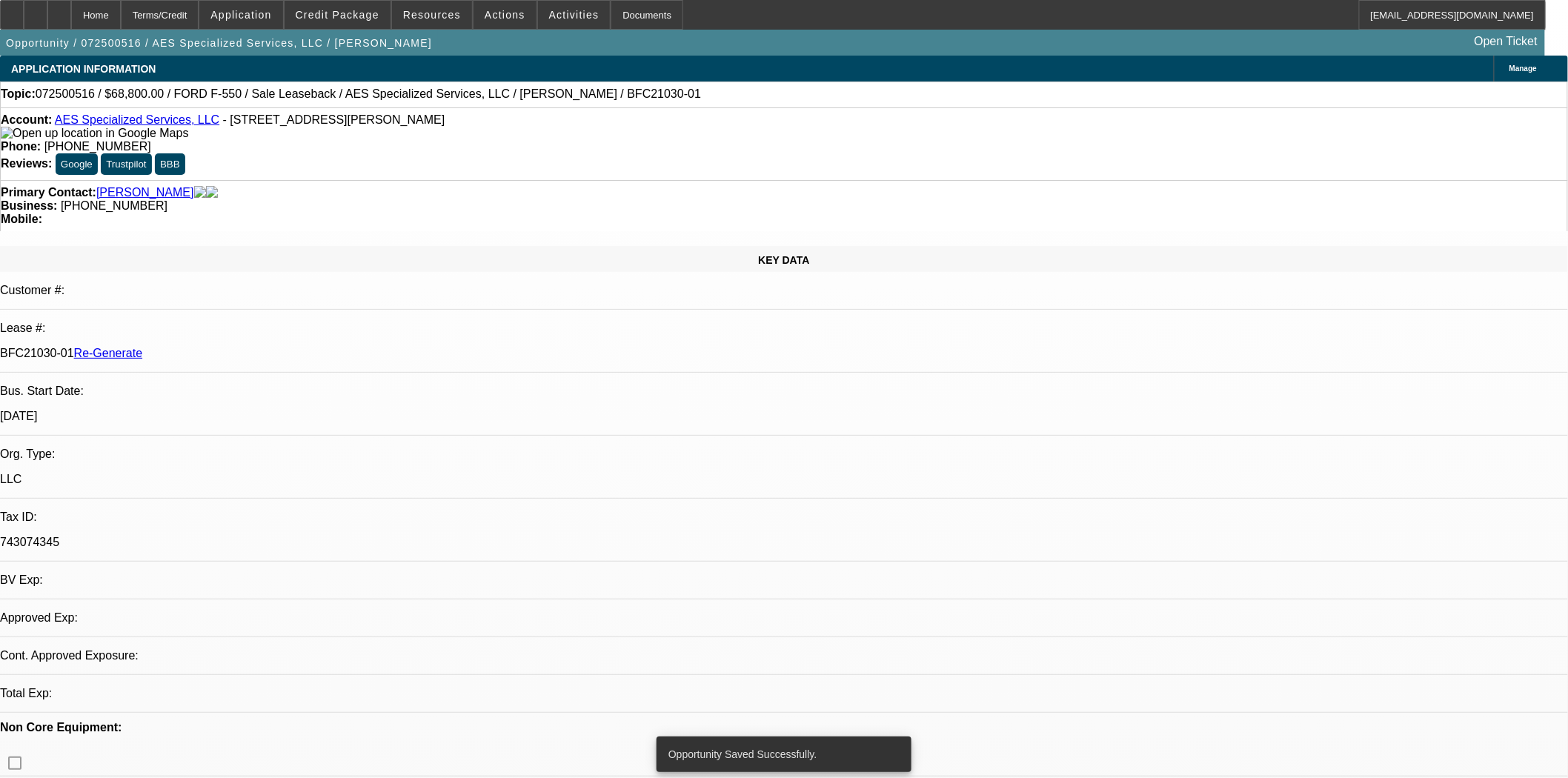
select select "0"
select select "6"
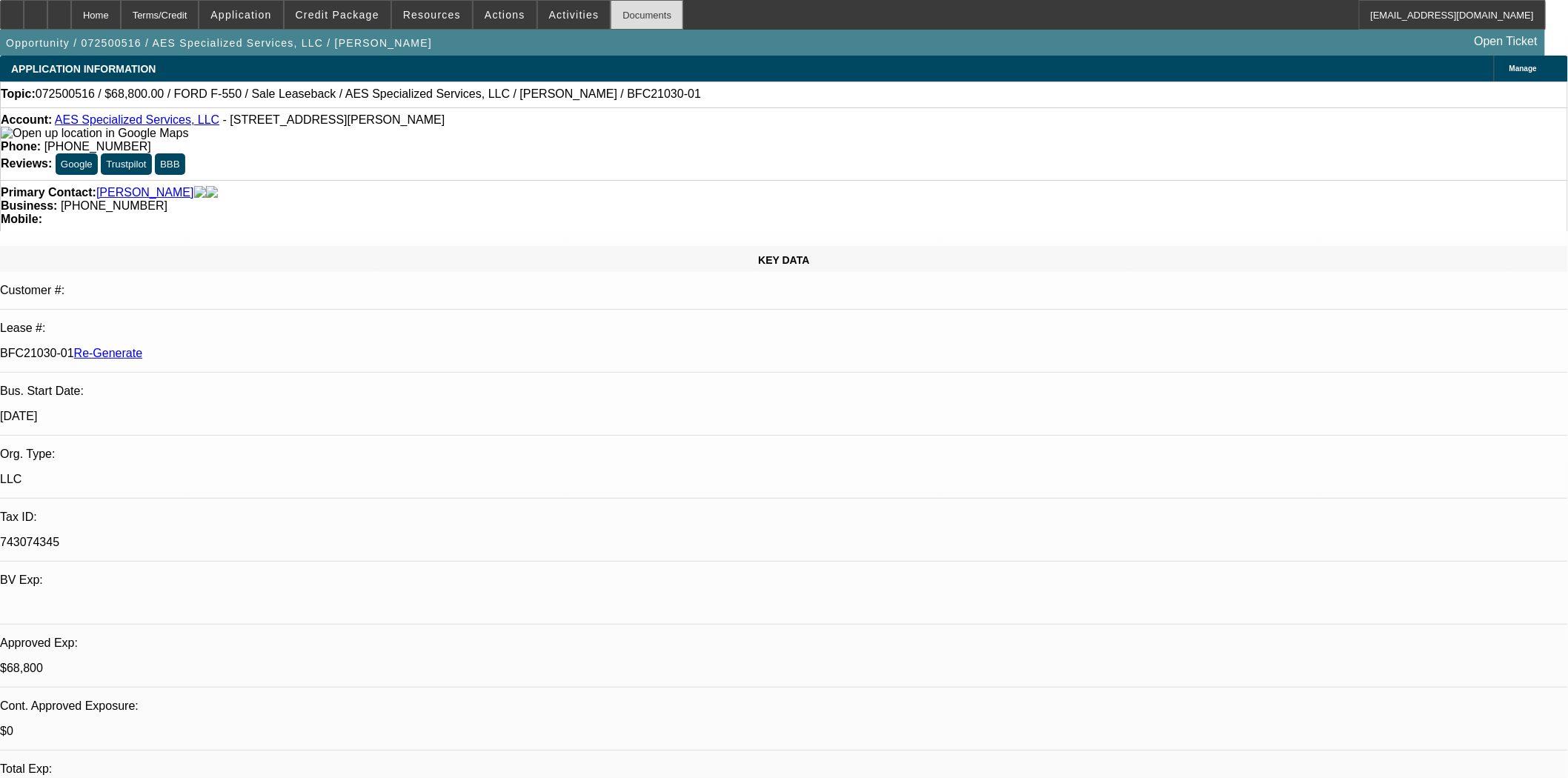
click at [638, 25] on div "Documents" at bounding box center [646, 15] width 72 height 30
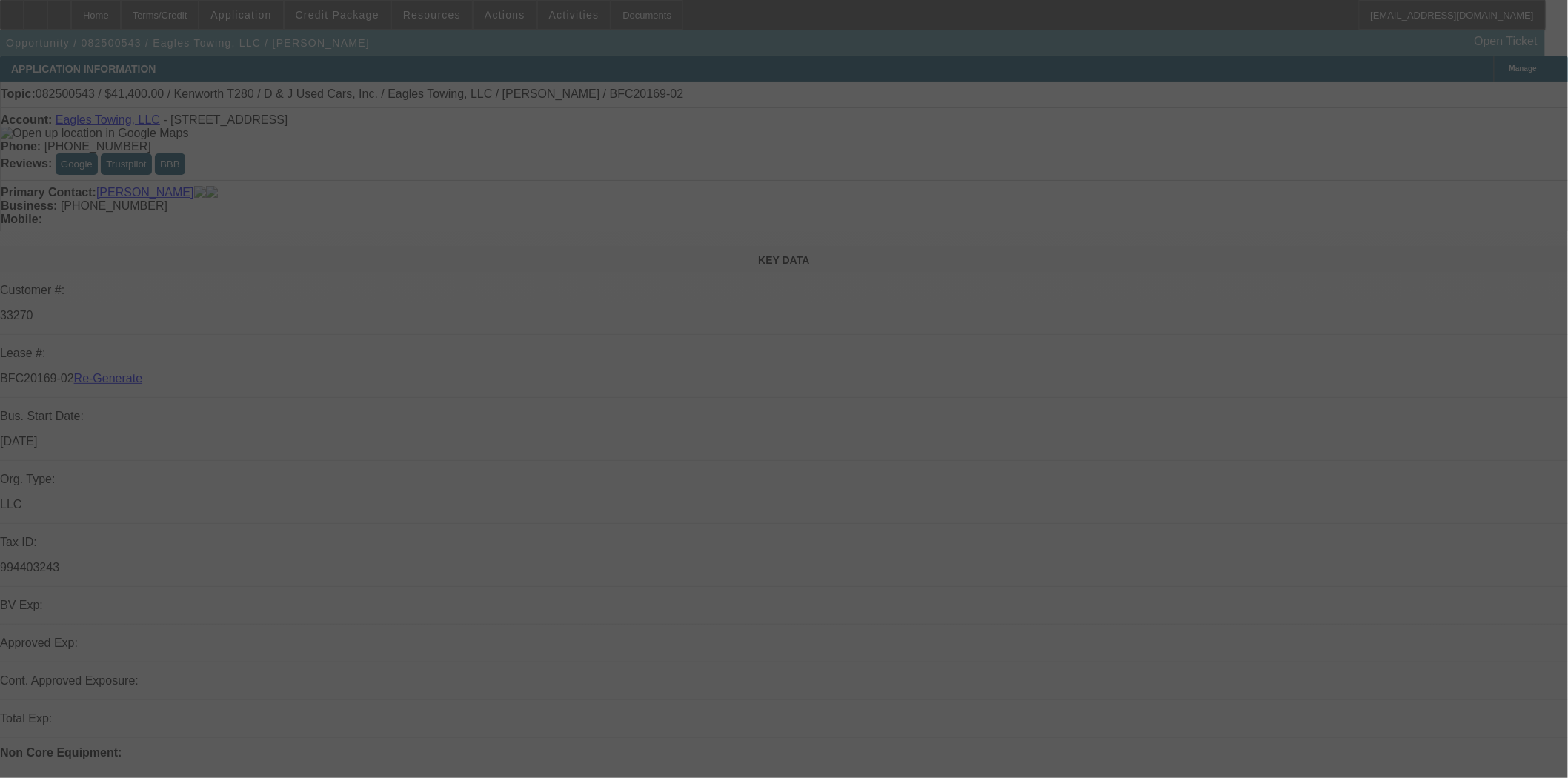
select select "3"
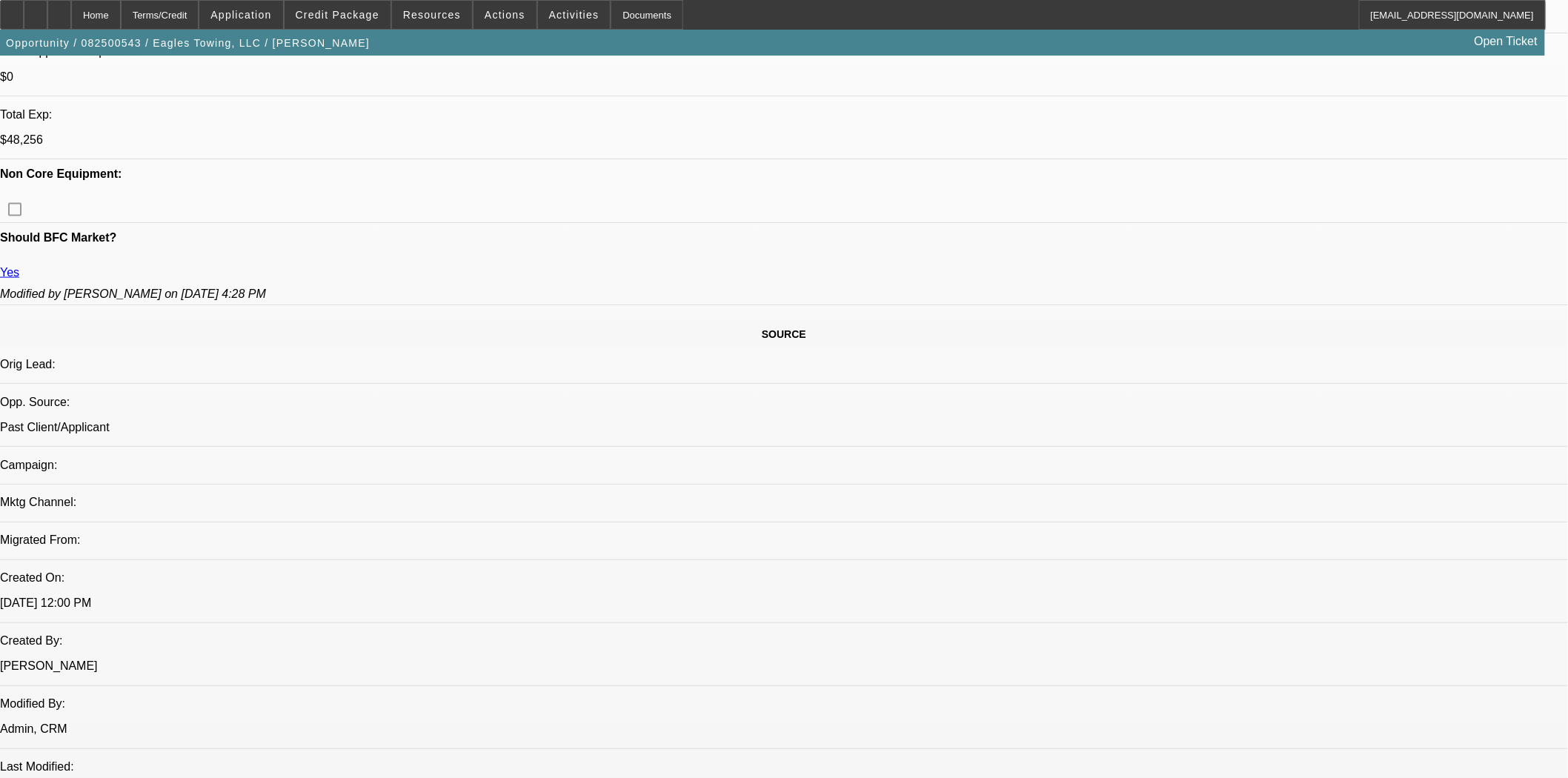
select select "0"
select select "2"
select select "0"
select select "1"
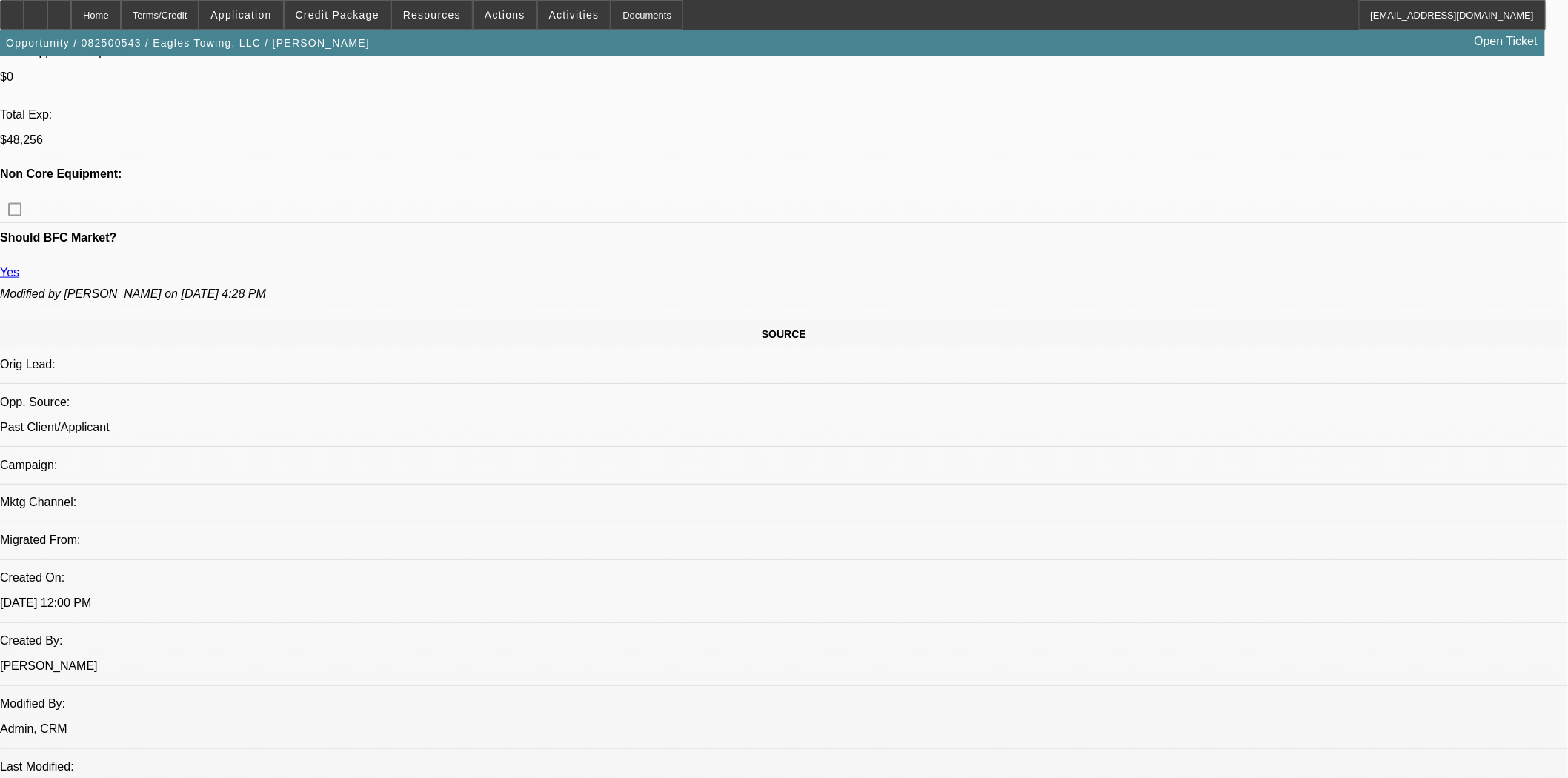
scroll to position [784, 0]
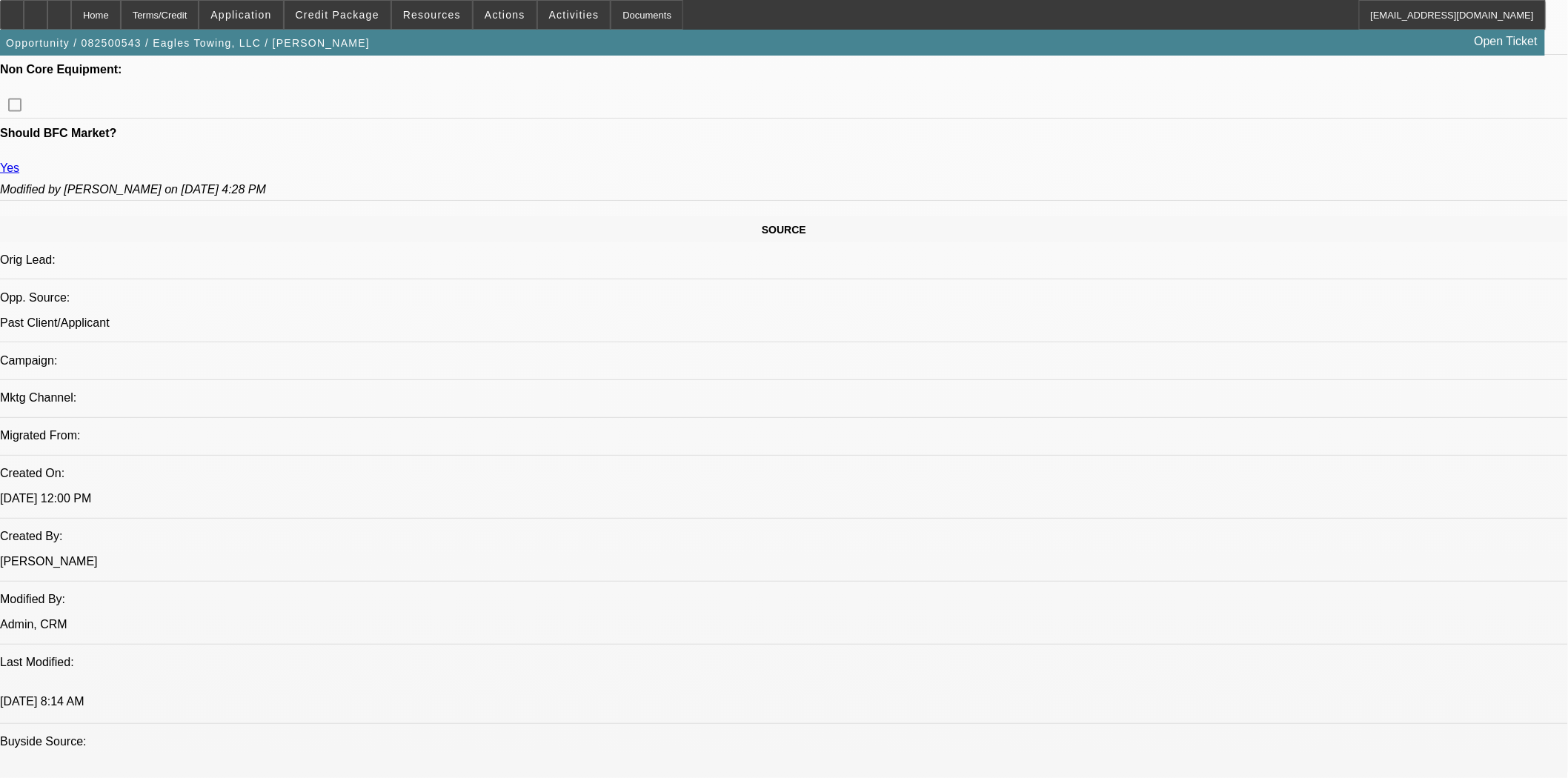
click at [505, 15] on span "Actions" at bounding box center [504, 14] width 41 height 11
click at [541, 19] on div at bounding box center [784, 389] width 1568 height 778
click at [549, 19] on span "Activities" at bounding box center [574, 14] width 50 height 11
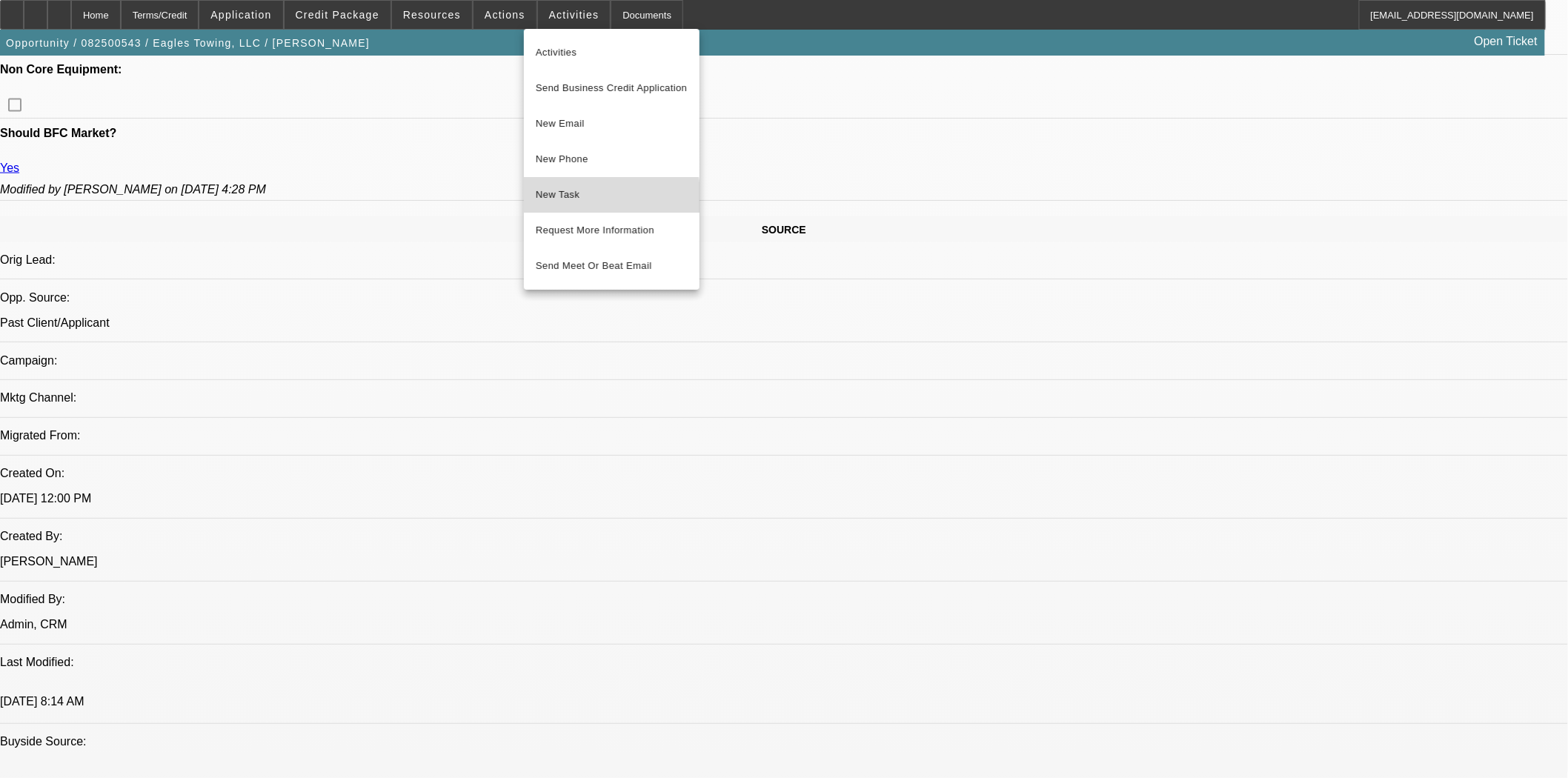
click at [577, 200] on span "New Task" at bounding box center [611, 195] width 152 height 18
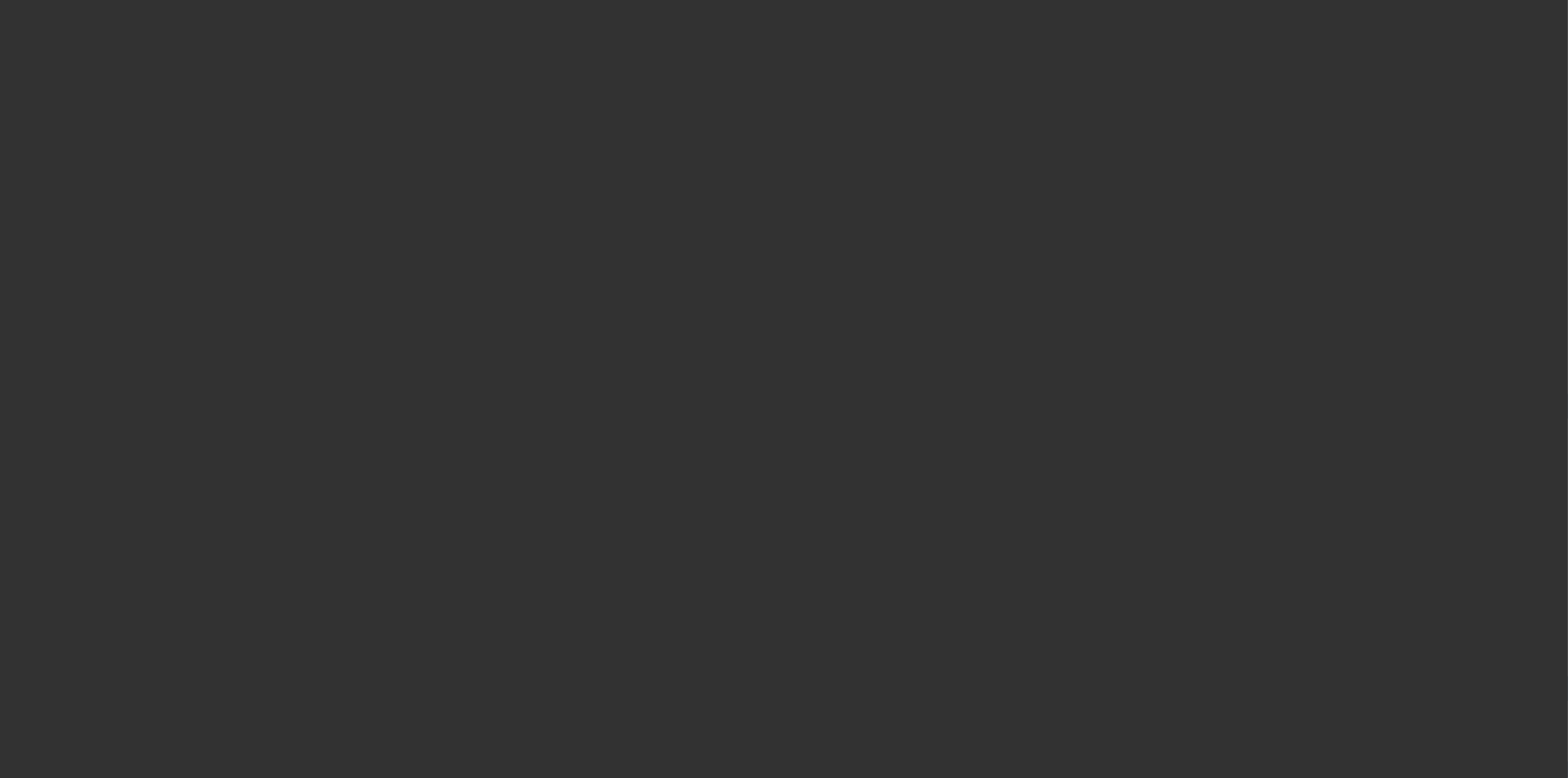
select select "4"
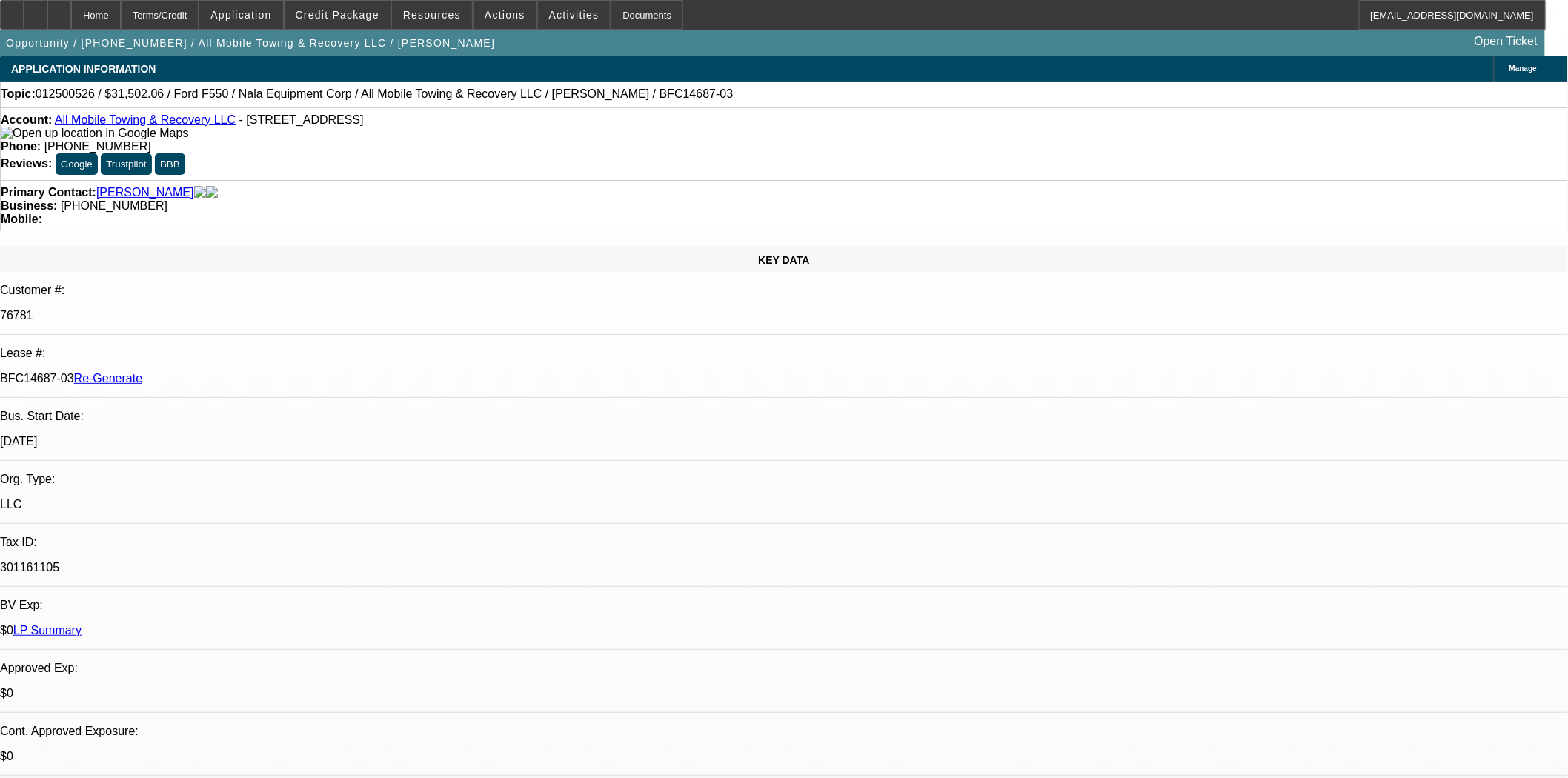
select select "0"
select select "2"
select select "0"
select select "6"
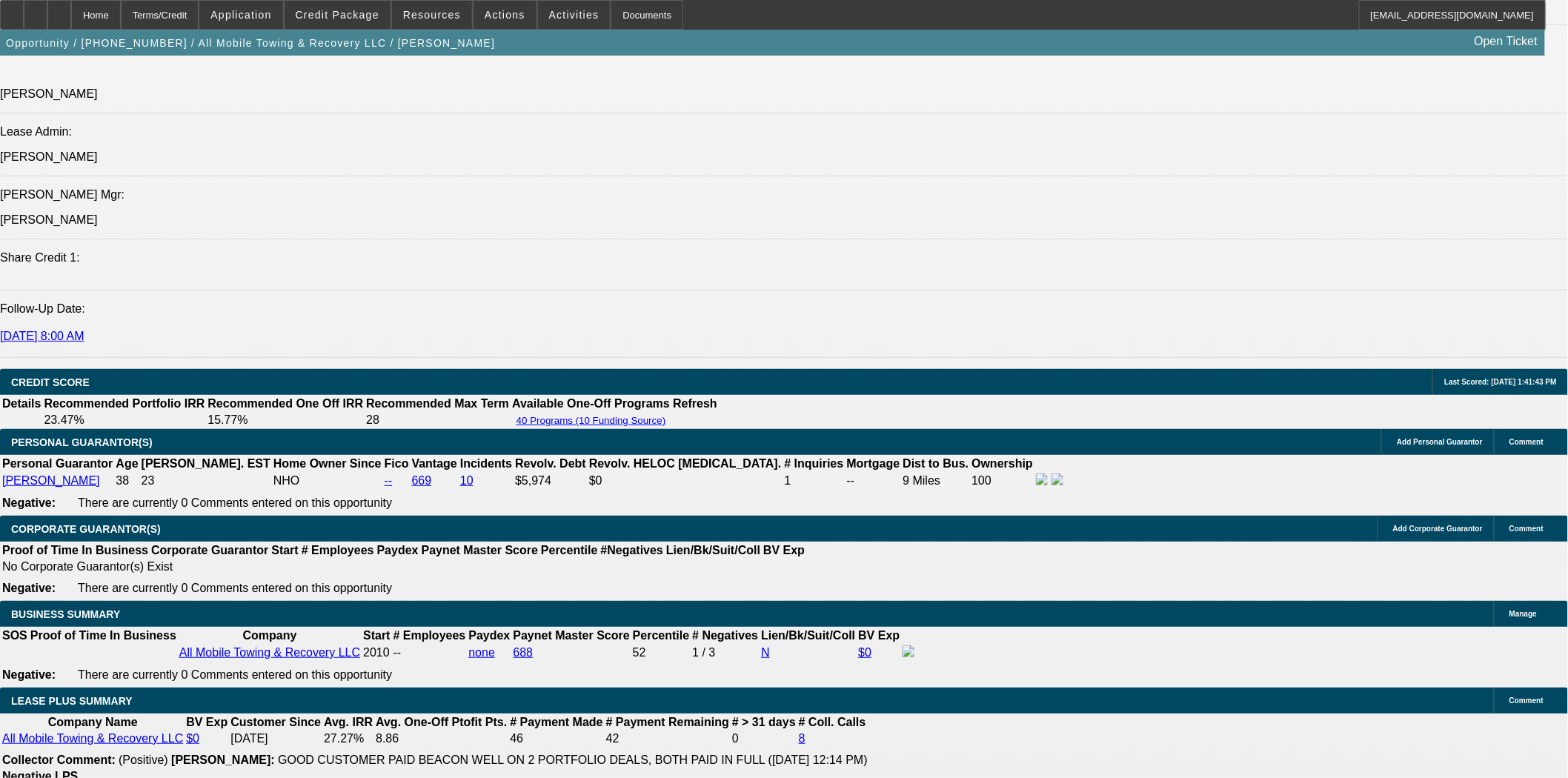
scroll to position [2224, 0]
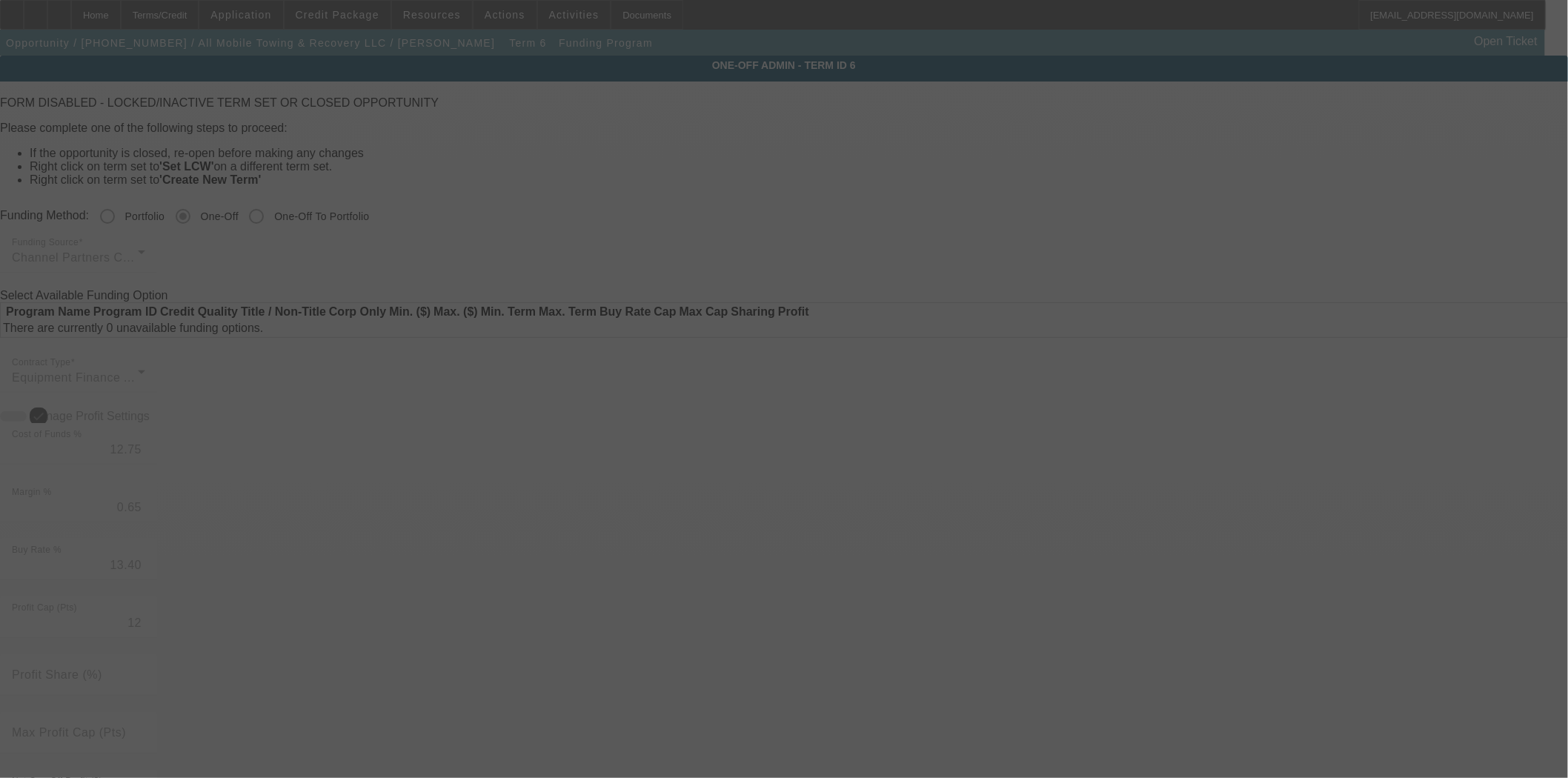
radio input "true"
type input "12"
type input "$25,000.00"
type input "$2,500.00"
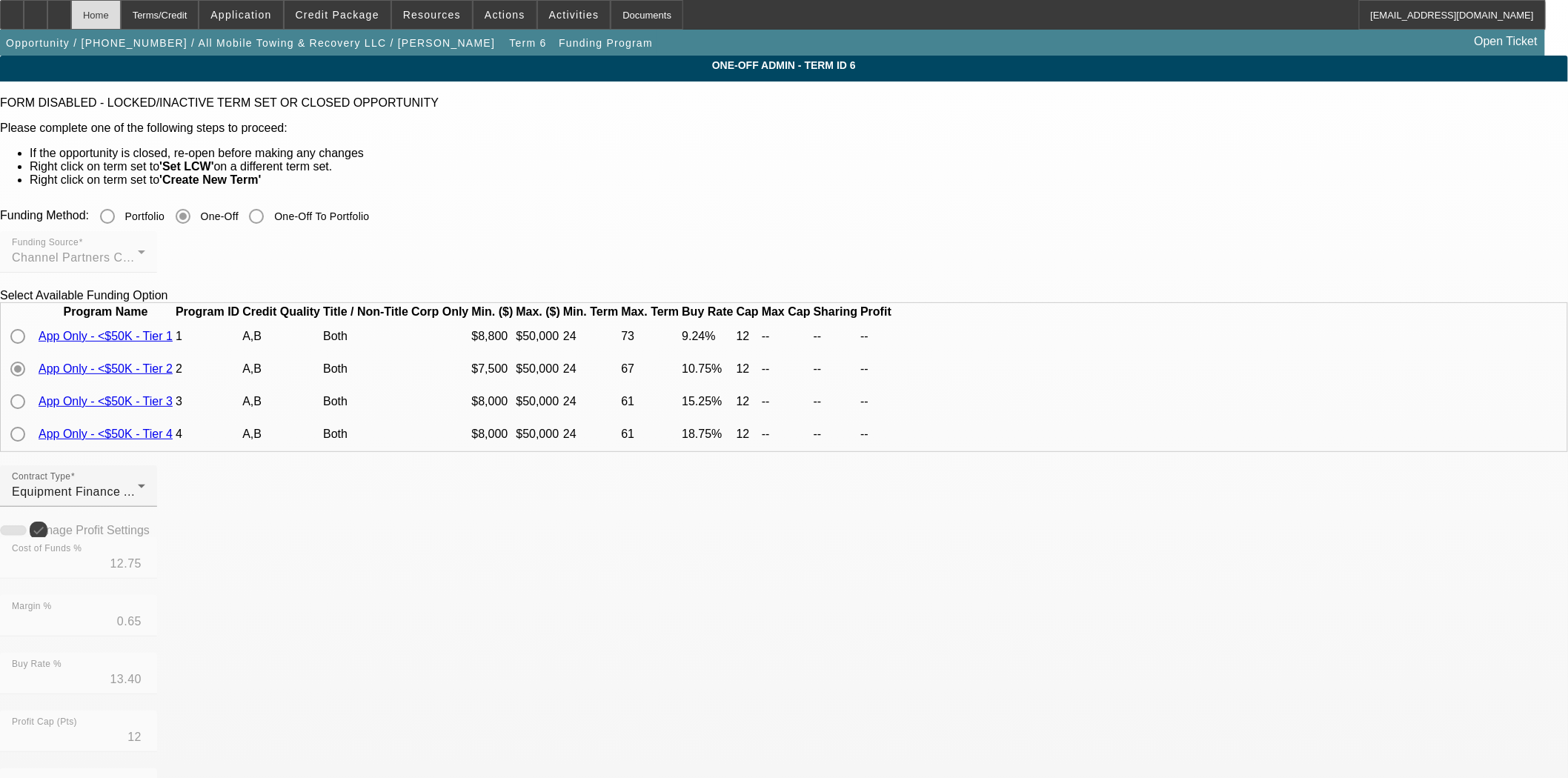
click at [121, 11] on div "Home" at bounding box center [96, 15] width 49 height 30
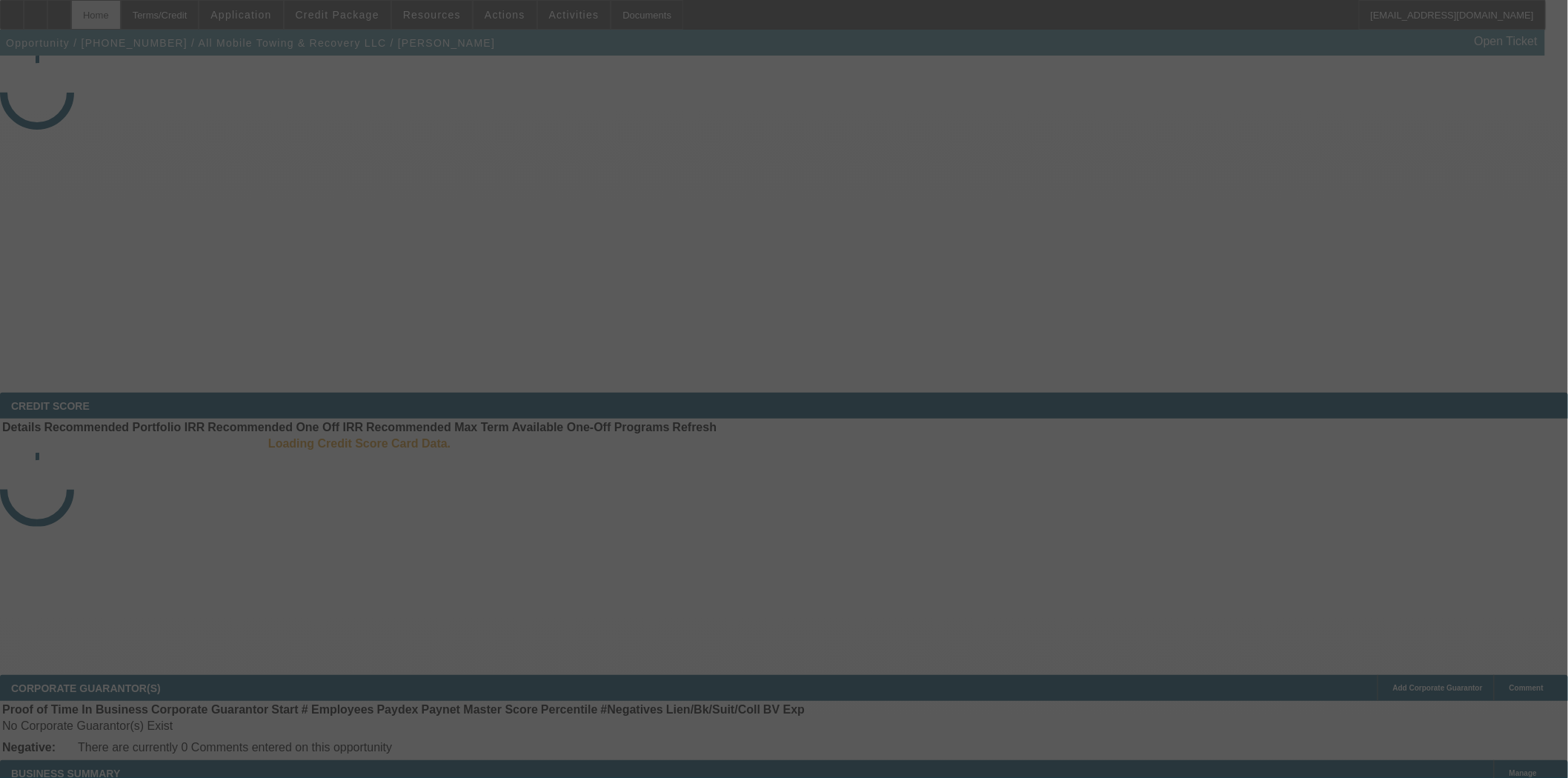
select select "4"
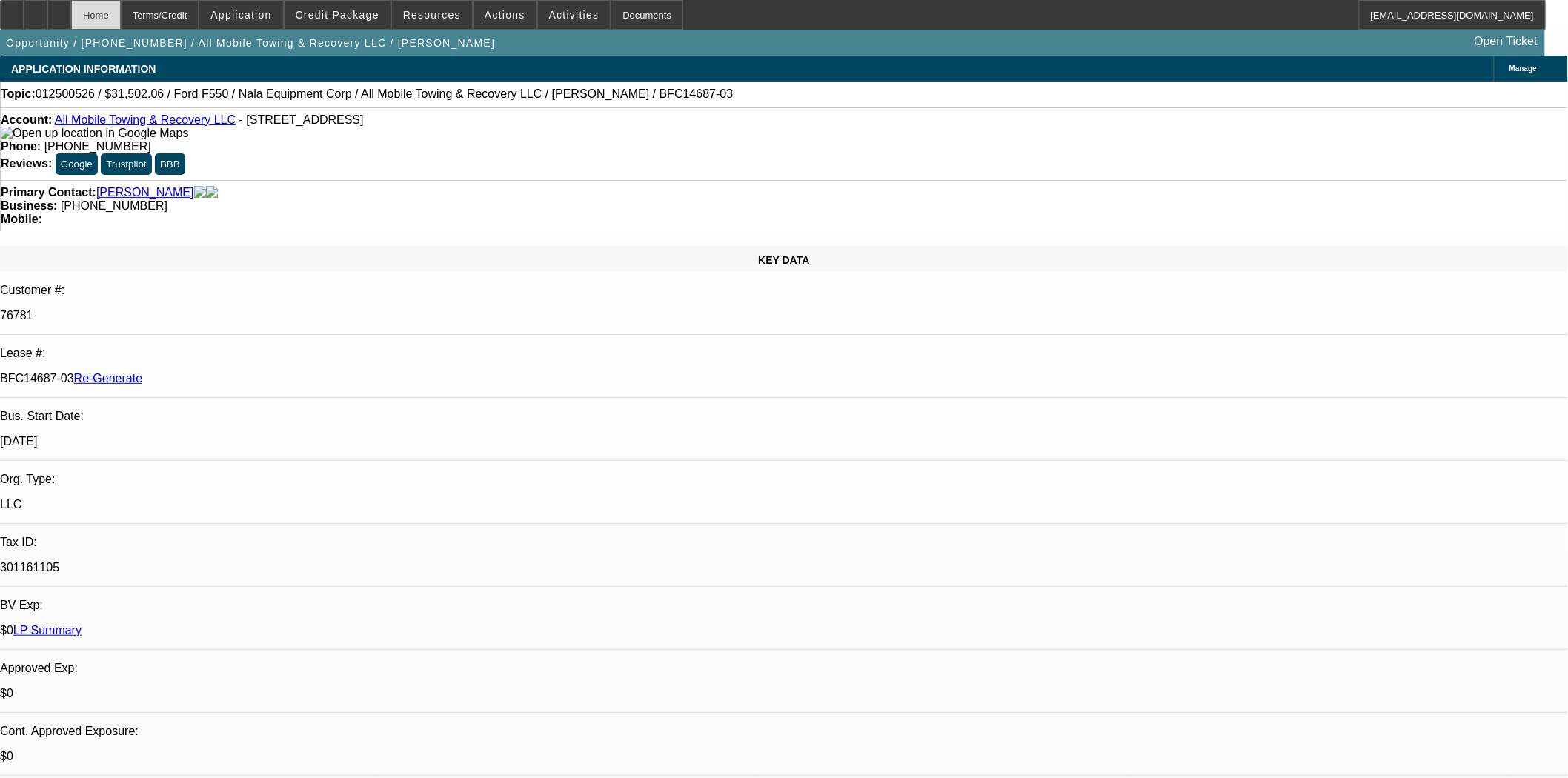
select select "0"
select select "2"
select select "0"
select select "6"
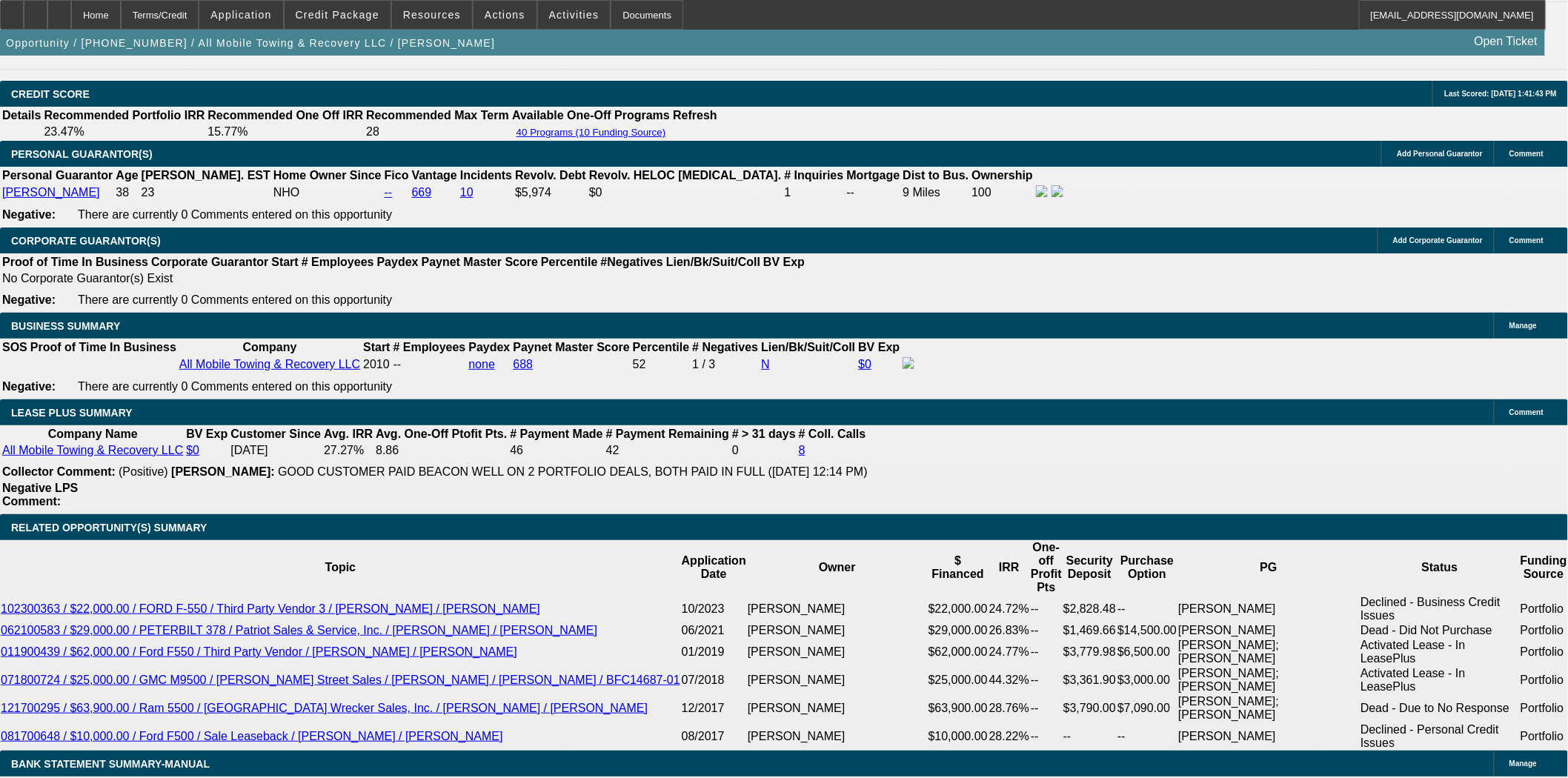
scroll to position [2330, 0]
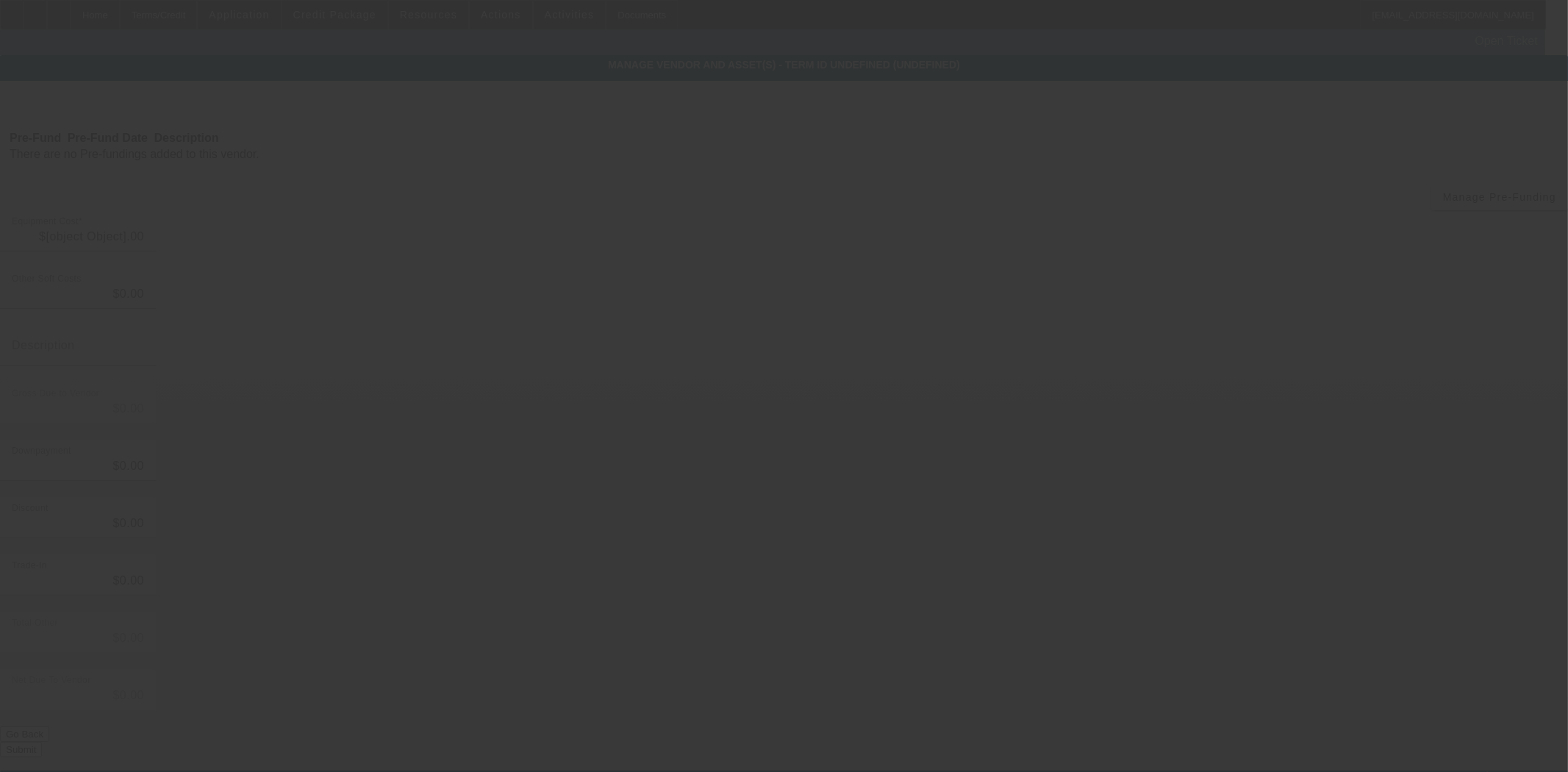
type input "$61,649.00"
type input "$32,000.00"
type input "$29,649.00"
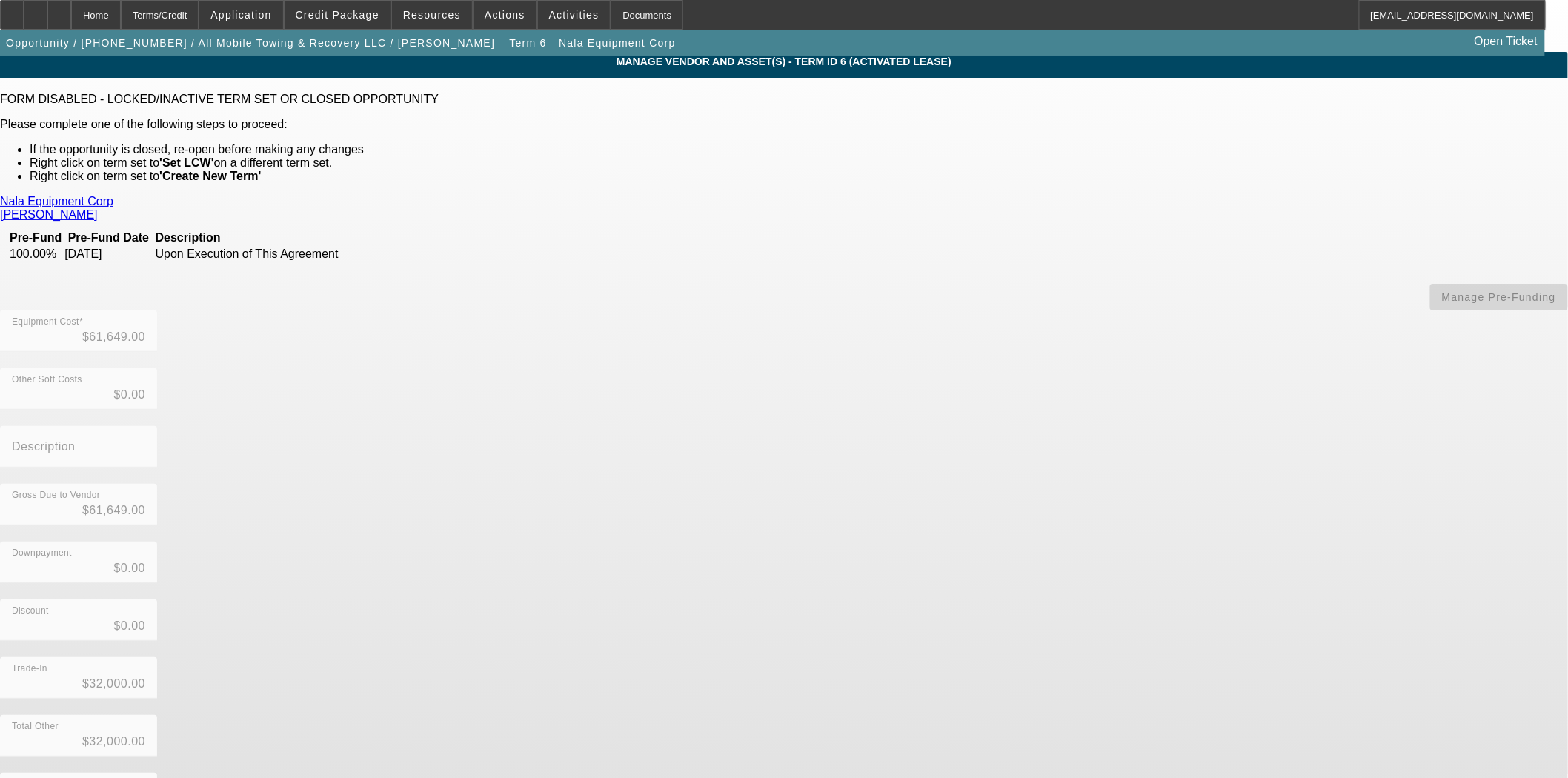
scroll to position [4, 0]
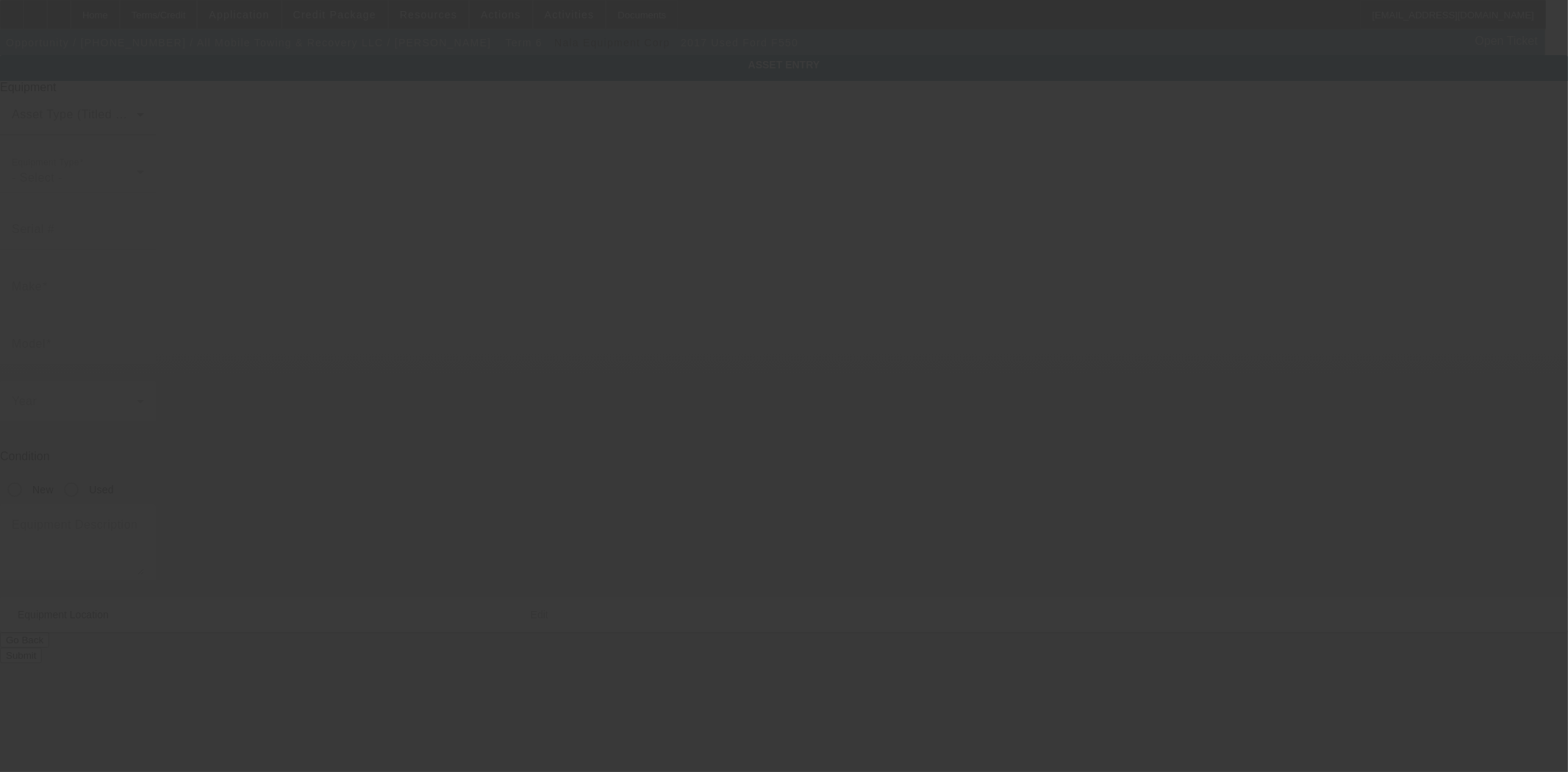
type input "[US_VEHICLE_IDENTIFICATION_NUMBER]"
type input "Ford"
type input "F550"
radio input "true"
type textarea "with:"
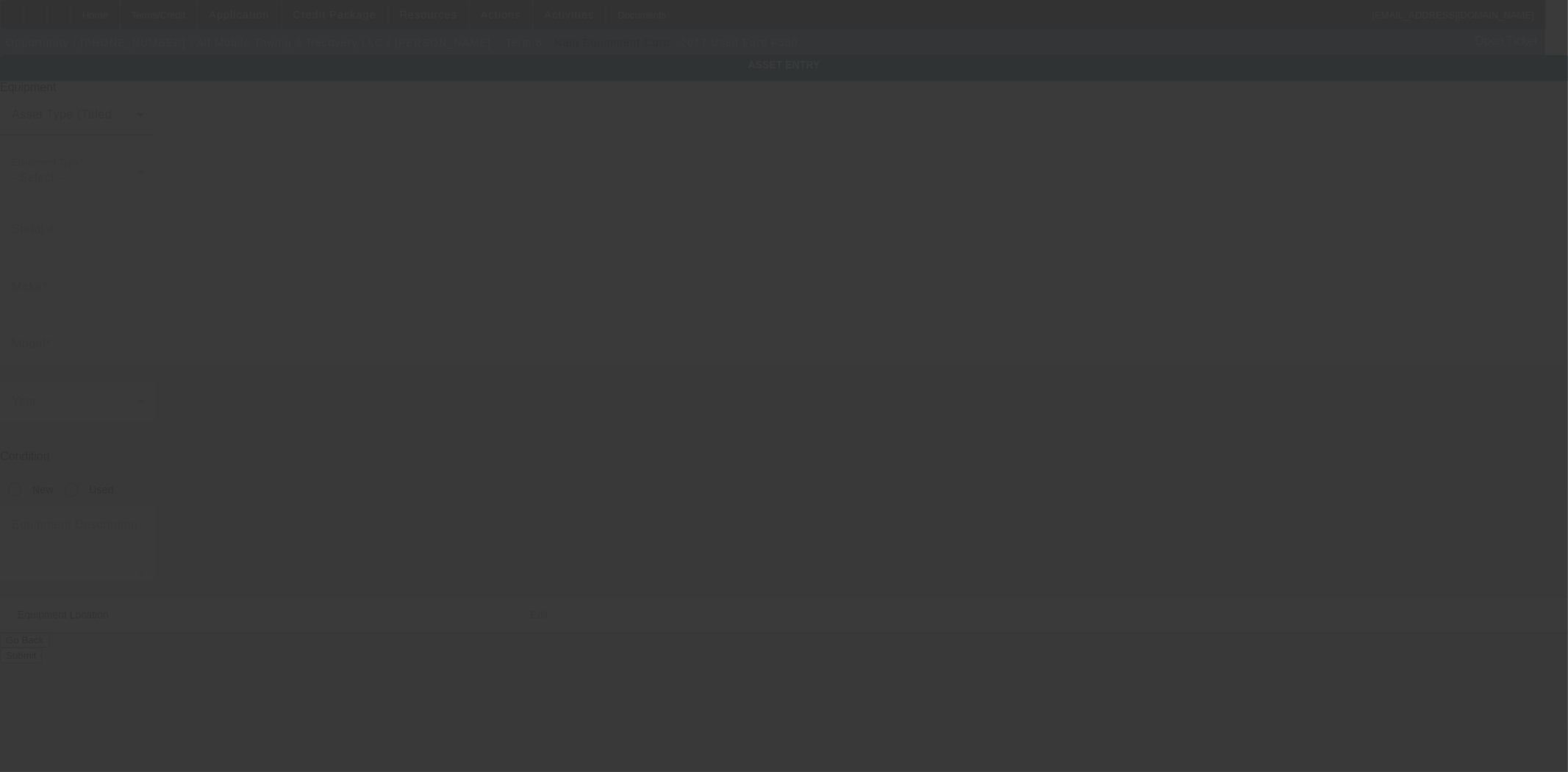
type input "[STREET_ADDRESS]"
type input "Seekonk"
type input "02771"
type input "[GEOGRAPHIC_DATA]"
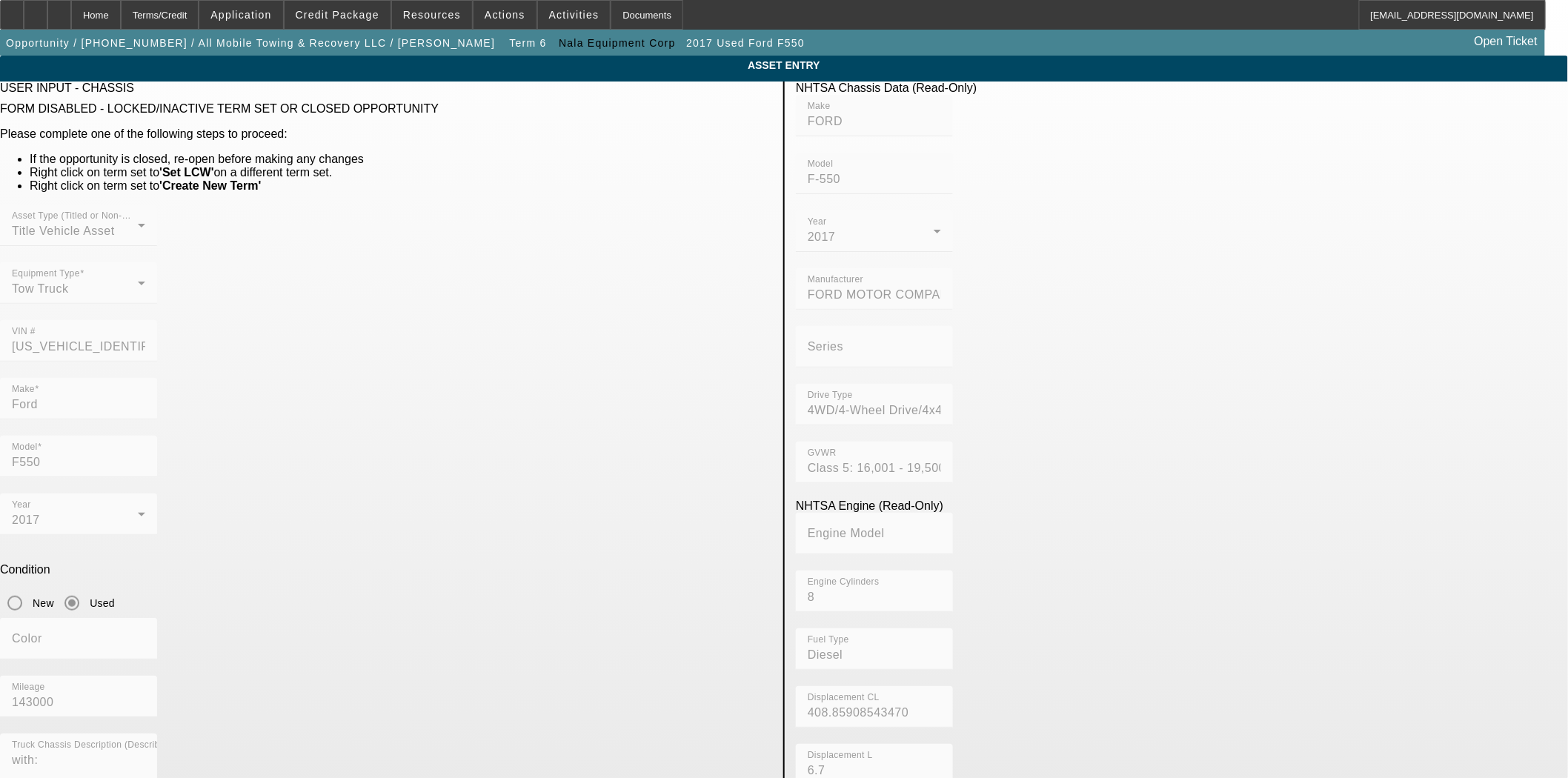
click at [157, 320] on mat-form-field "VIN # [US_VEHICLE_IDENTIFICATION_NUMBER]" at bounding box center [78, 349] width 157 height 58
